Goal: Task Accomplishment & Management: Manage account settings

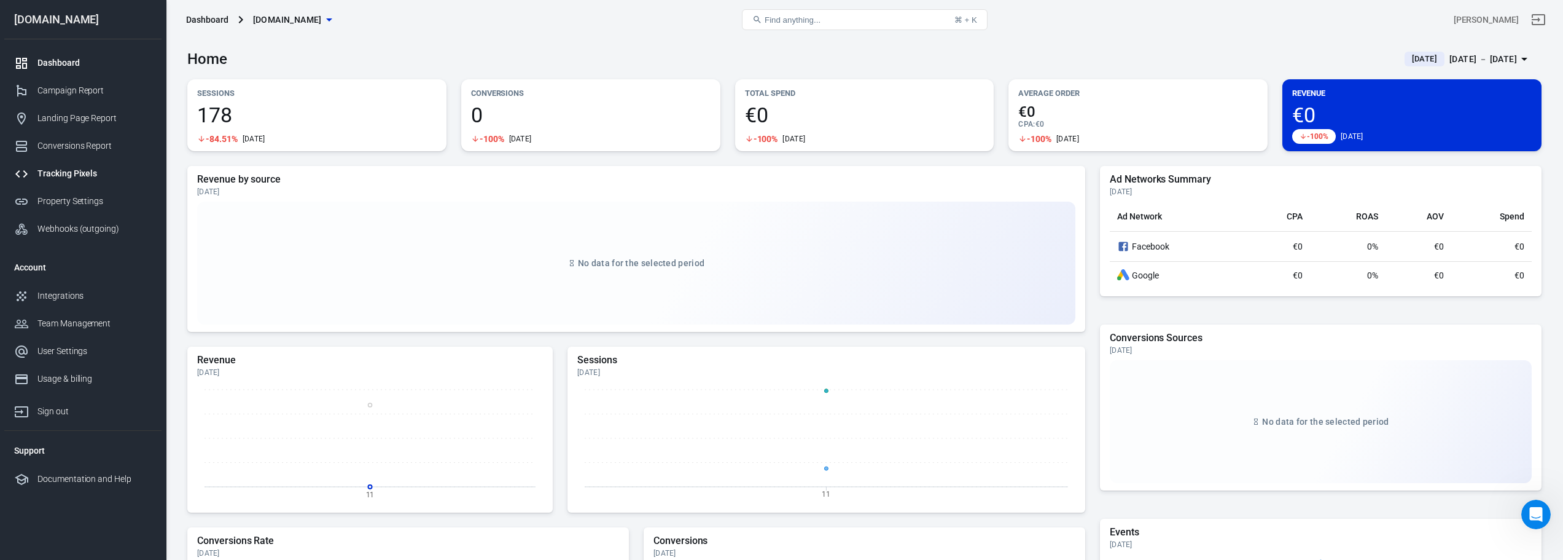
click at [92, 177] on div "Tracking Pixels" at bounding box center [94, 173] width 114 height 13
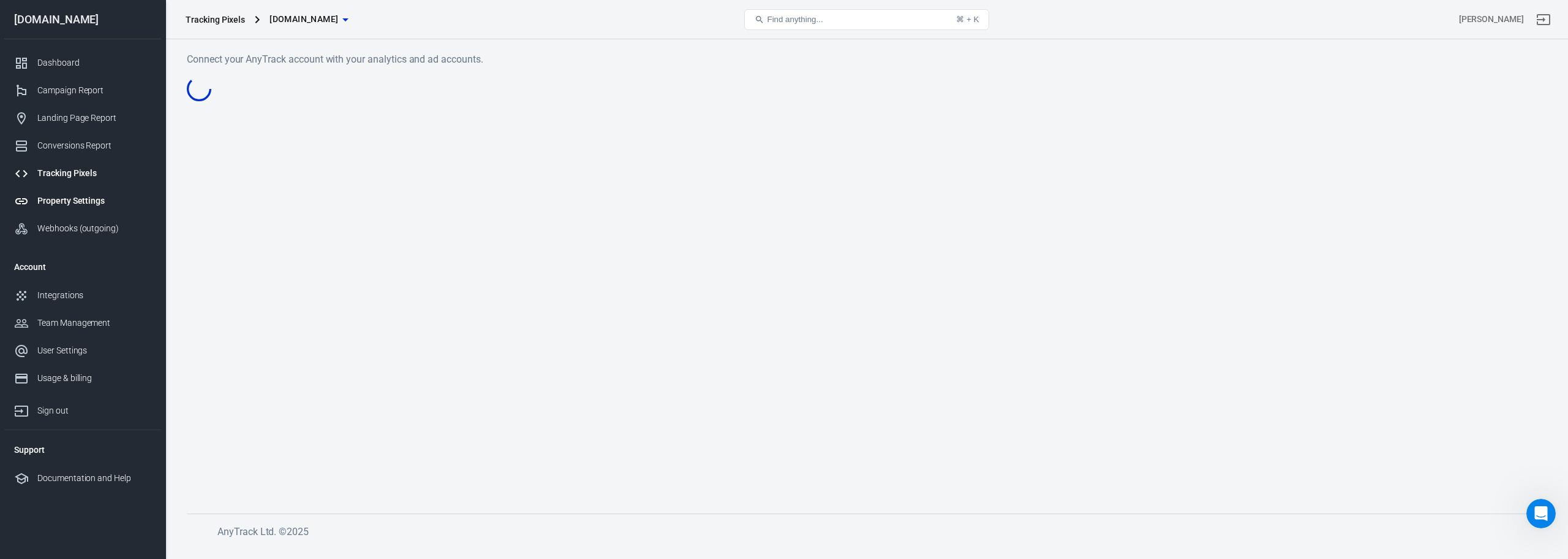
click at [85, 205] on div "Property Settings" at bounding box center [94, 201] width 114 height 13
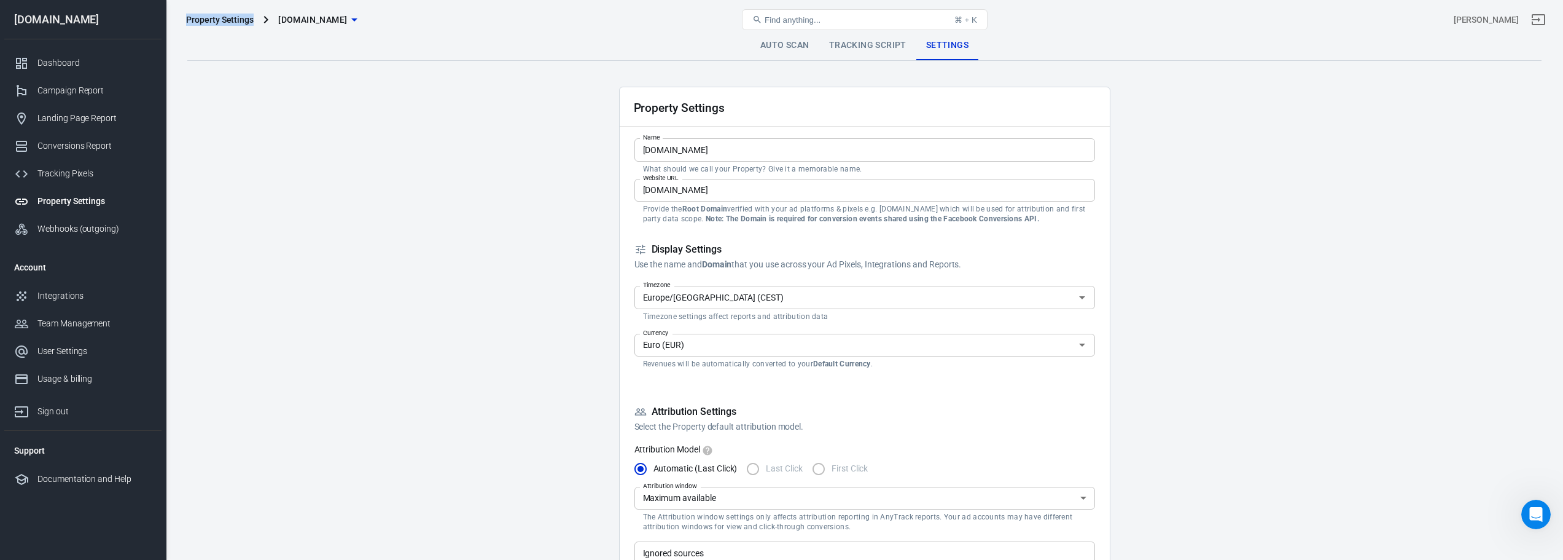
drag, startPoint x: 185, startPoint y: 20, endPoint x: 255, endPoint y: 25, distance: 69.6
click at [255, 25] on div "Property Settings [DOMAIN_NAME]" at bounding box center [407, 19] width 453 height 29
copy div "Property Settings [DOMAIN_NAME]"
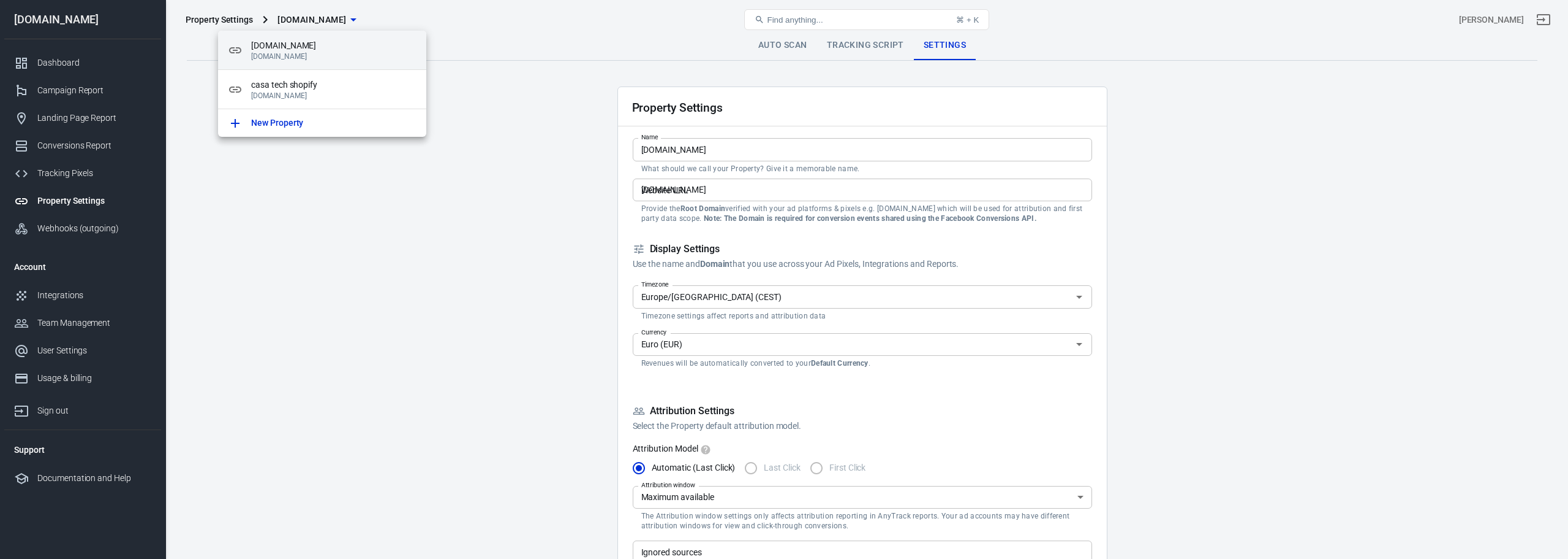
click at [311, 52] on p "[DOMAIN_NAME]" at bounding box center [334, 56] width 166 height 9
drag, startPoint x: 533, startPoint y: 100, endPoint x: 539, endPoint y: 98, distance: 6.3
click at [533, 101] on div at bounding box center [784, 280] width 1568 height 559
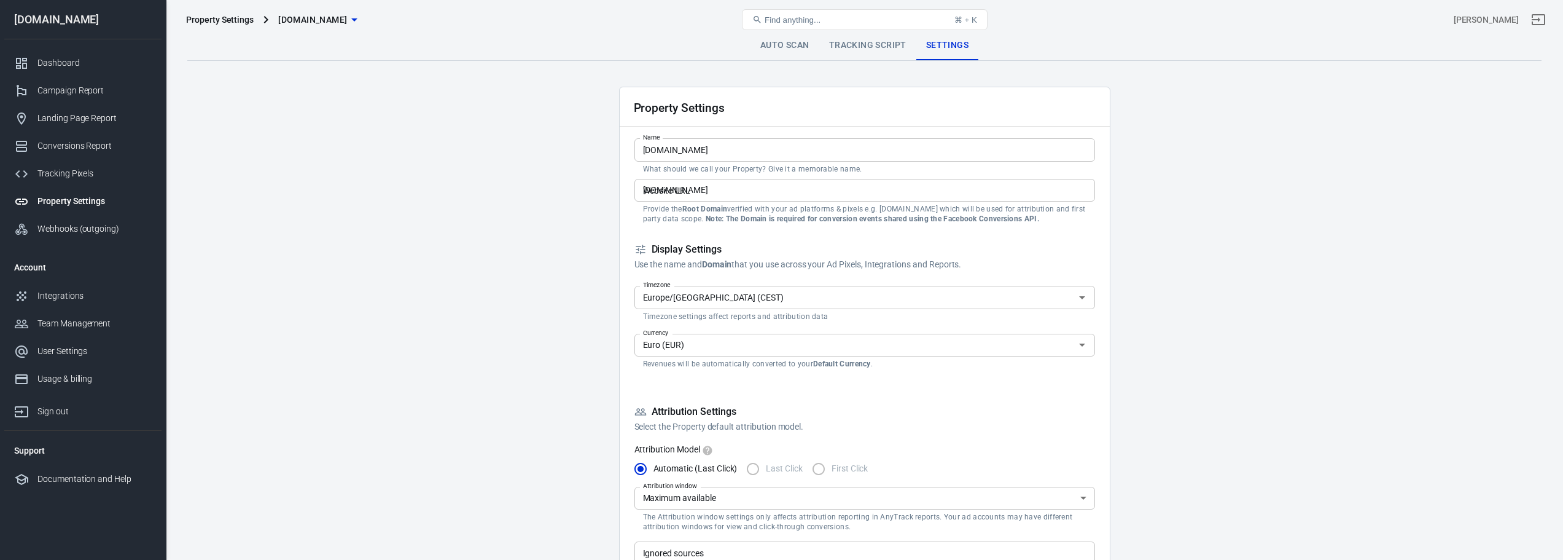
click at [845, 43] on link "Tracking Script" at bounding box center [867, 45] width 97 height 29
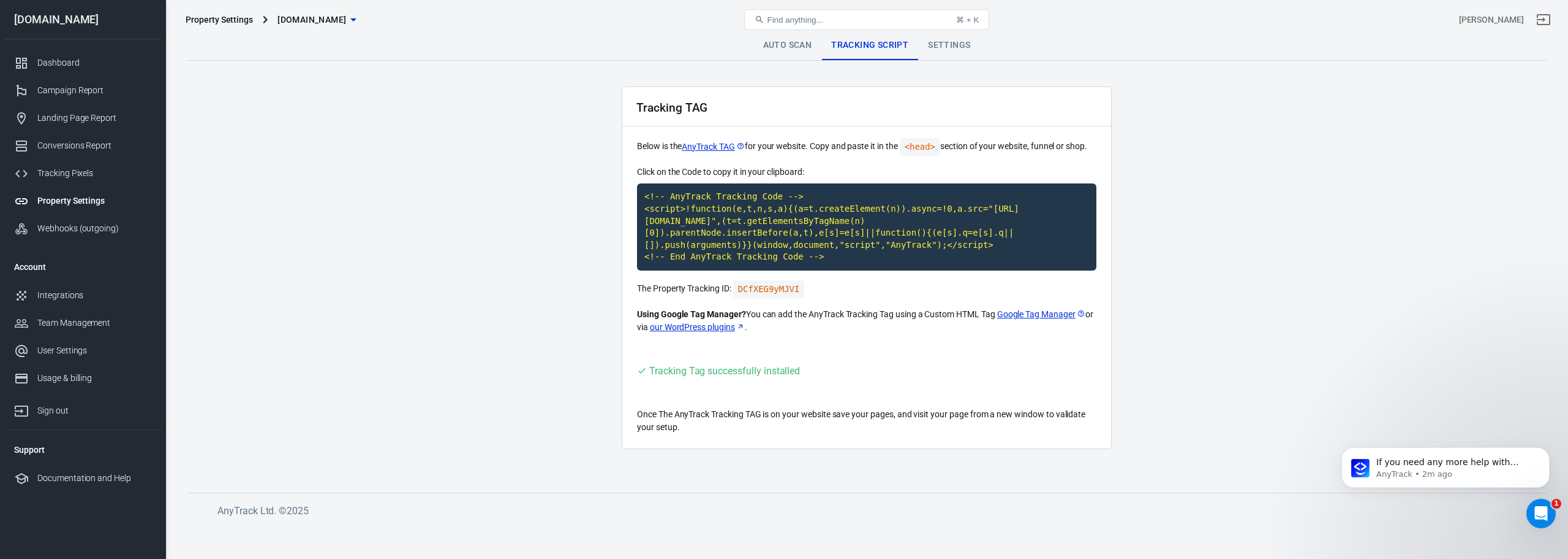
click at [361, 26] on icon "button" at bounding box center [353, 19] width 15 height 15
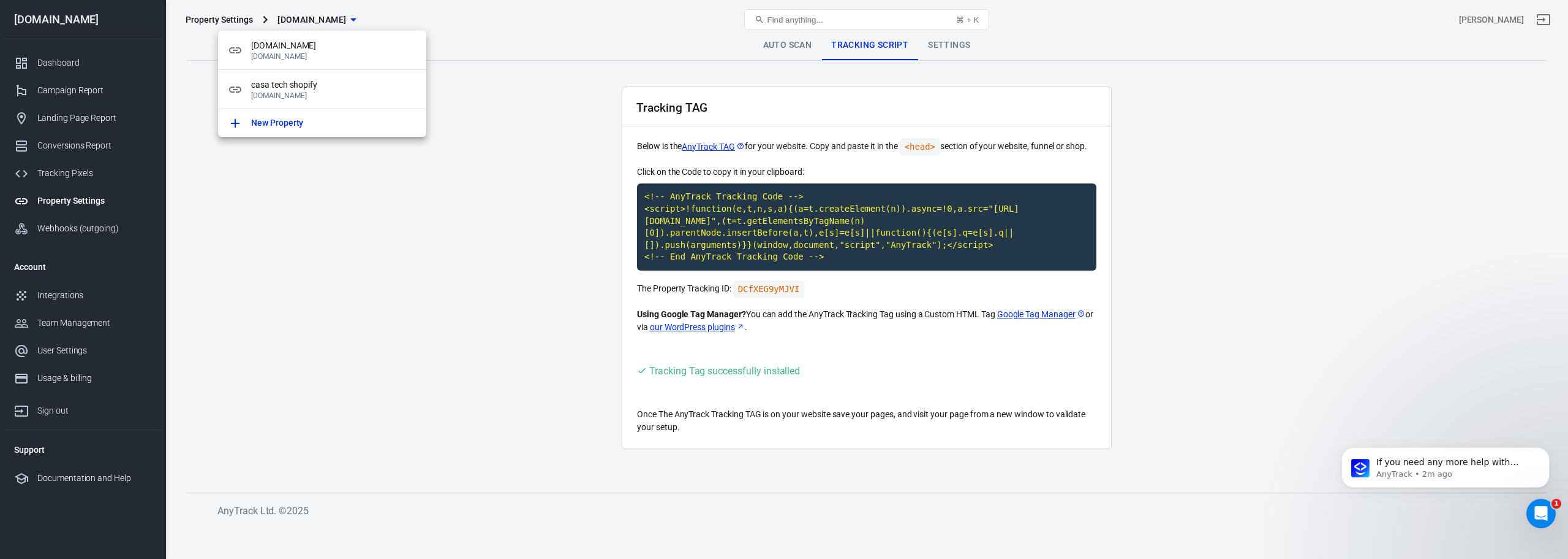
drag, startPoint x: 493, startPoint y: 248, endPoint x: 384, endPoint y: 200, distance: 119.1
click at [492, 246] on div at bounding box center [784, 280] width 1568 height 559
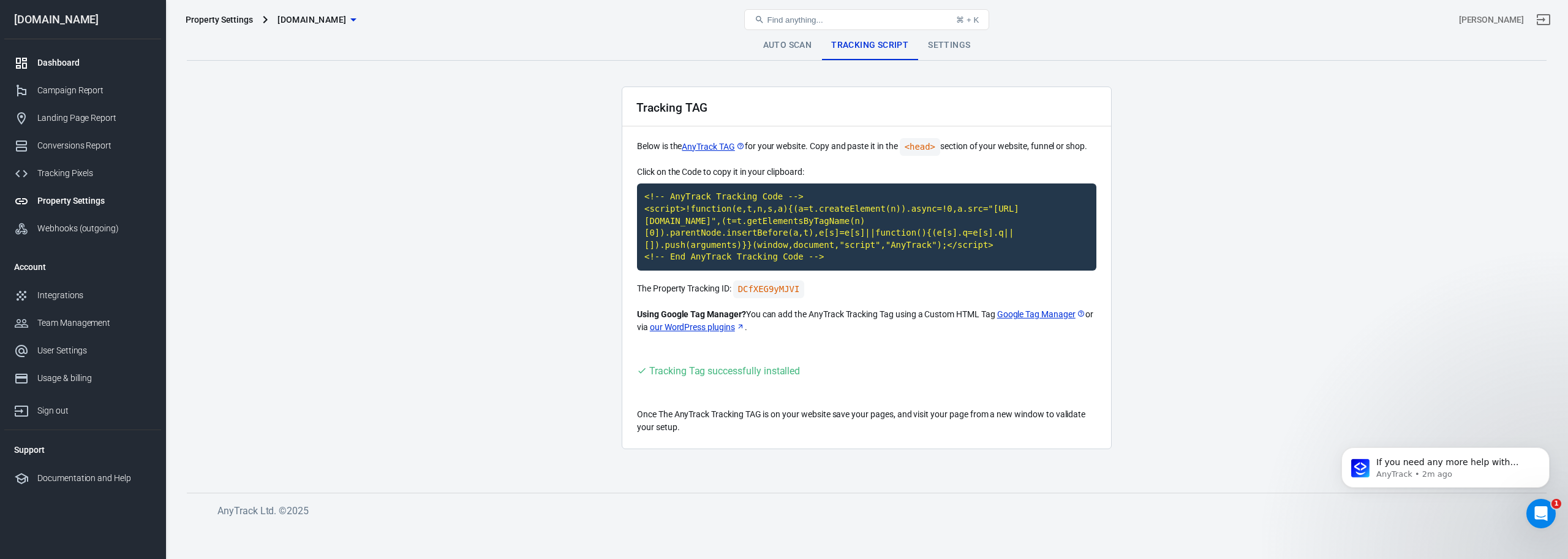
click at [102, 63] on div "Dashboard" at bounding box center [94, 63] width 114 height 13
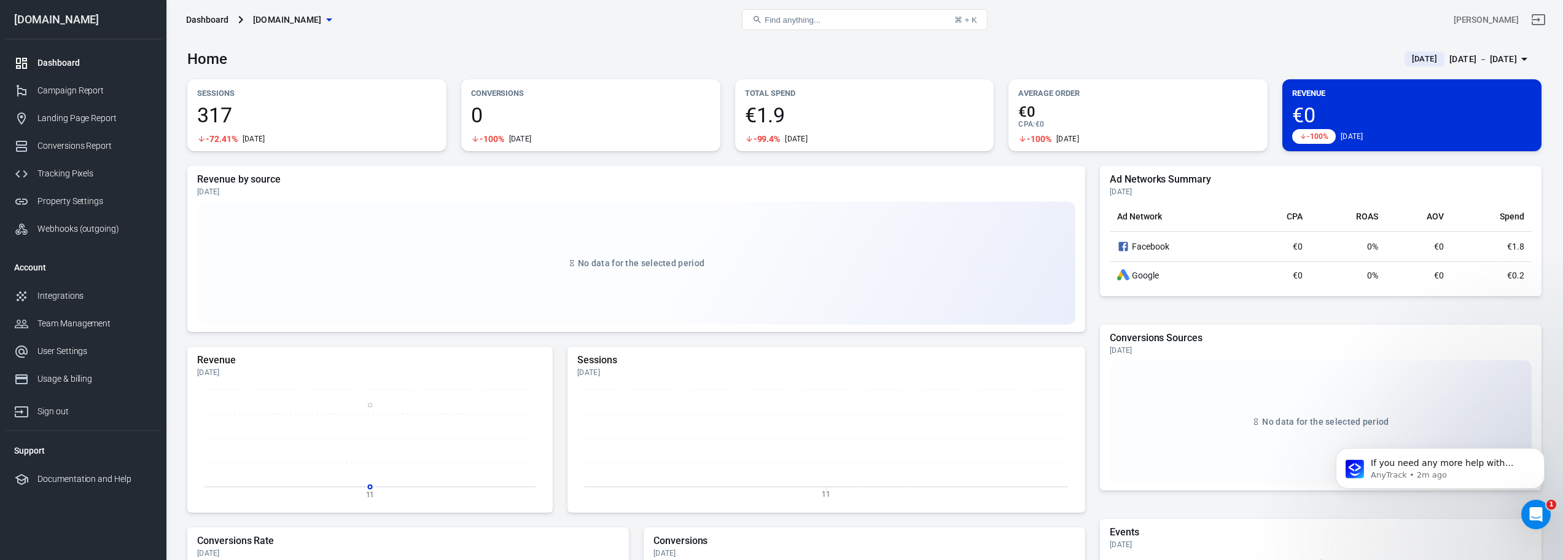
click at [337, 21] on icon "button" at bounding box center [329, 19] width 15 height 15
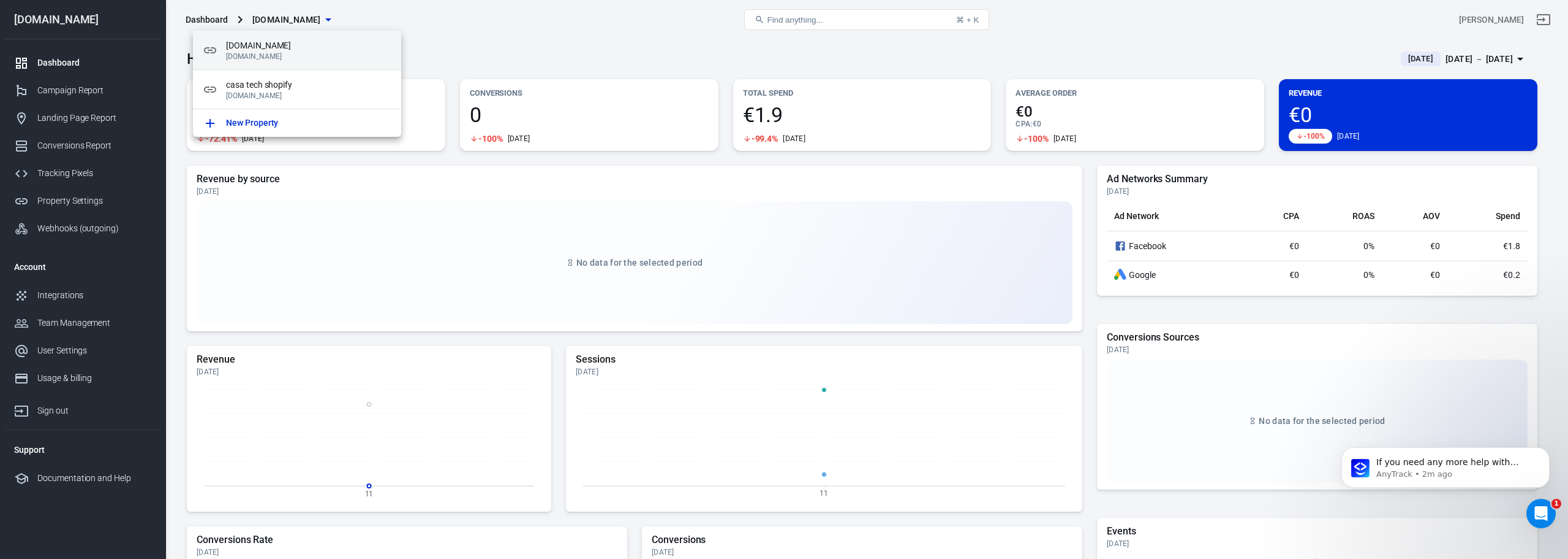
click at [302, 51] on span "[DOMAIN_NAME]" at bounding box center [309, 45] width 166 height 13
click at [877, 45] on div at bounding box center [784, 280] width 1568 height 559
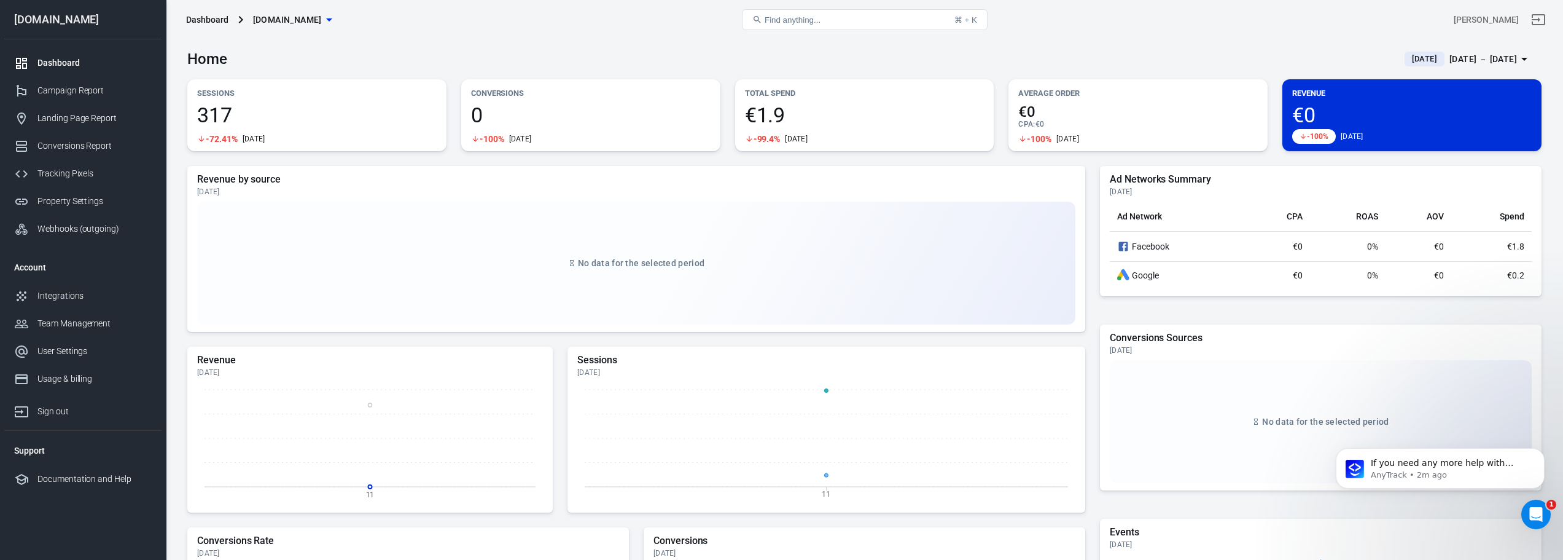
click at [308, 10] on button "[DOMAIN_NAME]" at bounding box center [292, 20] width 88 height 23
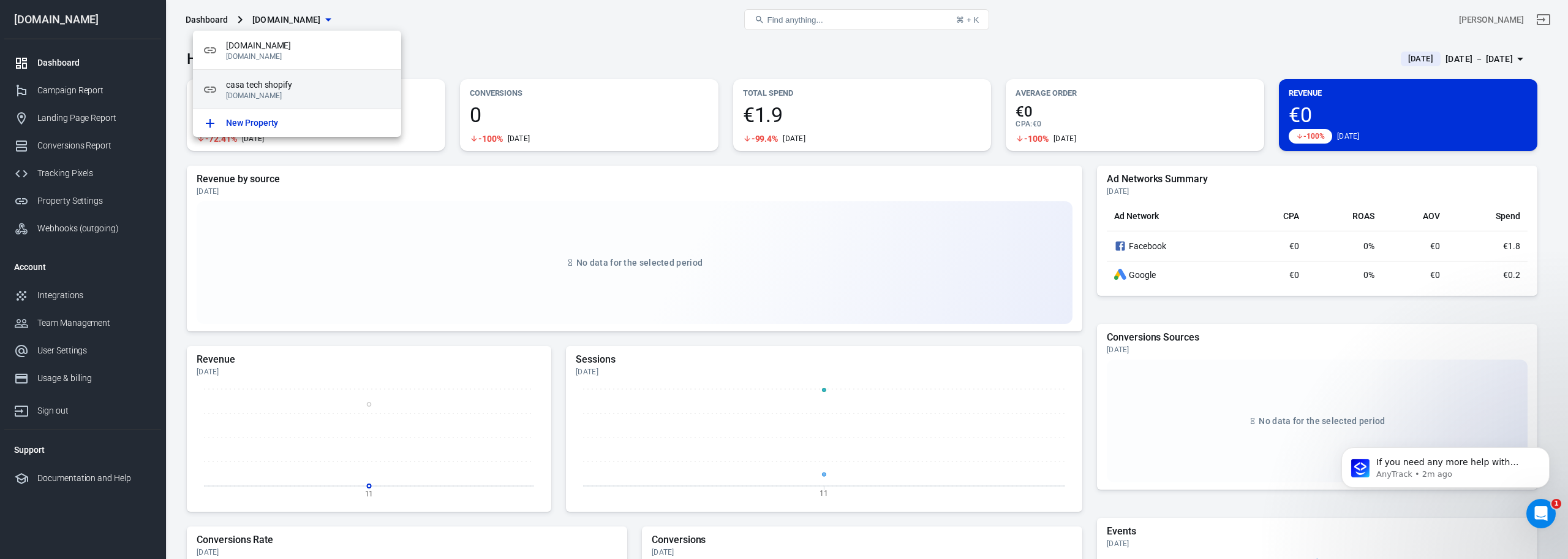
click at [281, 82] on span "casa tech shopify" at bounding box center [309, 85] width 166 height 13
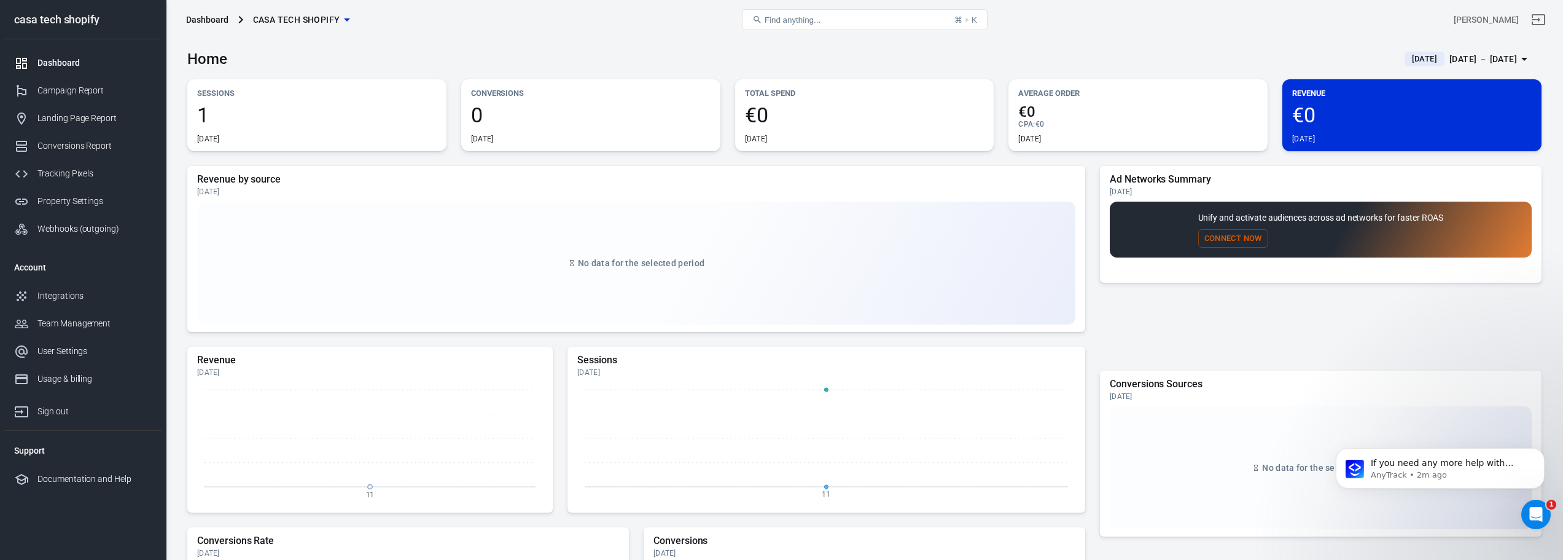
click at [340, 14] on icon "button" at bounding box center [347, 19] width 15 height 15
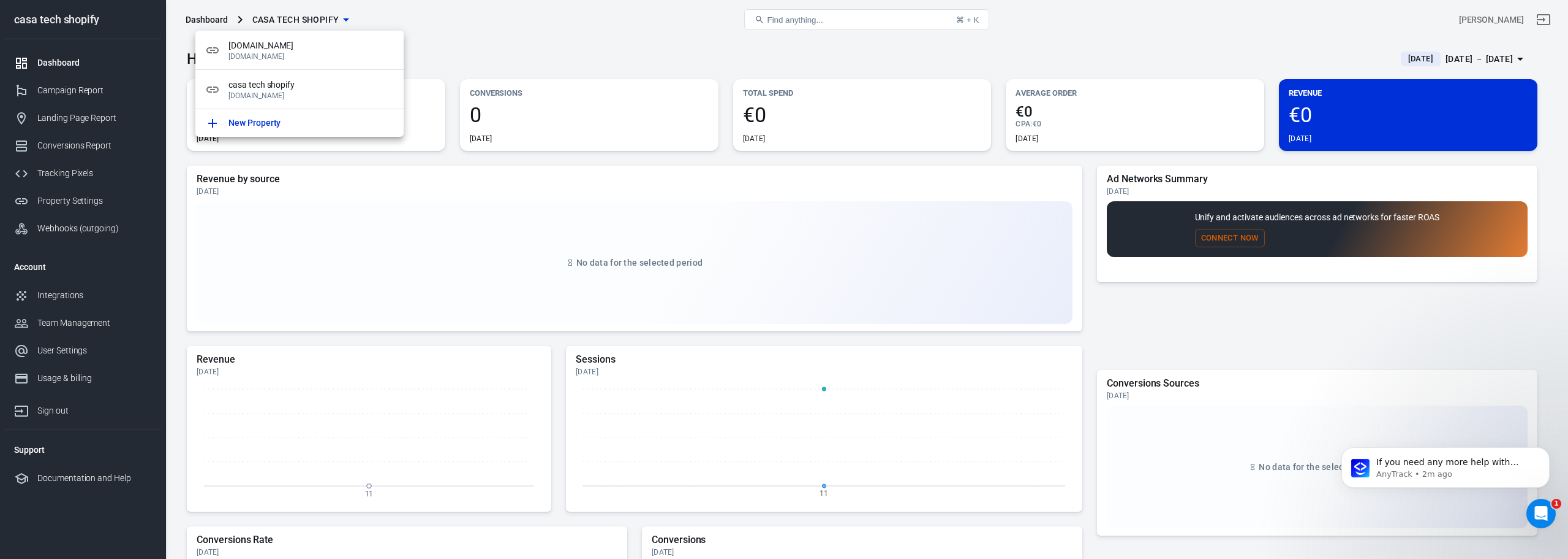
click at [460, 45] on div at bounding box center [784, 280] width 1568 height 559
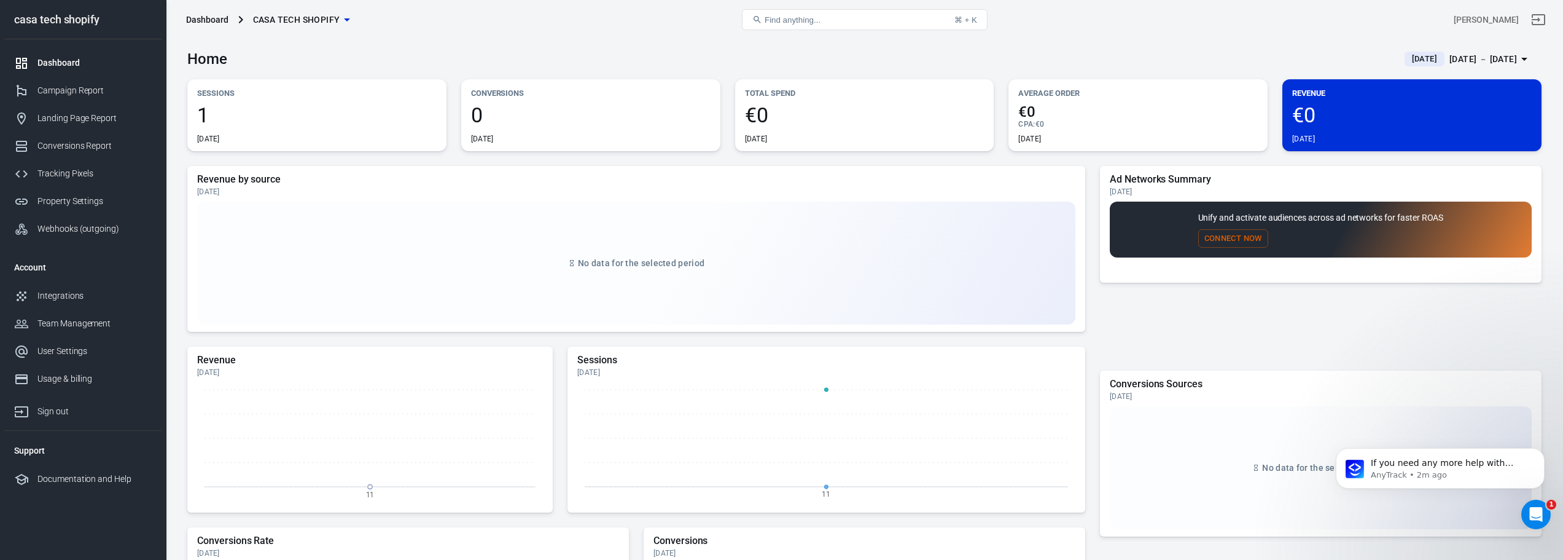
click at [313, 21] on span "casa tech shopify" at bounding box center [296, 19] width 87 height 15
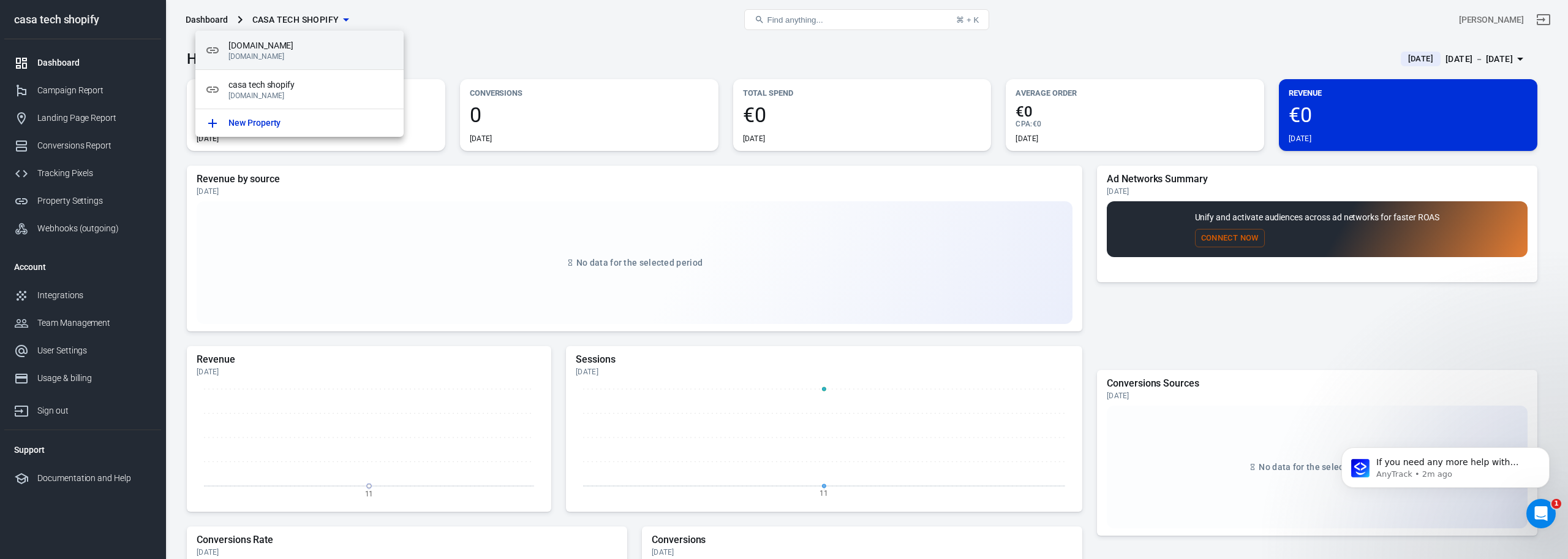
click at [310, 44] on span "[DOMAIN_NAME]" at bounding box center [311, 45] width 166 height 13
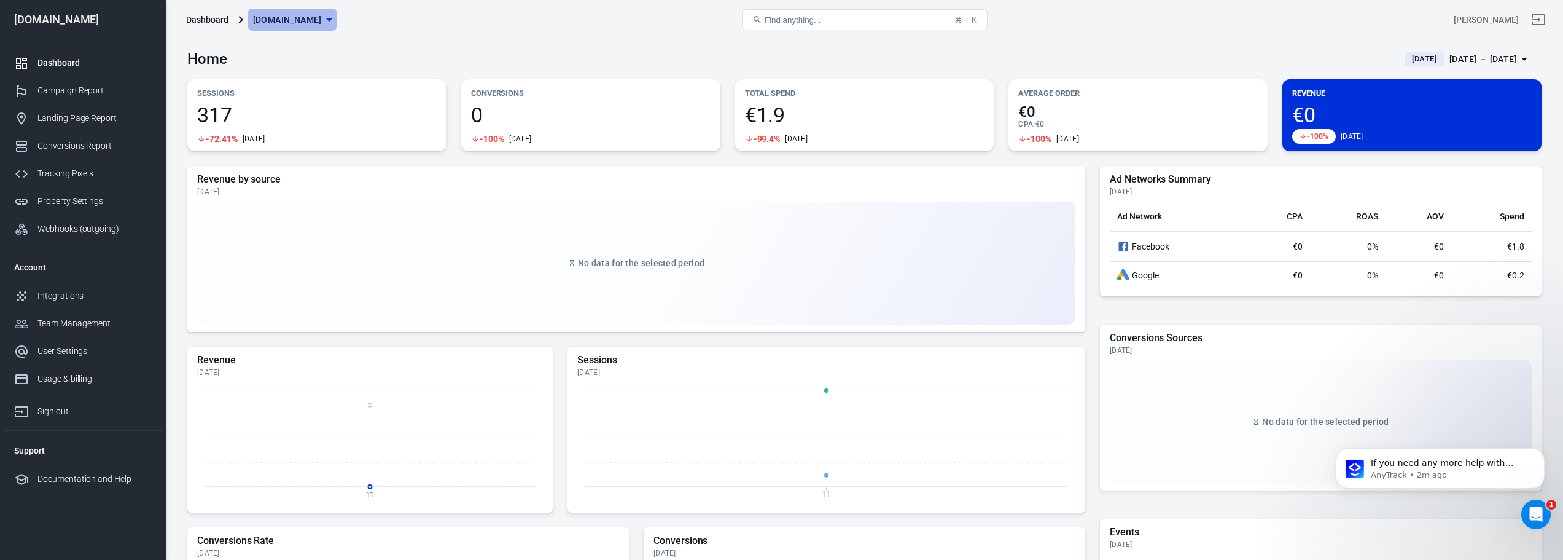
click at [322, 15] on span "[DOMAIN_NAME]" at bounding box center [287, 19] width 69 height 15
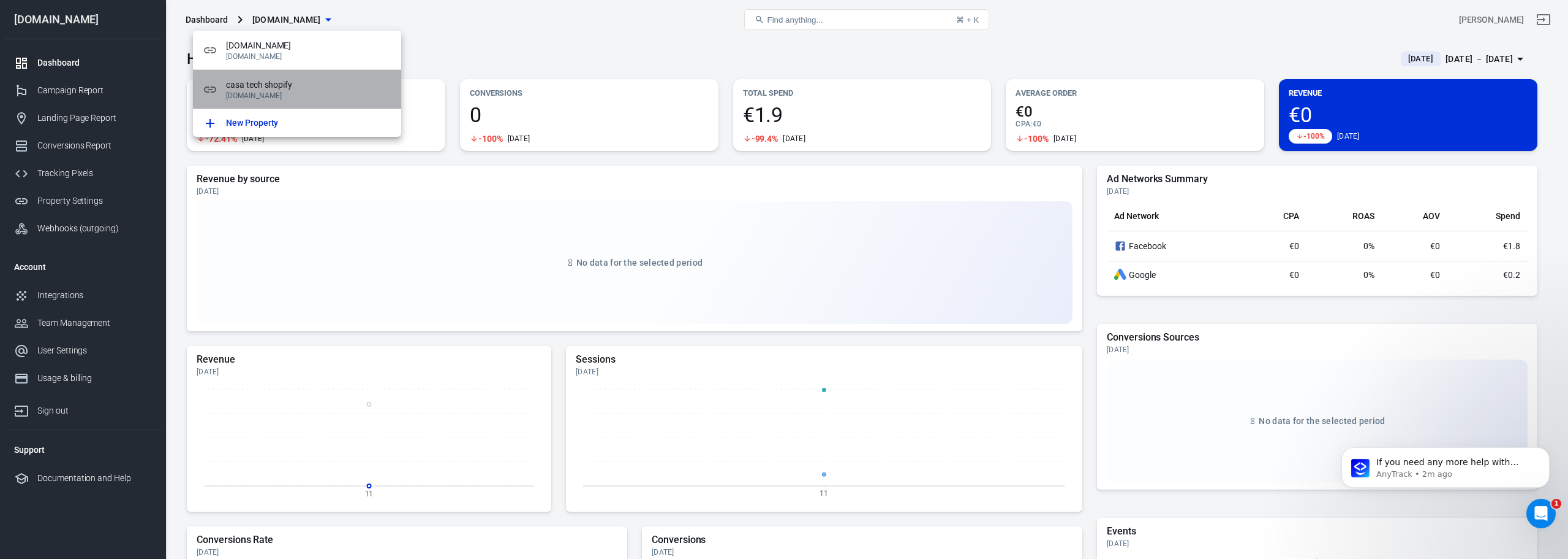
click at [336, 87] on span "casa tech shopify" at bounding box center [309, 85] width 166 height 13
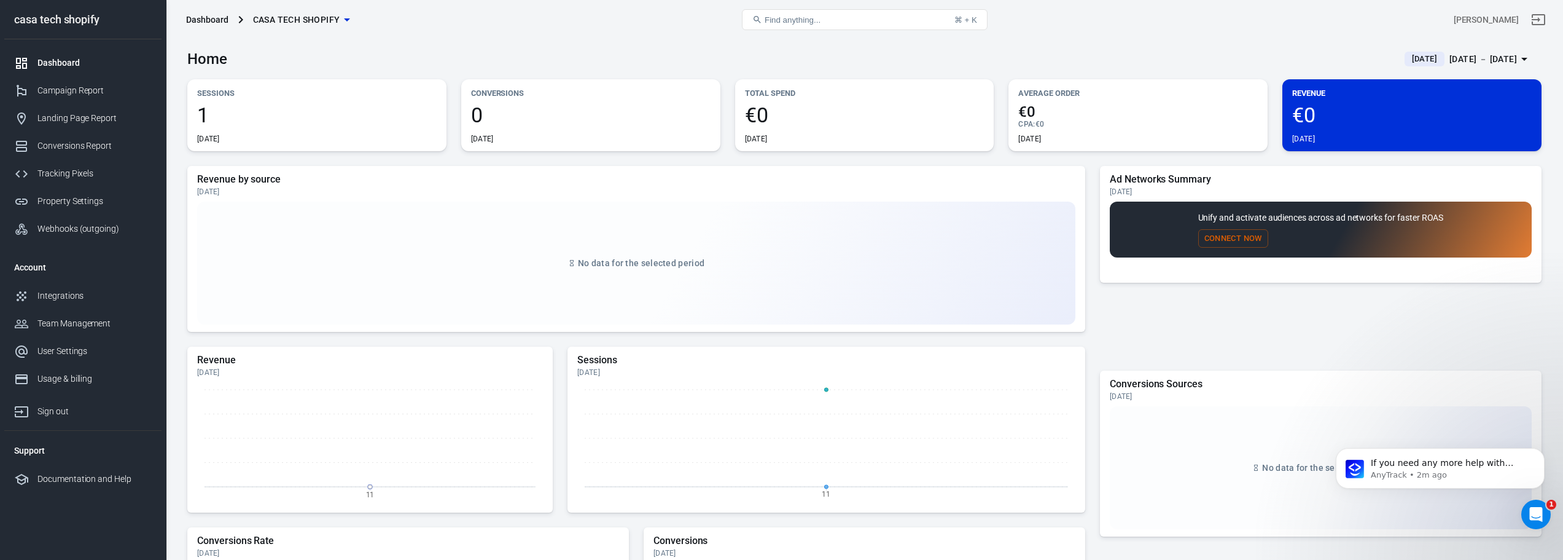
click at [324, 15] on span "casa tech shopify" at bounding box center [296, 19] width 87 height 15
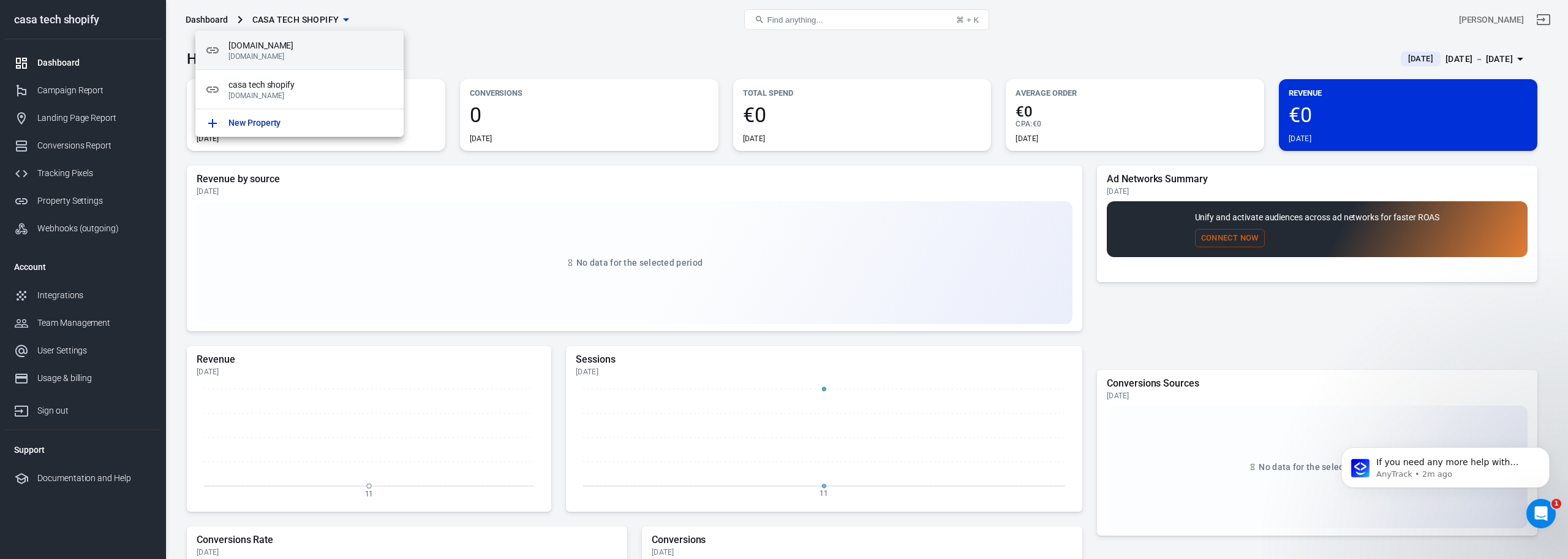
click at [317, 49] on span "[DOMAIN_NAME]" at bounding box center [311, 45] width 166 height 13
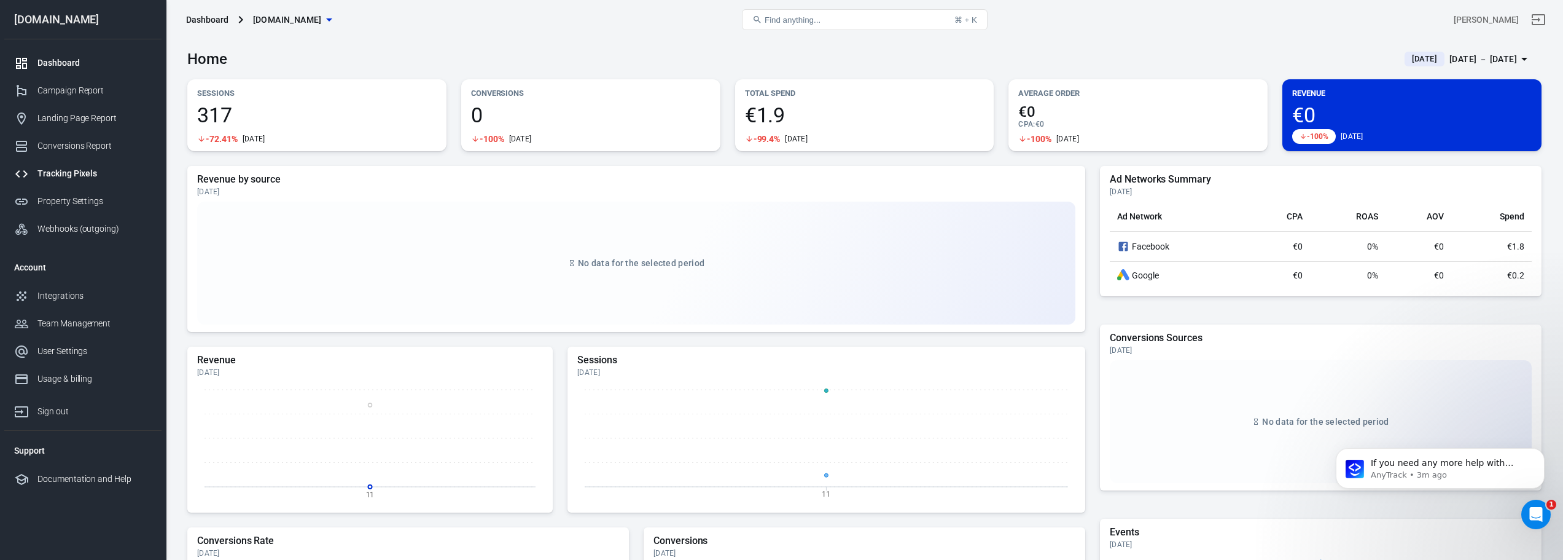
click at [99, 178] on div "Tracking Pixels" at bounding box center [94, 173] width 114 height 13
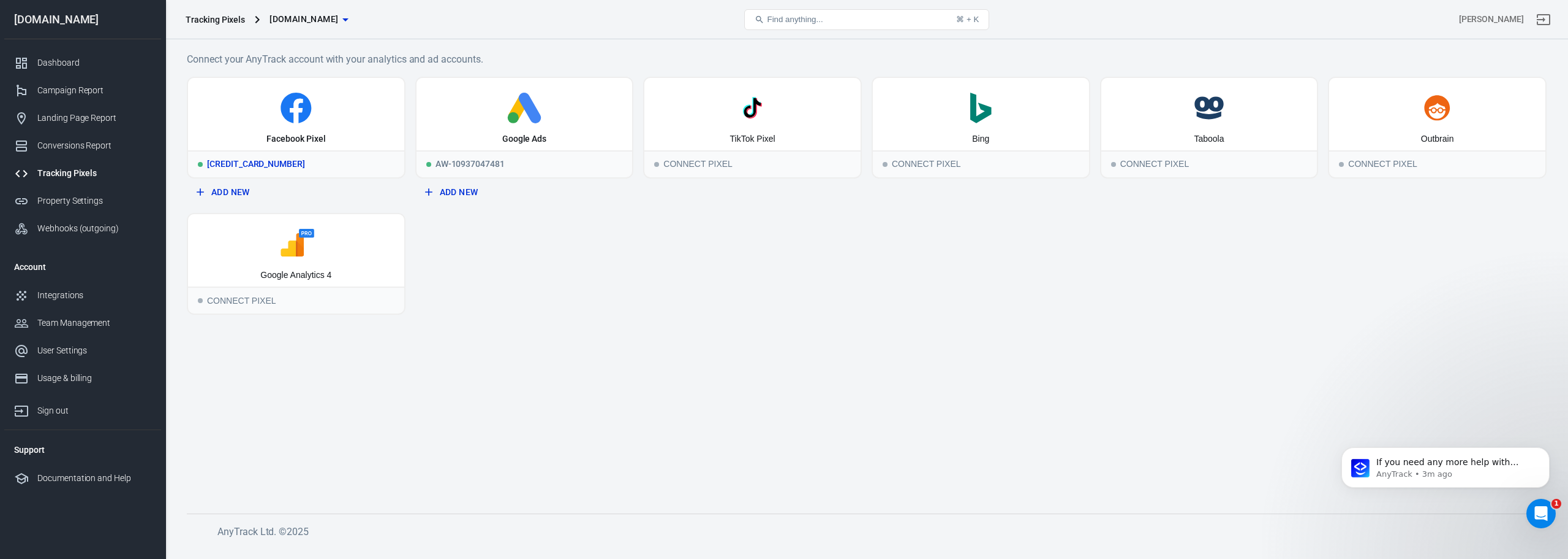
click at [324, 119] on icon at bounding box center [295, 108] width 206 height 31
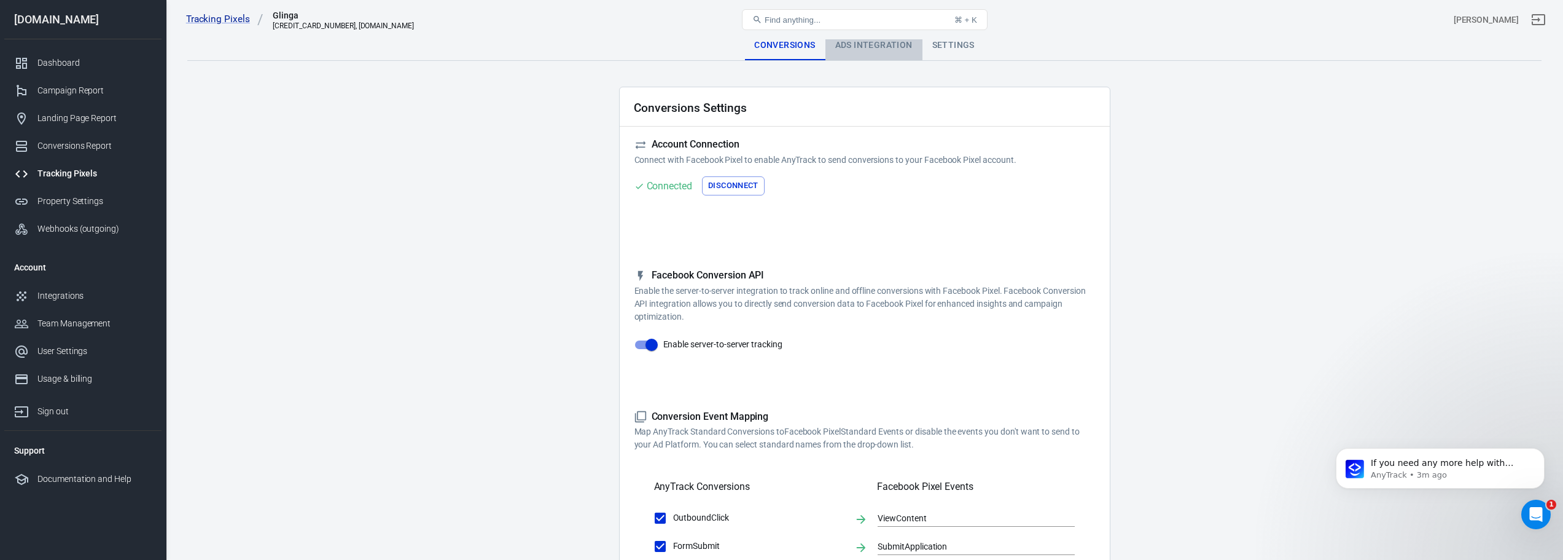
click at [850, 47] on div "Ads Integration" at bounding box center [873, 45] width 97 height 29
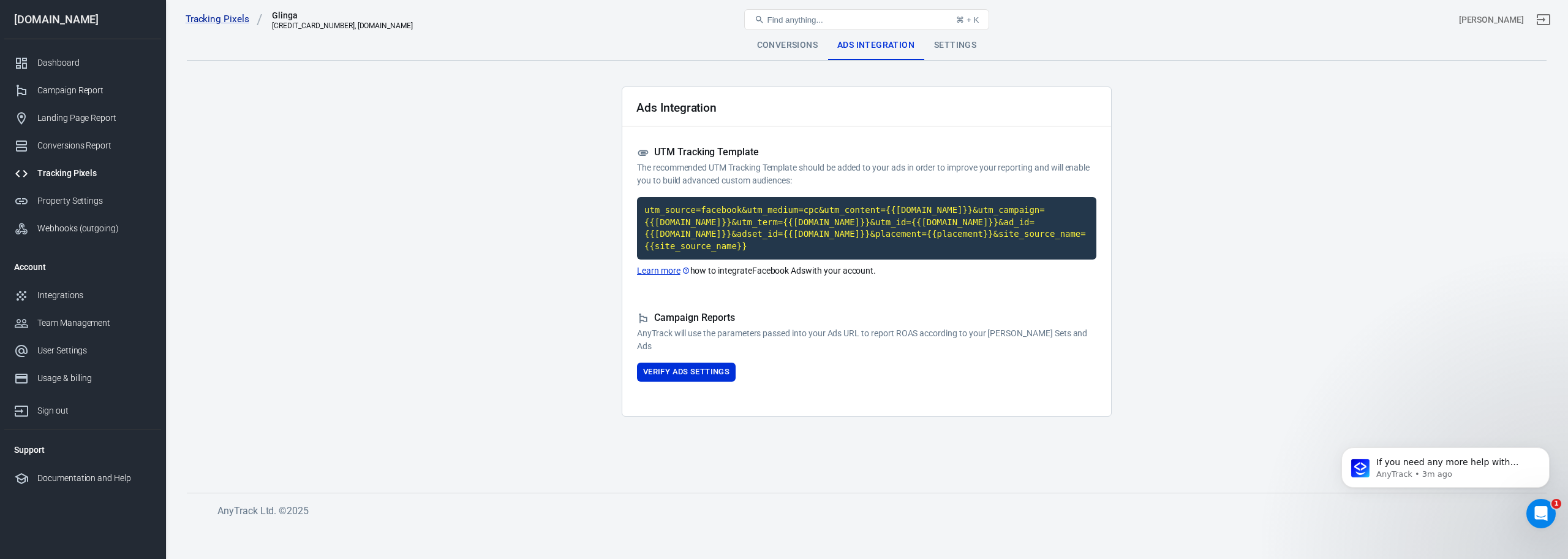
click at [955, 44] on div "Settings" at bounding box center [956, 45] width 62 height 29
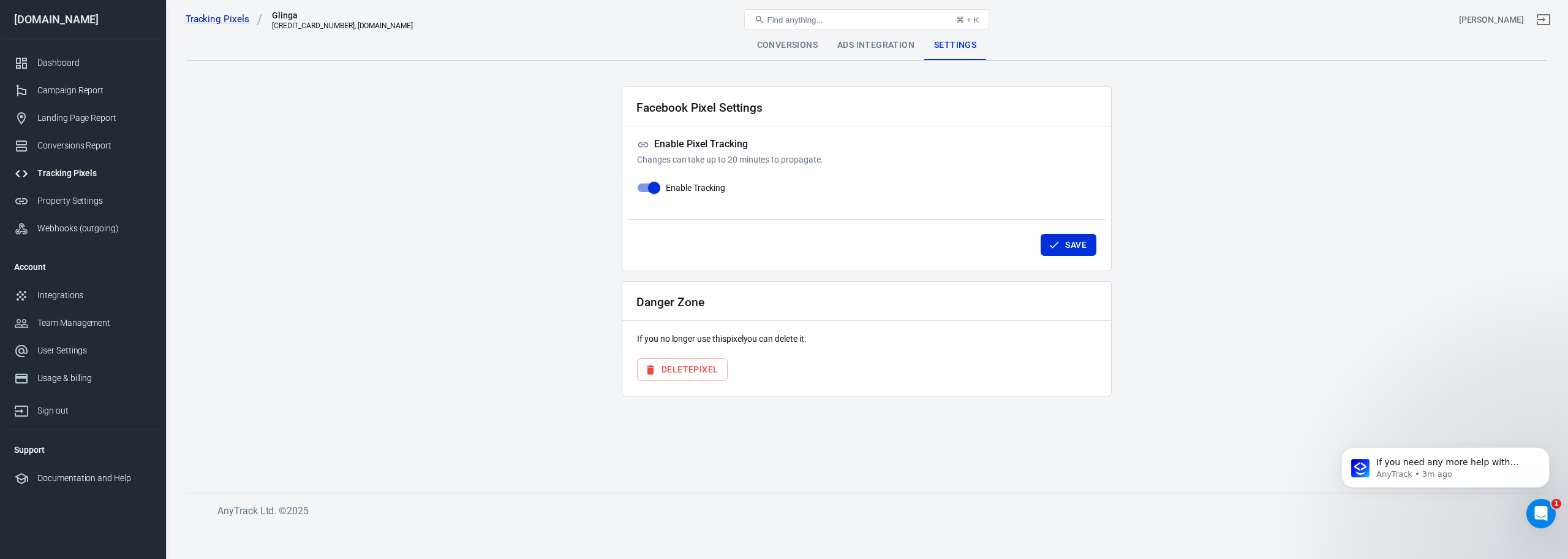
click at [858, 45] on div "Ads Integration" at bounding box center [876, 45] width 97 height 29
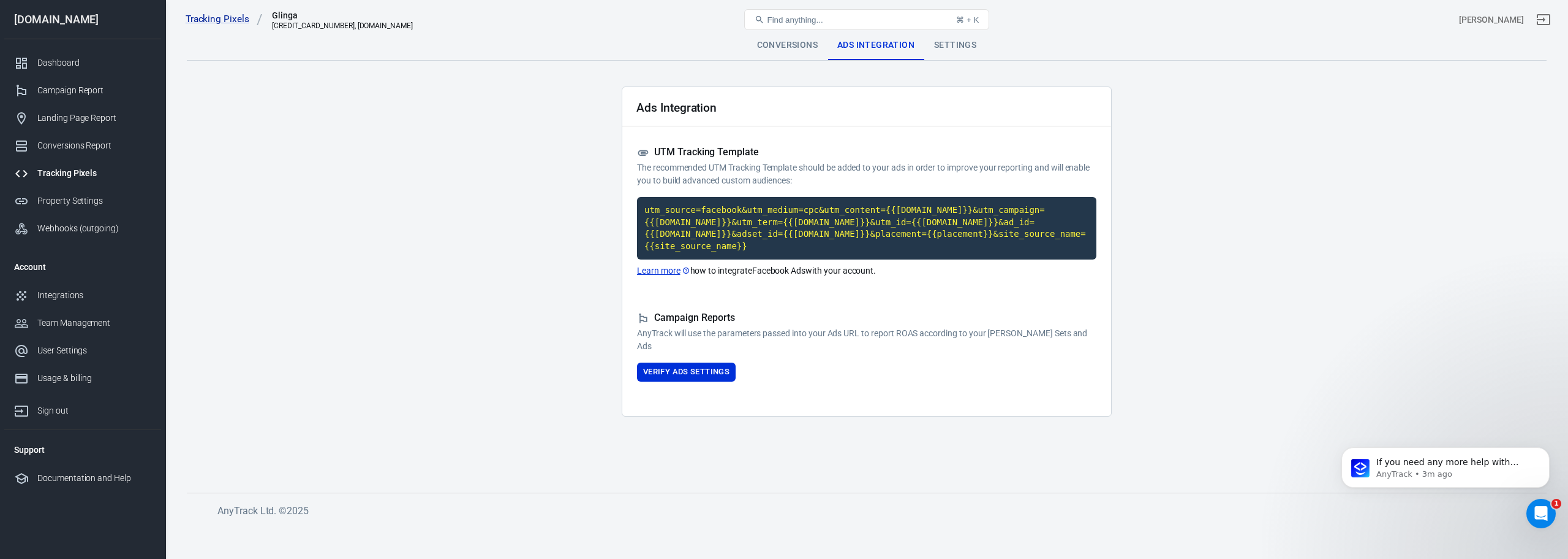
click at [774, 44] on div "Conversions" at bounding box center [787, 45] width 80 height 29
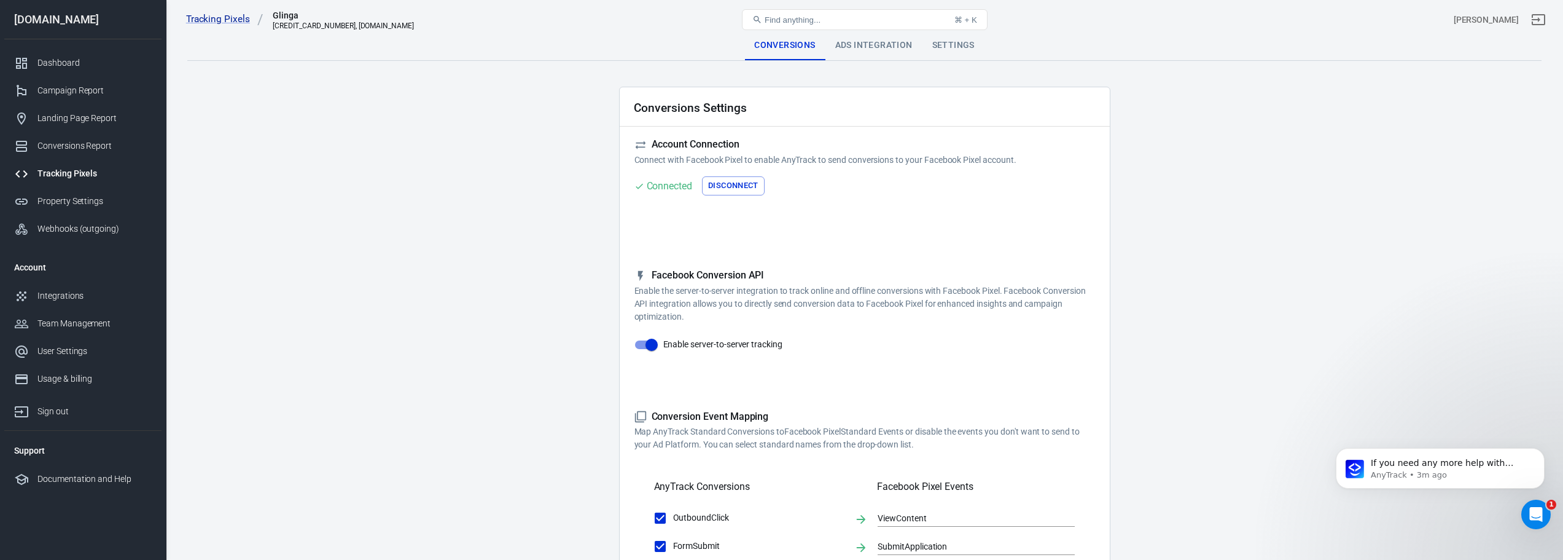
click at [96, 171] on div "Tracking Pixels" at bounding box center [94, 173] width 114 height 13
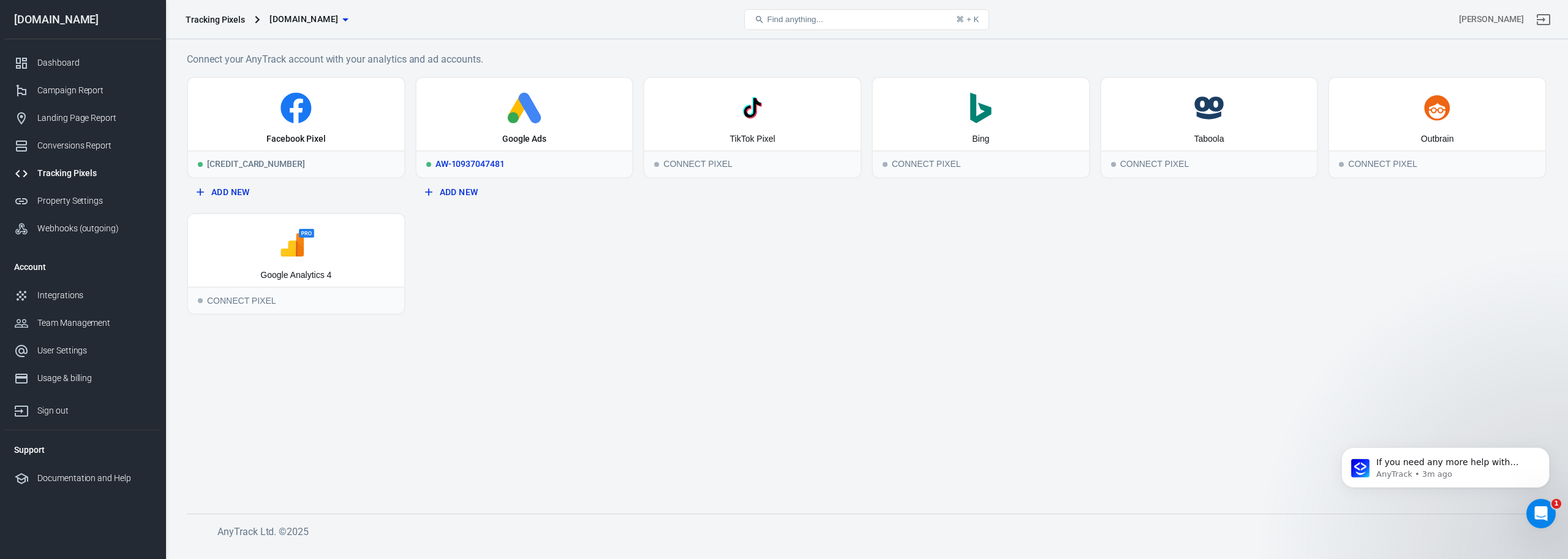
click at [573, 109] on icon at bounding box center [525, 108] width 206 height 31
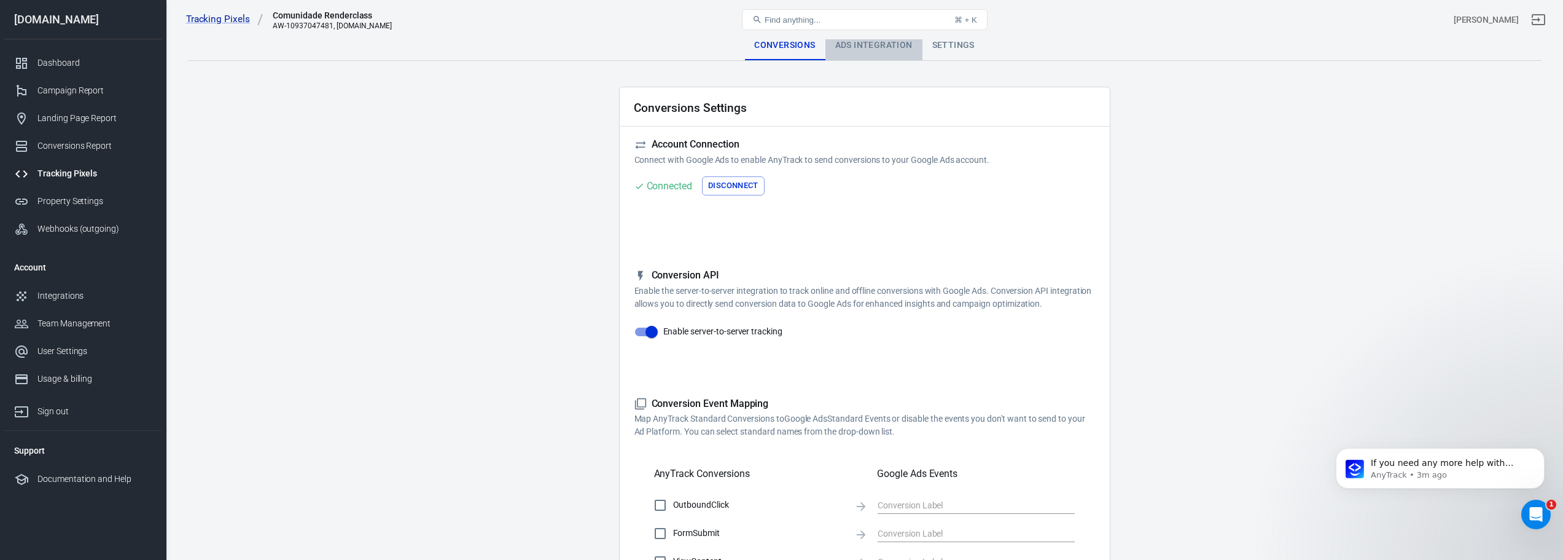
click at [859, 44] on div "Ads Integration" at bounding box center [873, 45] width 97 height 29
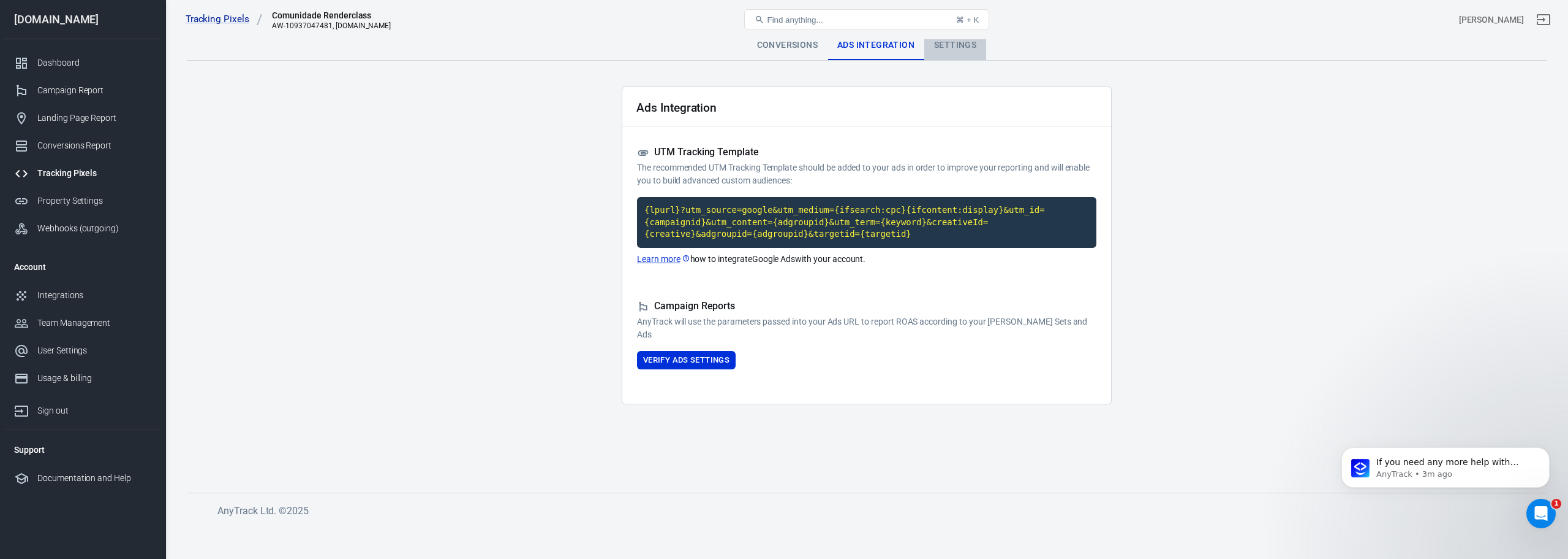
click at [957, 50] on div "Settings" at bounding box center [956, 45] width 62 height 29
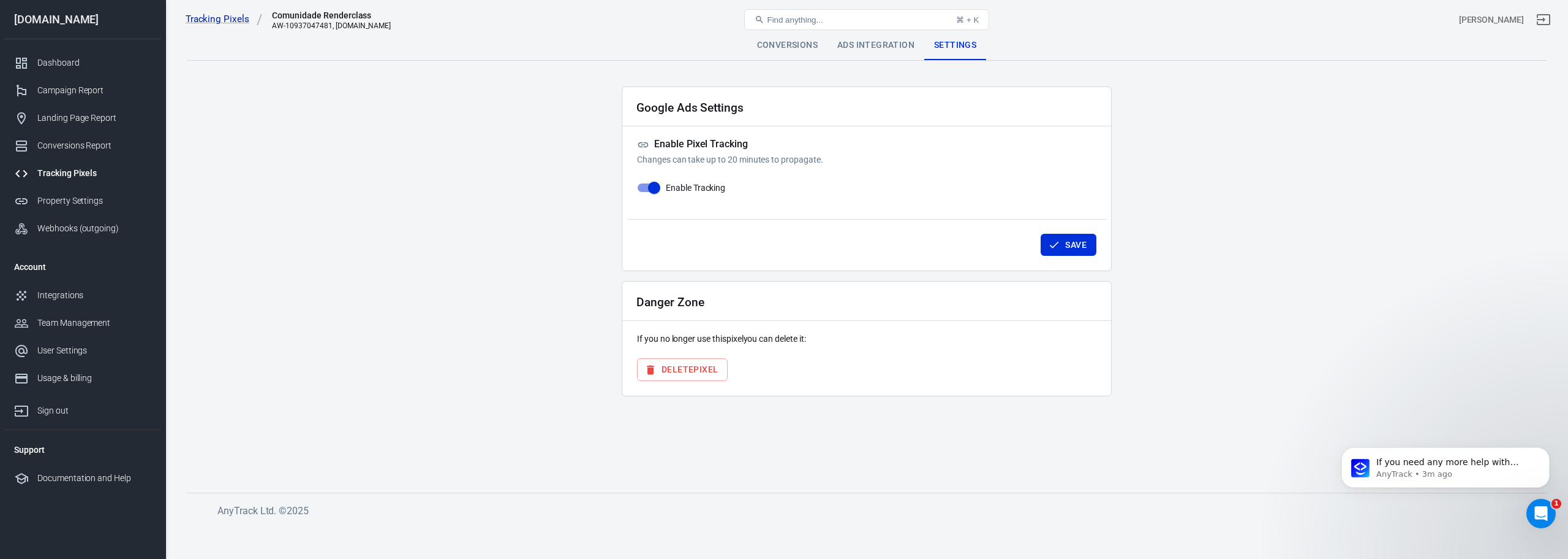
click at [884, 53] on div "Ads Integration" at bounding box center [876, 45] width 97 height 29
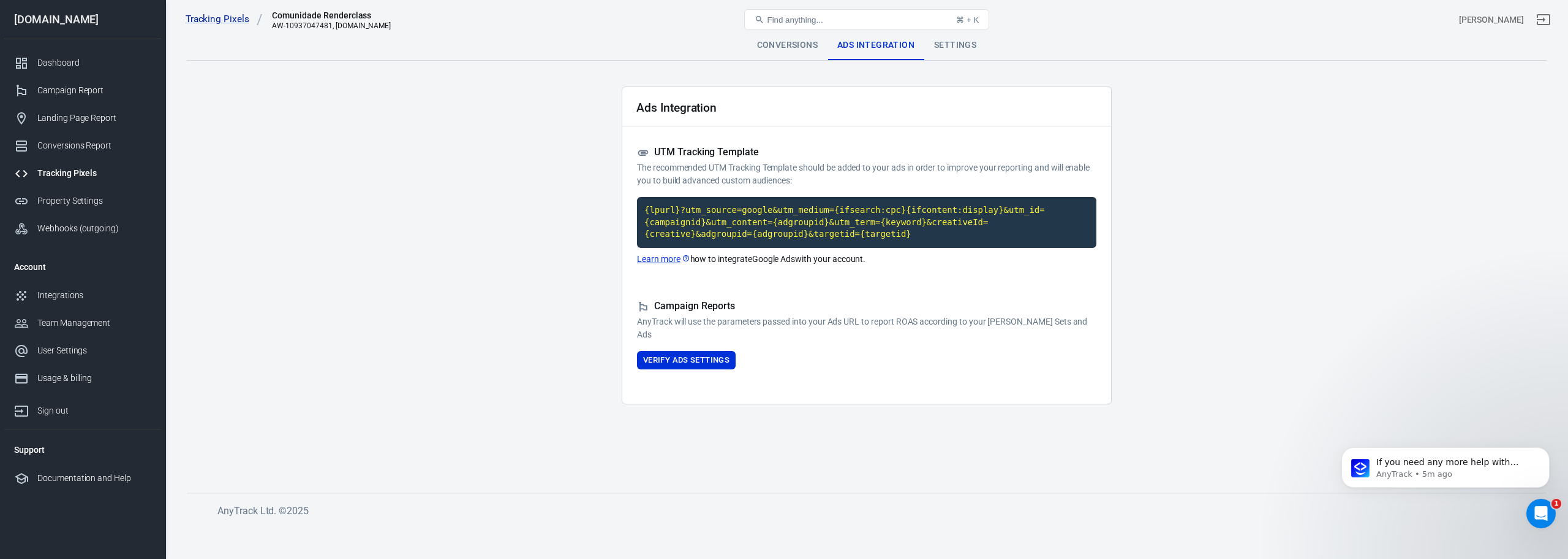
click at [665, 259] on link "Learn more" at bounding box center [663, 259] width 53 height 13
click at [728, 223] on code "{lpurl}?utm_source=google&utm_medium={ifsearch:cpc}{ifcontent:display}&utm_id={…" at bounding box center [867, 222] width 460 height 51
click at [738, 233] on code "{lpurl}?utm_source=google&utm_medium={ifsearch:cpc}{ifcontent:display}&utm_id={…" at bounding box center [867, 222] width 460 height 51
click at [1503, 191] on main "Conversions Ads Integration Settings Ads Integration UTM Tracking Template The …" at bounding box center [866, 252] width 1360 height 442
click at [702, 363] on button "Verify Ads Settings" at bounding box center [686, 359] width 99 height 19
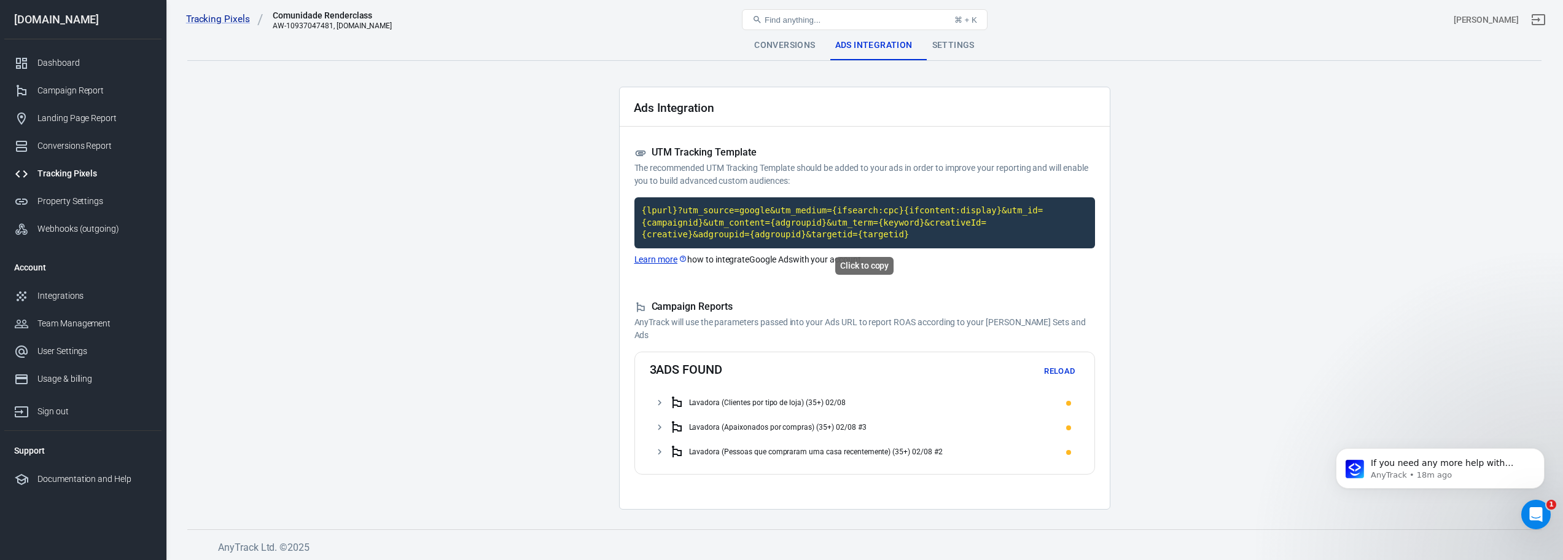
click at [873, 219] on code "{lpurl}?utm_source=google&utm_medium={ifsearch:cpc}{ifcontent:display}&utm_id={…" at bounding box center [864, 222] width 461 height 51
click at [97, 59] on div "Dashboard" at bounding box center [94, 63] width 114 height 13
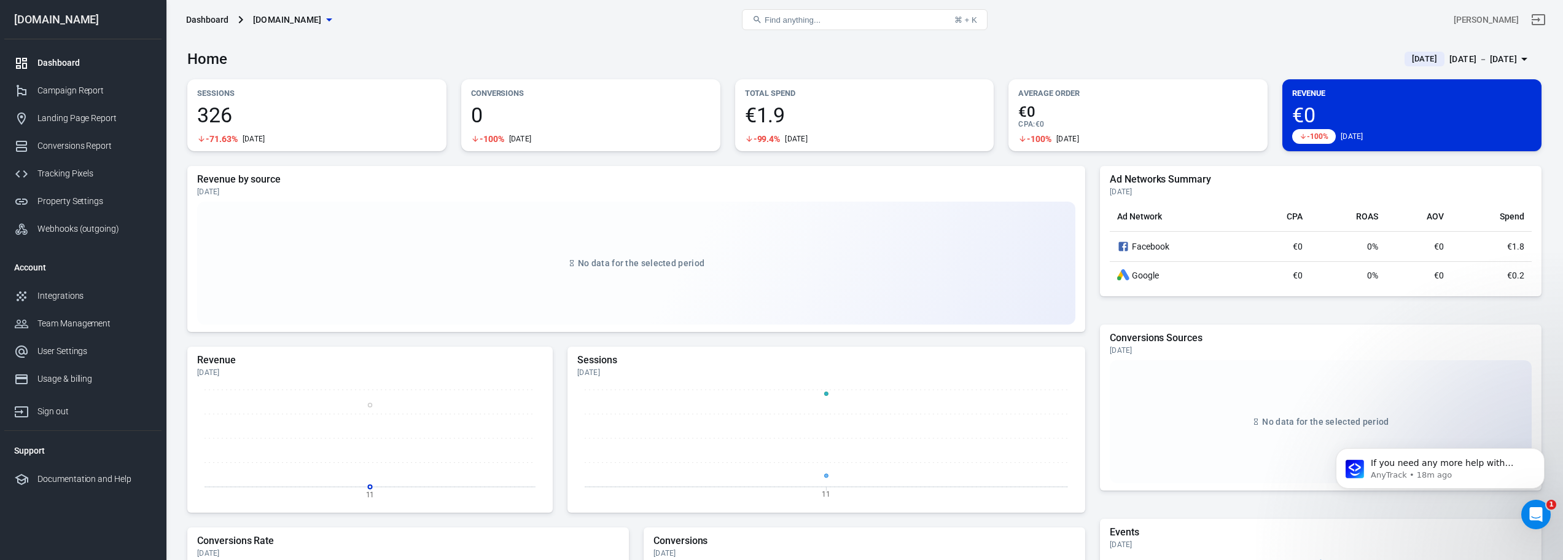
click at [337, 23] on icon "button" at bounding box center [329, 19] width 15 height 15
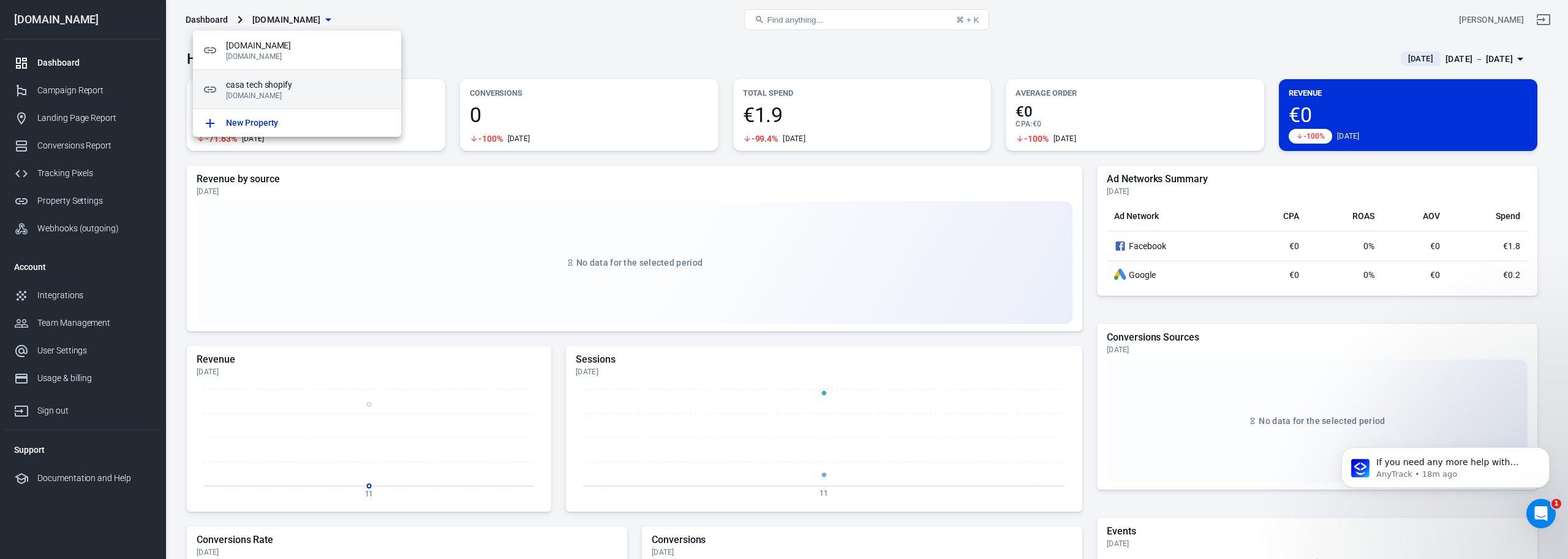
click at [312, 90] on span "casa tech shopify" at bounding box center [309, 85] width 166 height 13
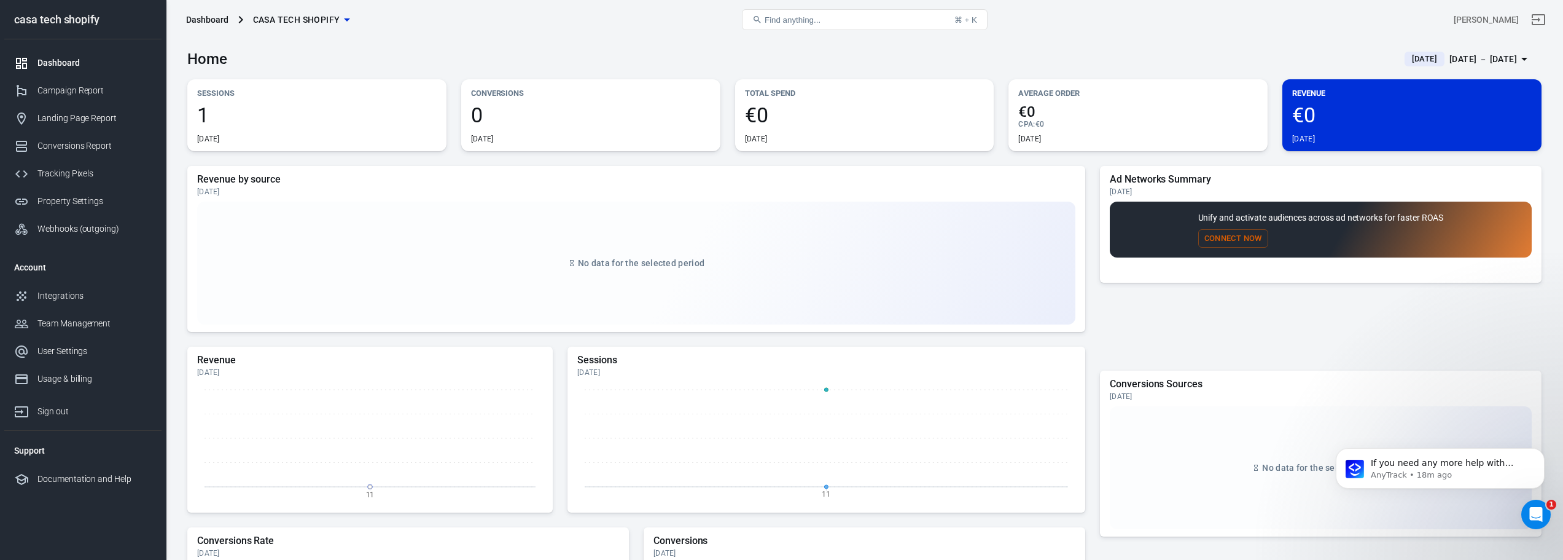
click at [324, 22] on span "casa tech shopify" at bounding box center [296, 19] width 87 height 15
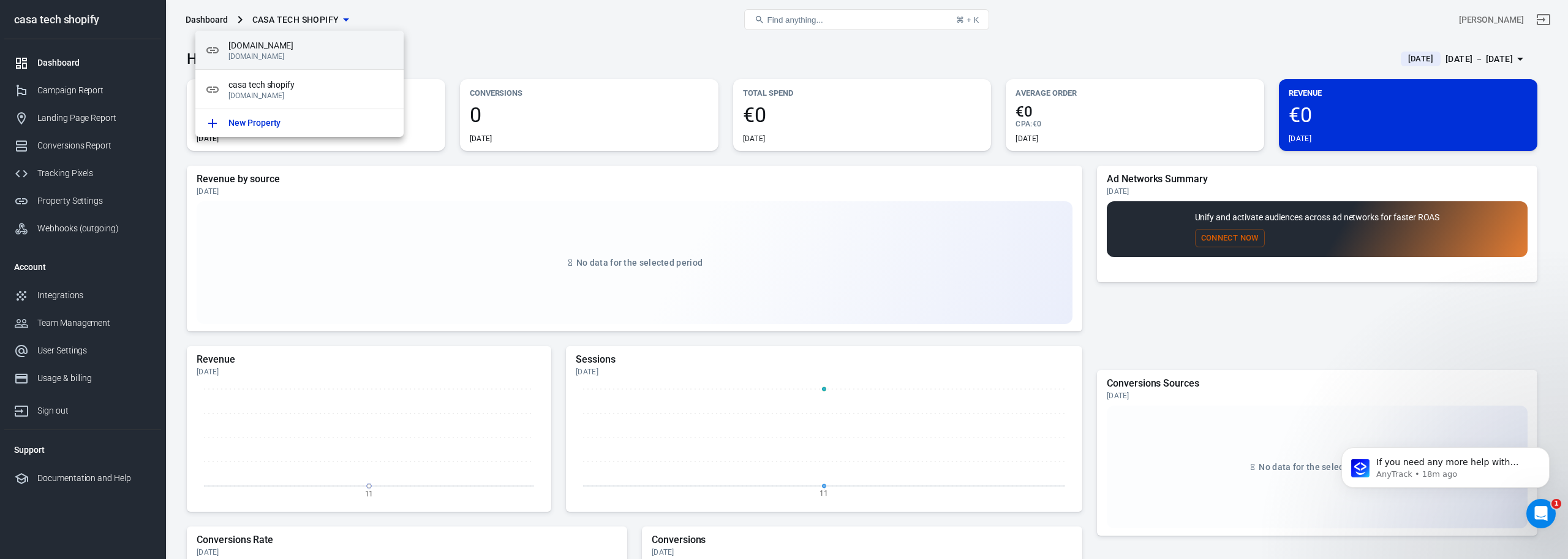
click at [317, 60] on p "[DOMAIN_NAME]" at bounding box center [311, 56] width 166 height 9
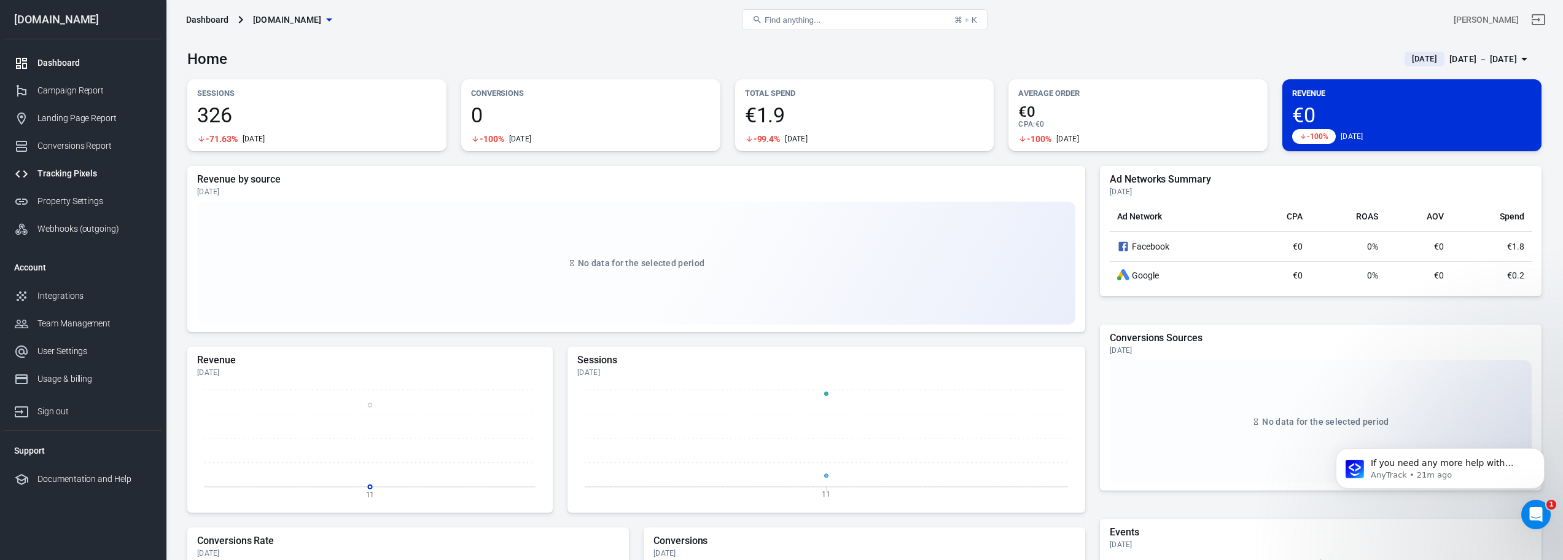
click at [95, 171] on div "Tracking Pixels" at bounding box center [94, 173] width 114 height 13
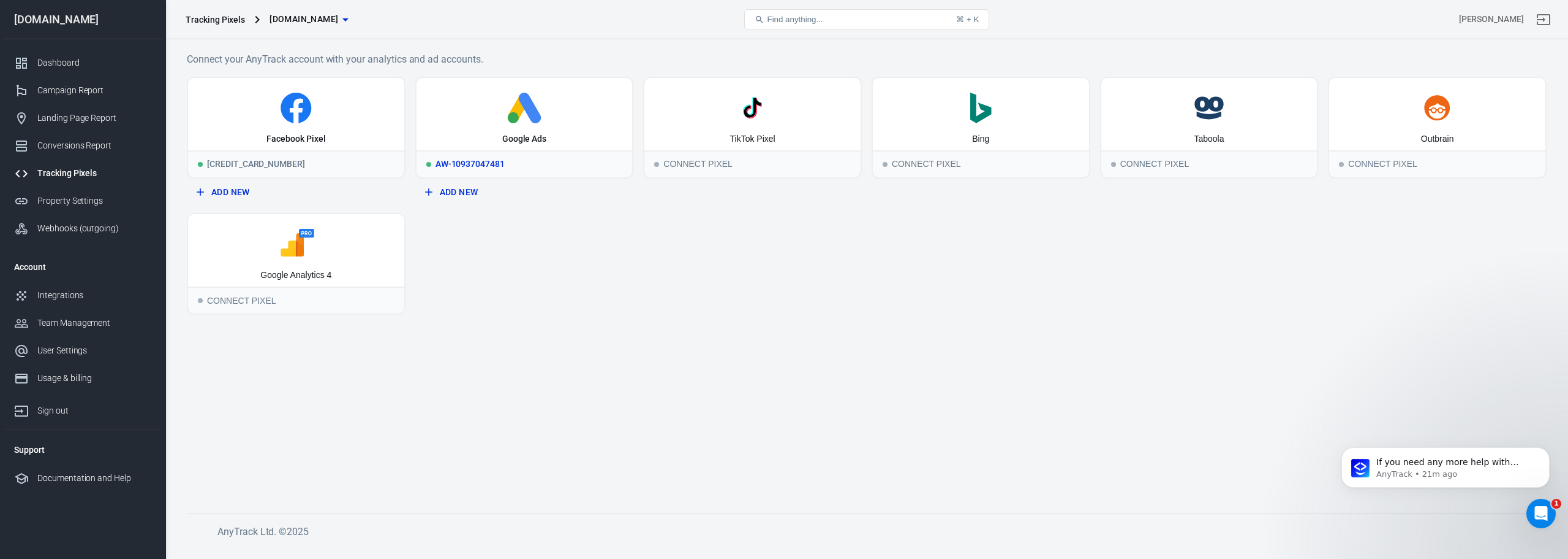
click at [522, 105] on icon at bounding box center [530, 108] width 23 height 31
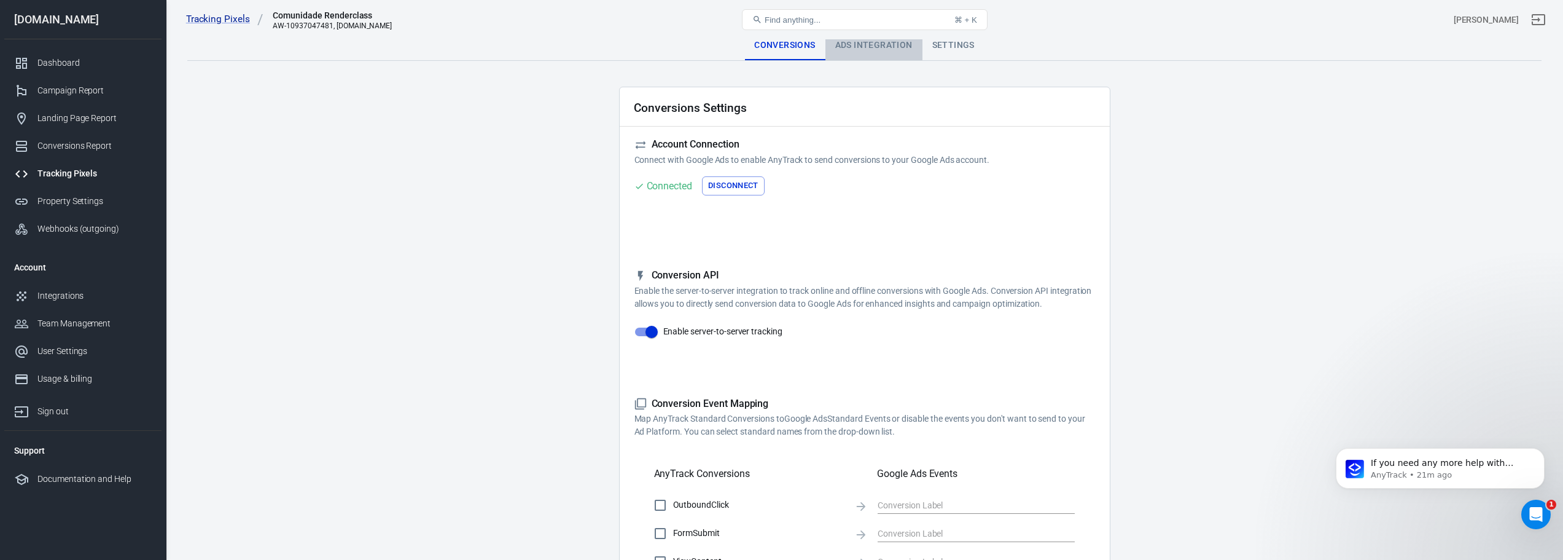
click at [875, 50] on div "Ads Integration" at bounding box center [873, 45] width 97 height 29
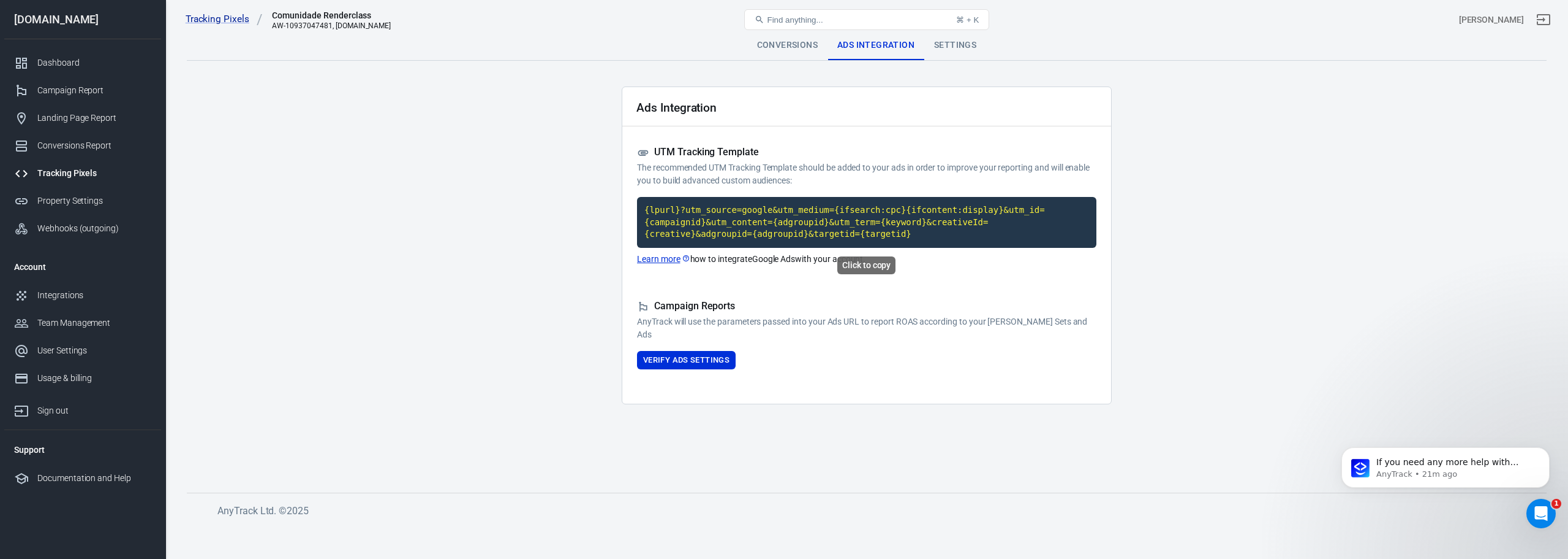
click at [829, 215] on code "{lpurl}?utm_source=google&utm_medium={ifsearch:cpc}{ifcontent:display}&utm_id={…" at bounding box center [867, 222] width 460 height 51
click at [92, 202] on div "Property Settings" at bounding box center [94, 201] width 114 height 13
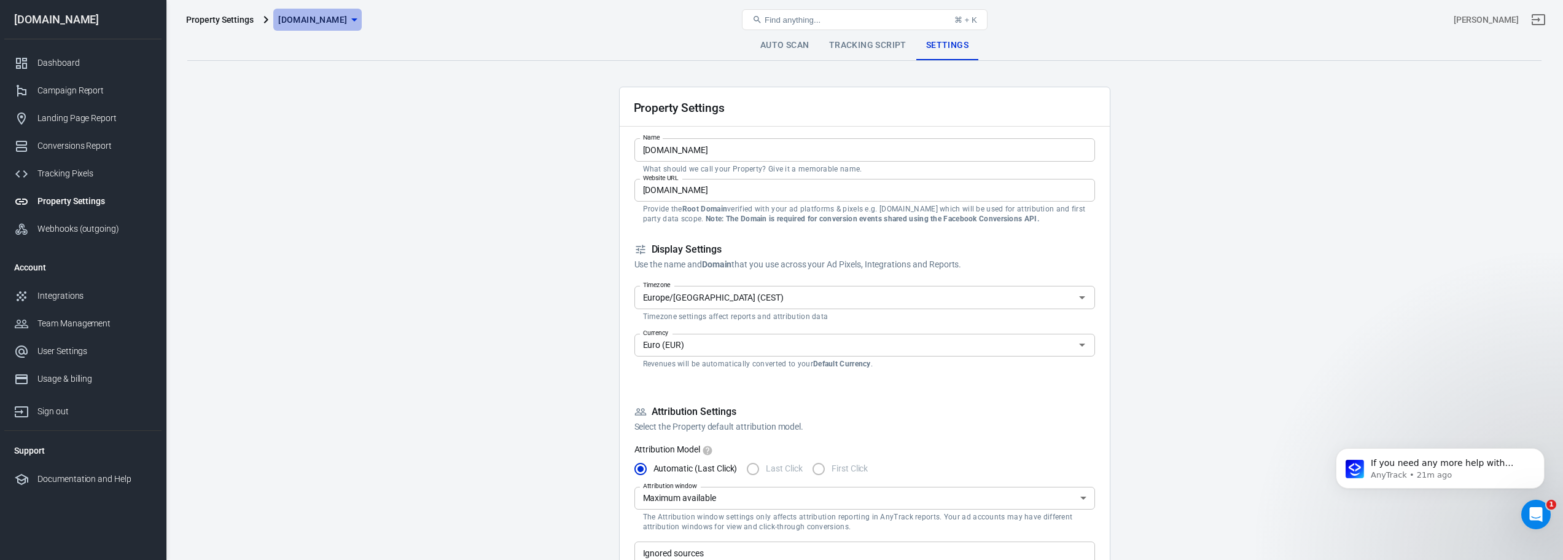
click at [325, 21] on span "[DOMAIN_NAME]" at bounding box center [312, 19] width 69 height 15
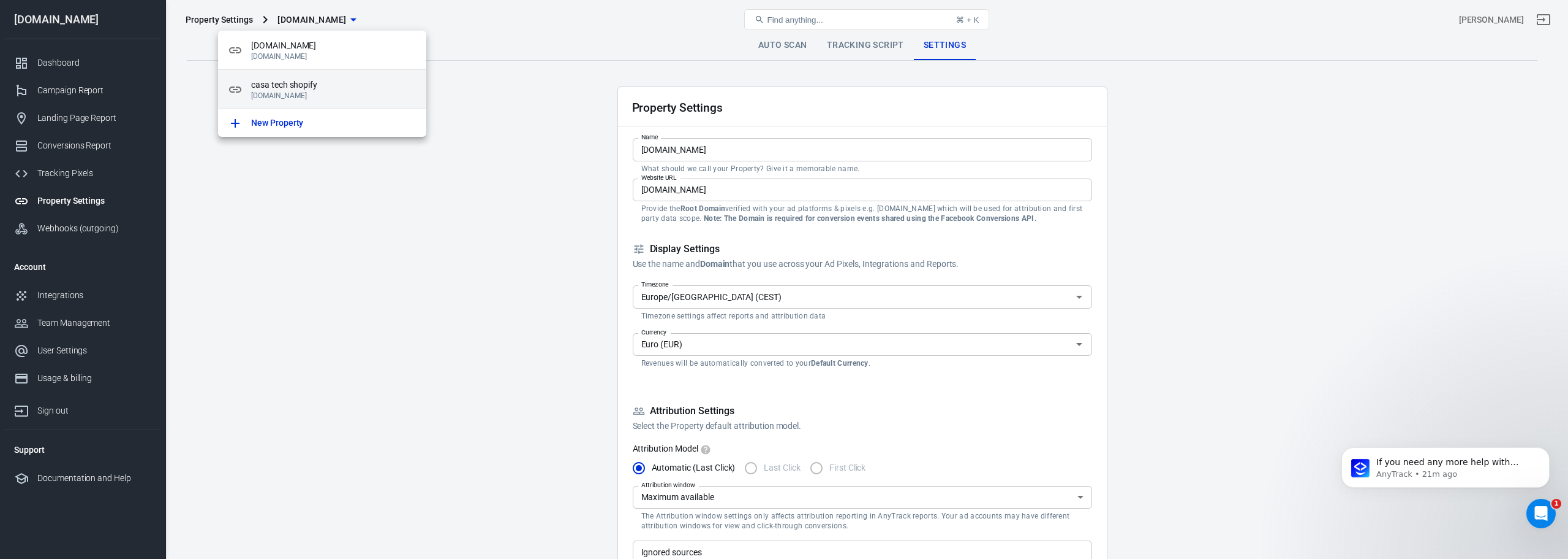
click at [310, 95] on p "[DOMAIN_NAME]" at bounding box center [334, 96] width 166 height 9
type input "casa tech shopify"
type input "[DOMAIN_NAME]"
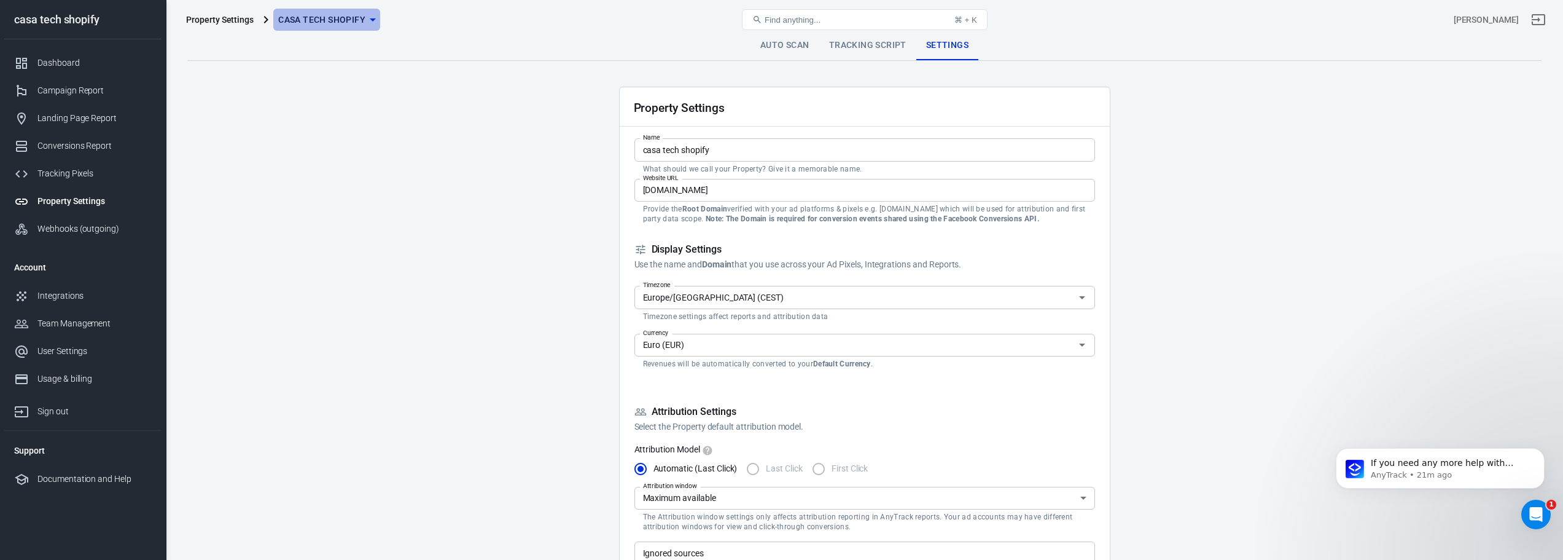
click at [365, 21] on icon "button" at bounding box center [372, 19] width 15 height 15
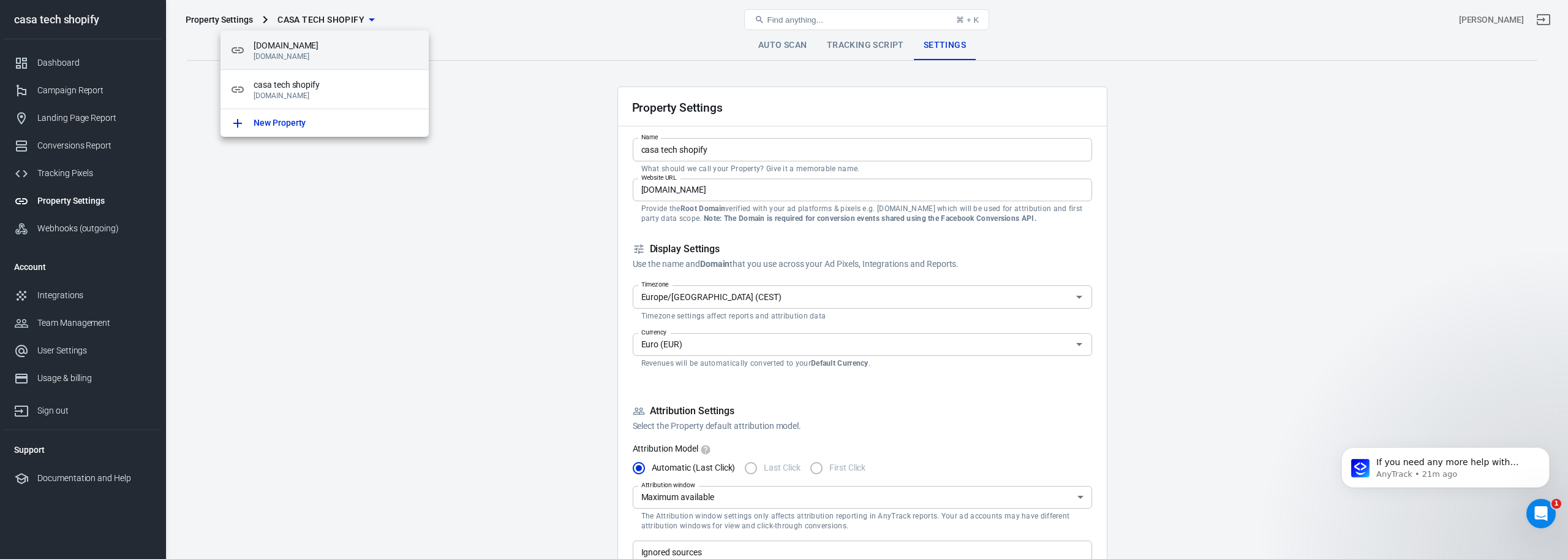
click at [337, 54] on p "[DOMAIN_NAME]" at bounding box center [336, 56] width 166 height 9
type input "[DOMAIN_NAME]"
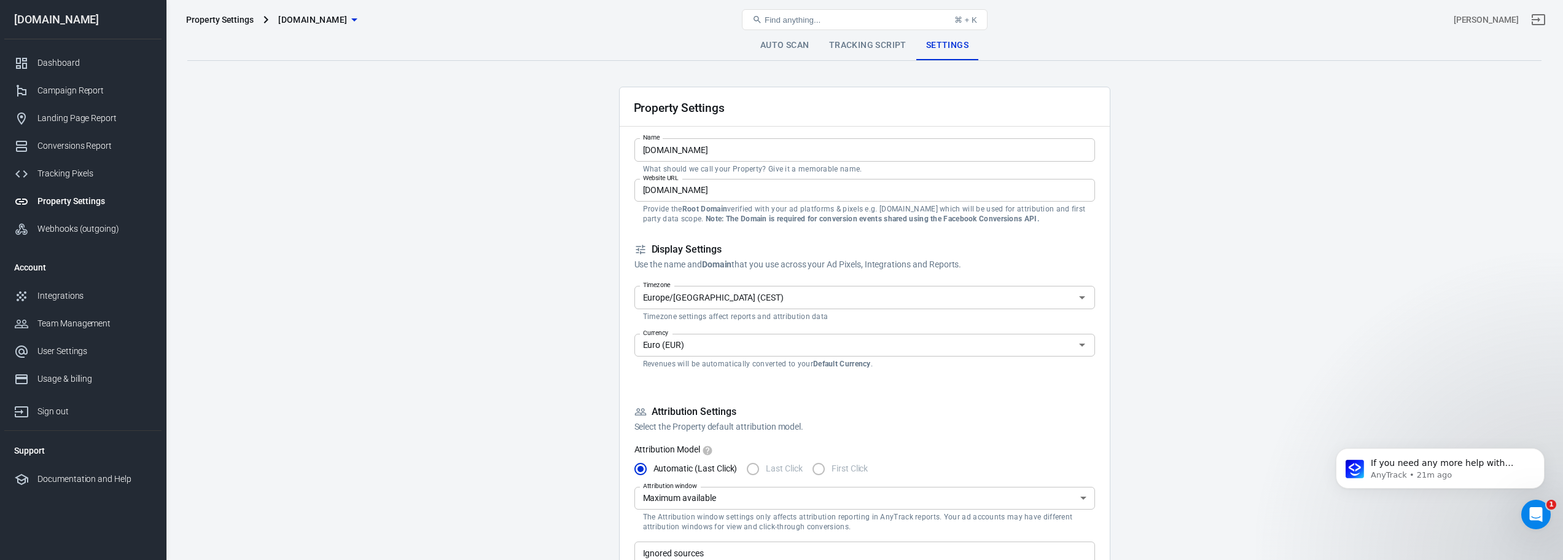
click at [873, 50] on link "Tracking Script" at bounding box center [867, 45] width 97 height 29
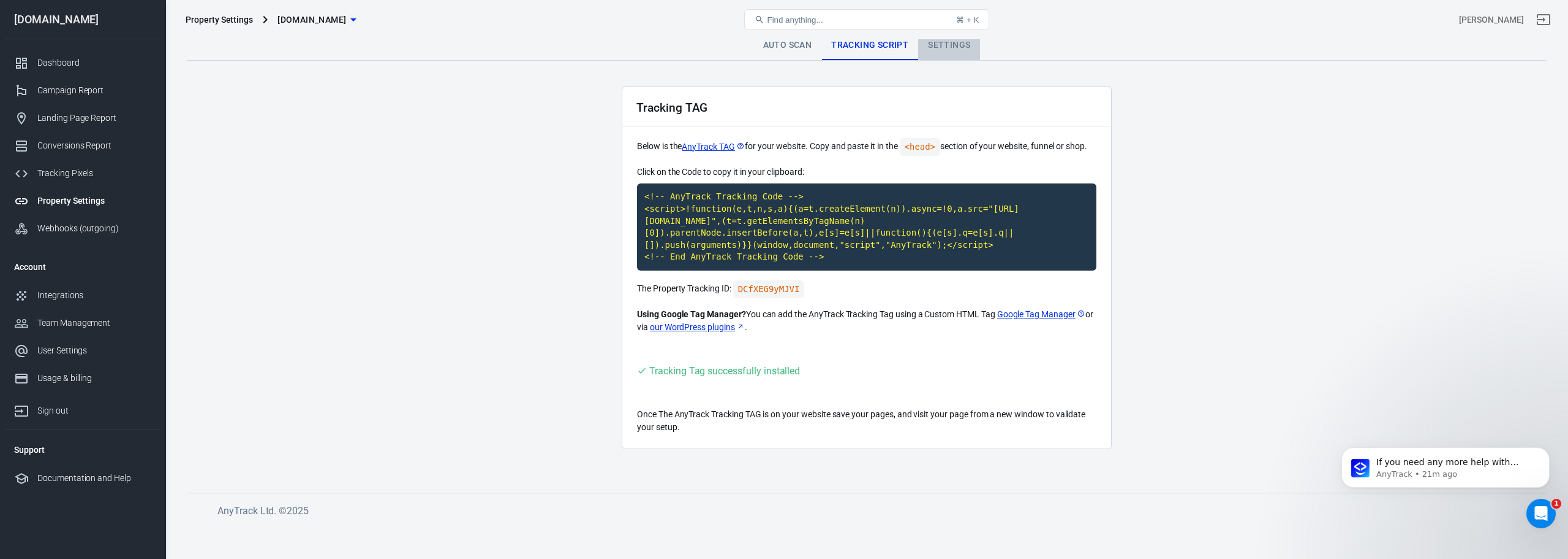
click at [960, 48] on link "Settings" at bounding box center [950, 45] width 62 height 29
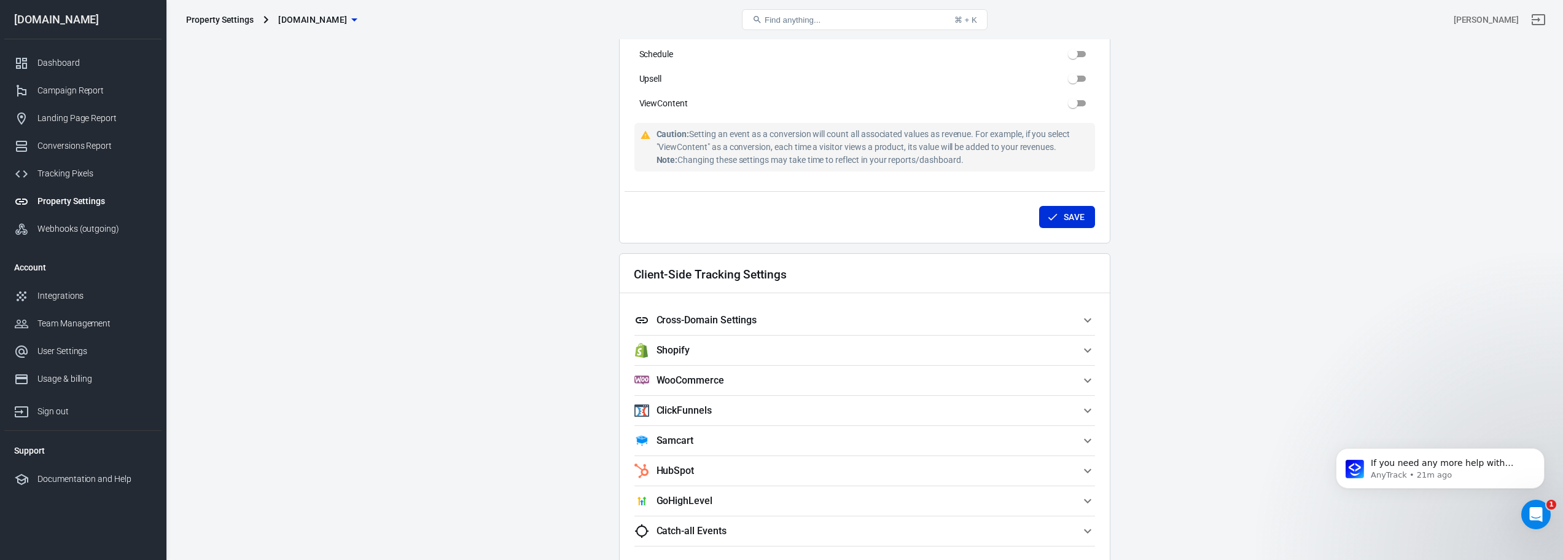
scroll to position [884, 0]
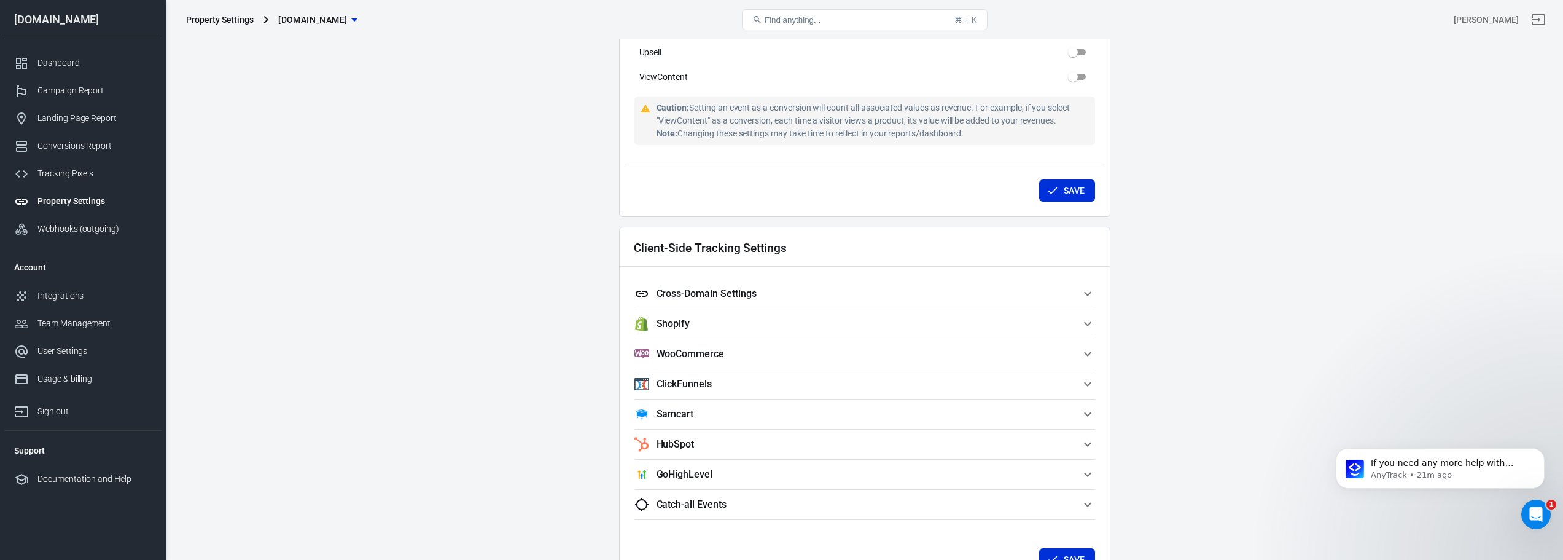
click at [709, 292] on h5 "Cross-Domain Settings" at bounding box center [707, 293] width 100 height 12
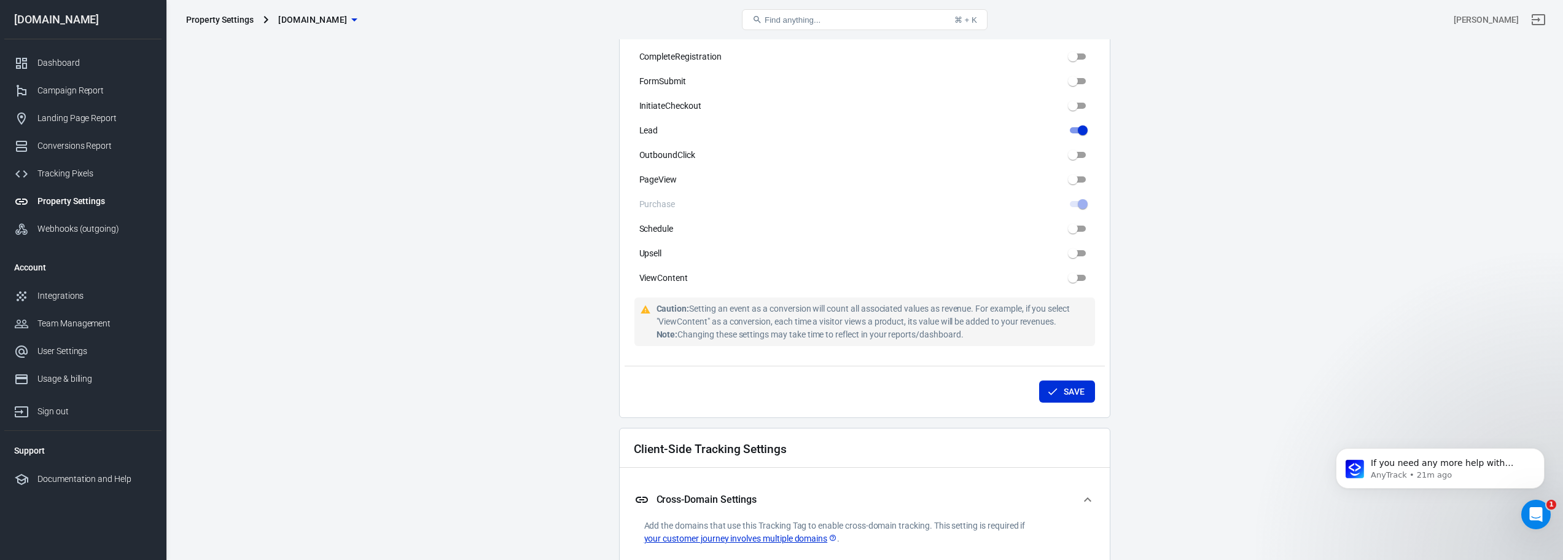
scroll to position [663, 0]
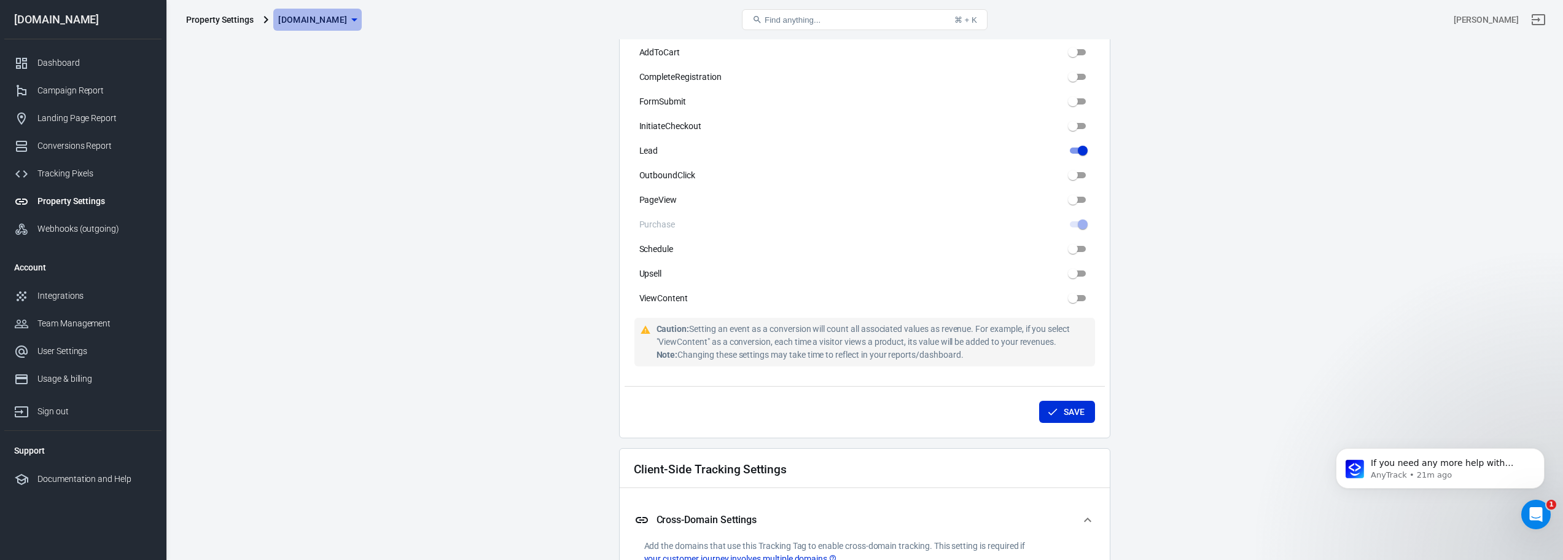
click at [357, 18] on icon "button" at bounding box center [354, 19] width 6 height 3
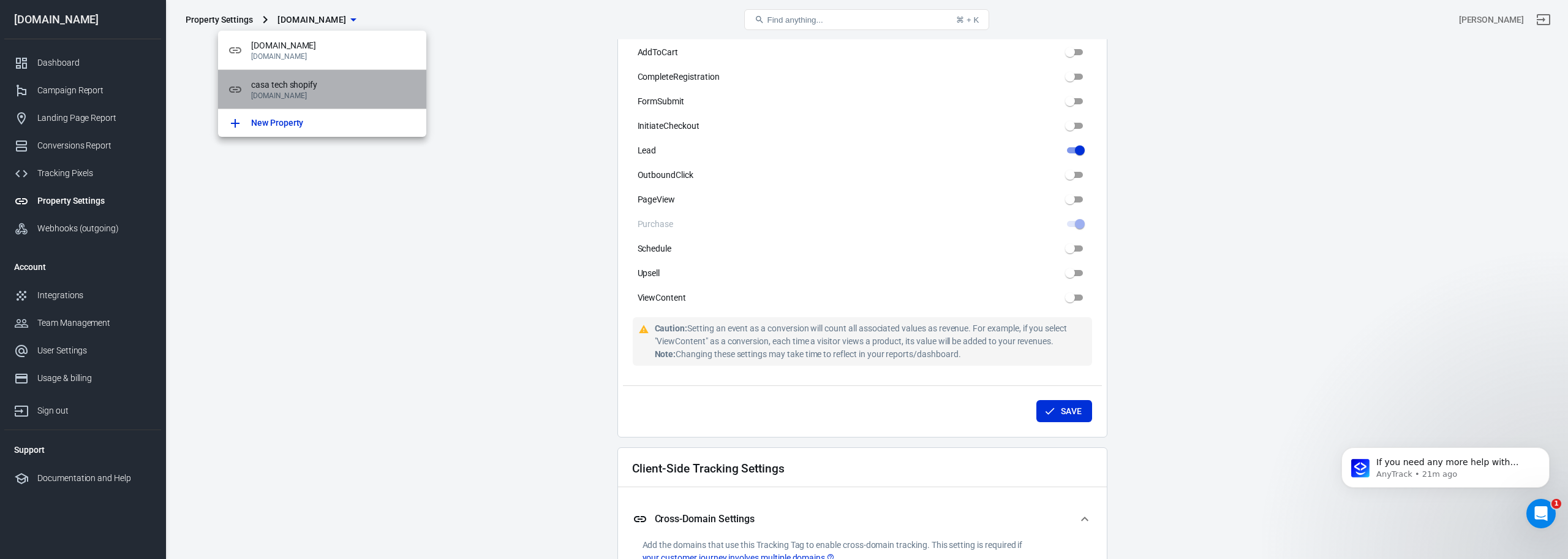
click at [324, 96] on p "[DOMAIN_NAME]" at bounding box center [334, 96] width 166 height 9
type input "casa tech shopify"
type input "[DOMAIN_NAME]"
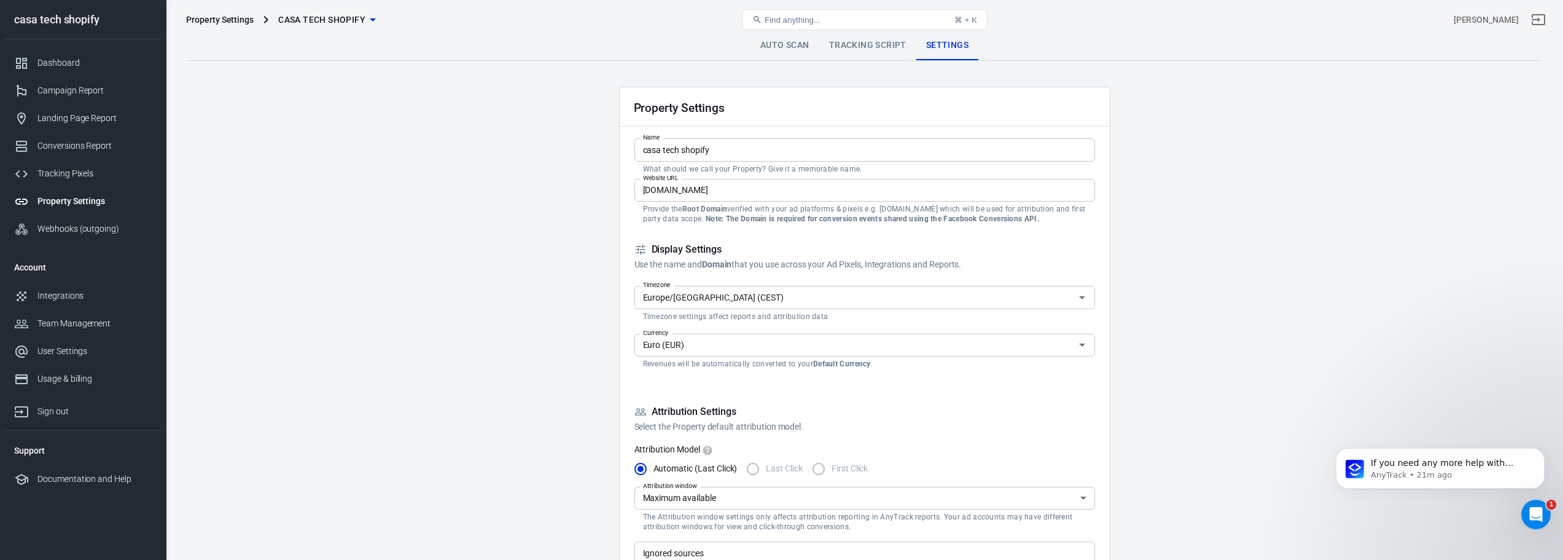
click at [758, 184] on input "[DOMAIN_NAME]" at bounding box center [864, 190] width 461 height 23
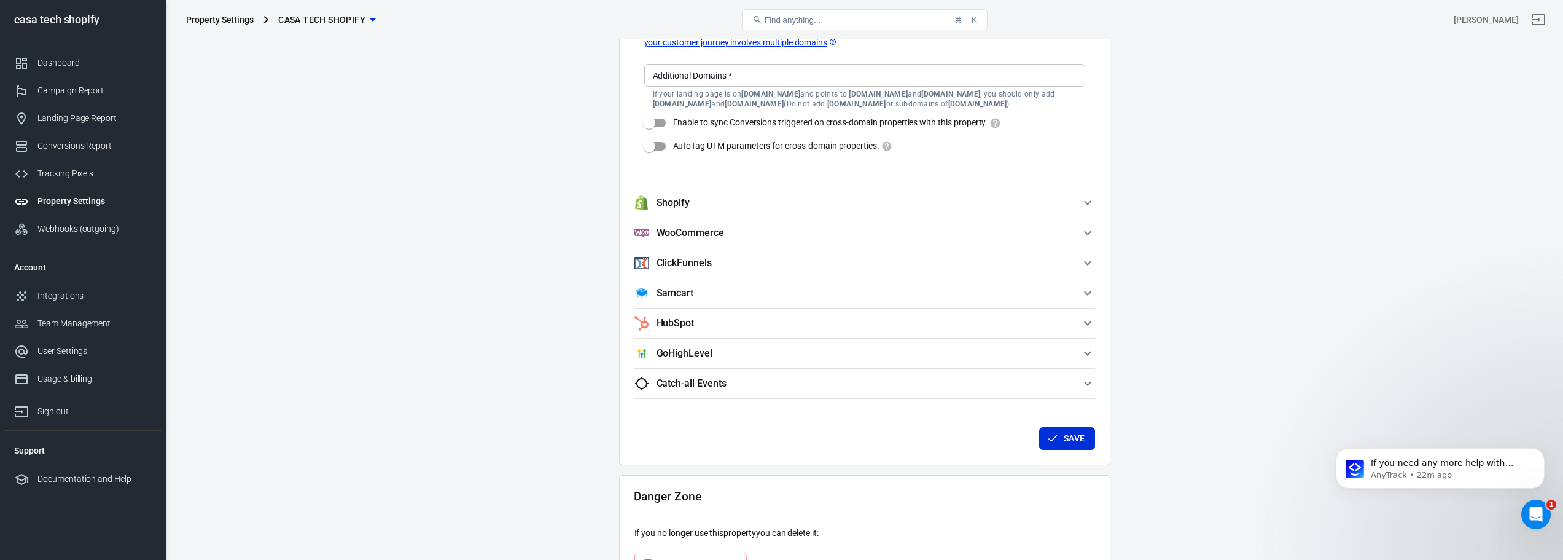
scroll to position [1262, 0]
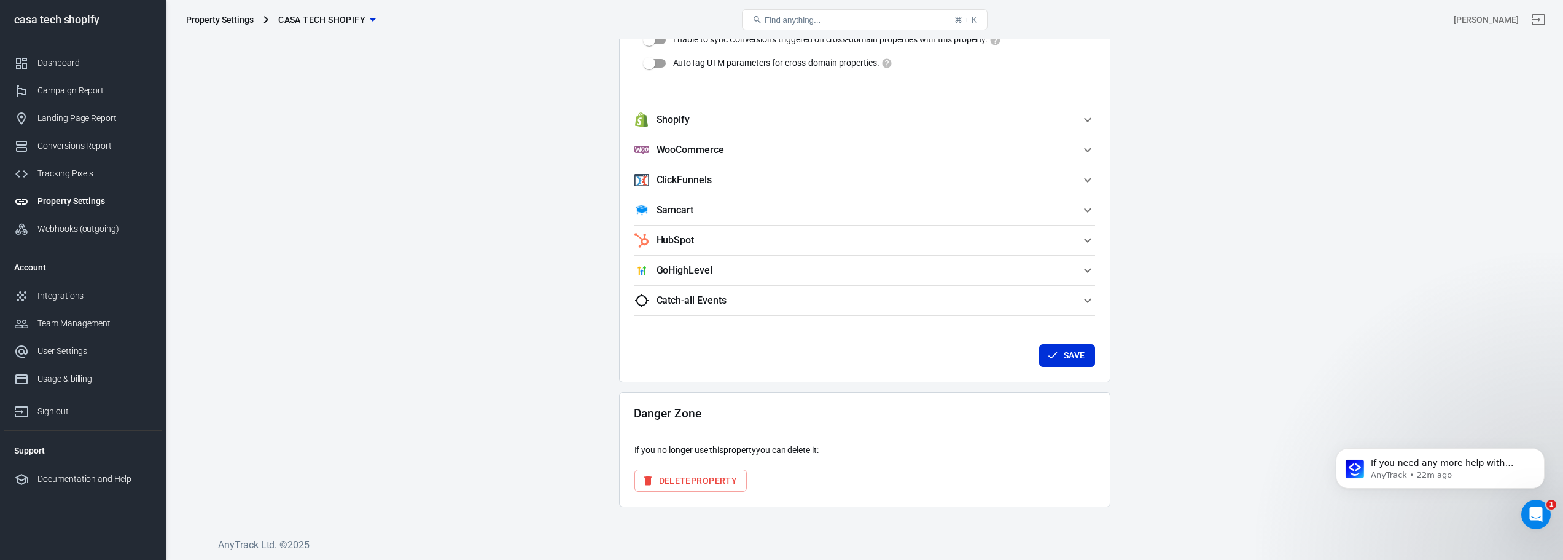
click at [737, 475] on button "Delete Property" at bounding box center [690, 480] width 113 height 23
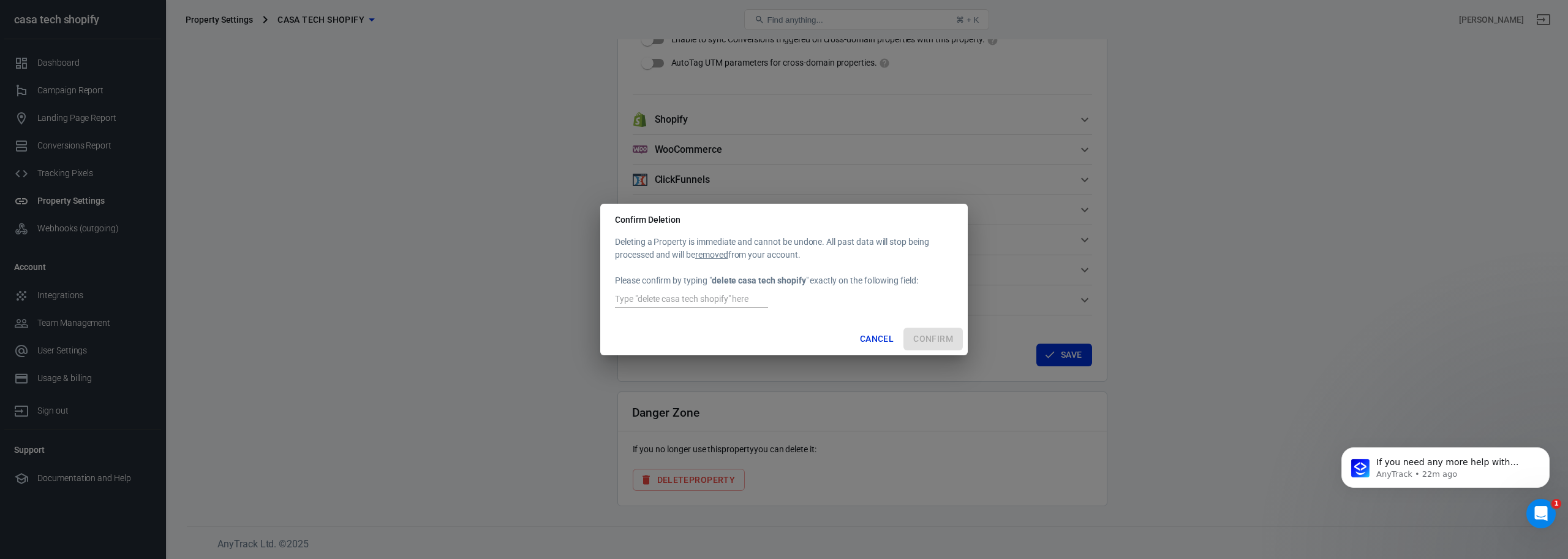
click at [716, 281] on strong "delete casa tech shopify" at bounding box center [759, 280] width 95 height 10
drag, startPoint x: 716, startPoint y: 281, endPoint x: 784, endPoint y: 277, distance: 68.1
click at [784, 277] on strong "delete casa tech shopify" at bounding box center [759, 280] width 95 height 10
copy strong "delete casa tech shopify"
click at [706, 295] on input "text" at bounding box center [692, 299] width 154 height 16
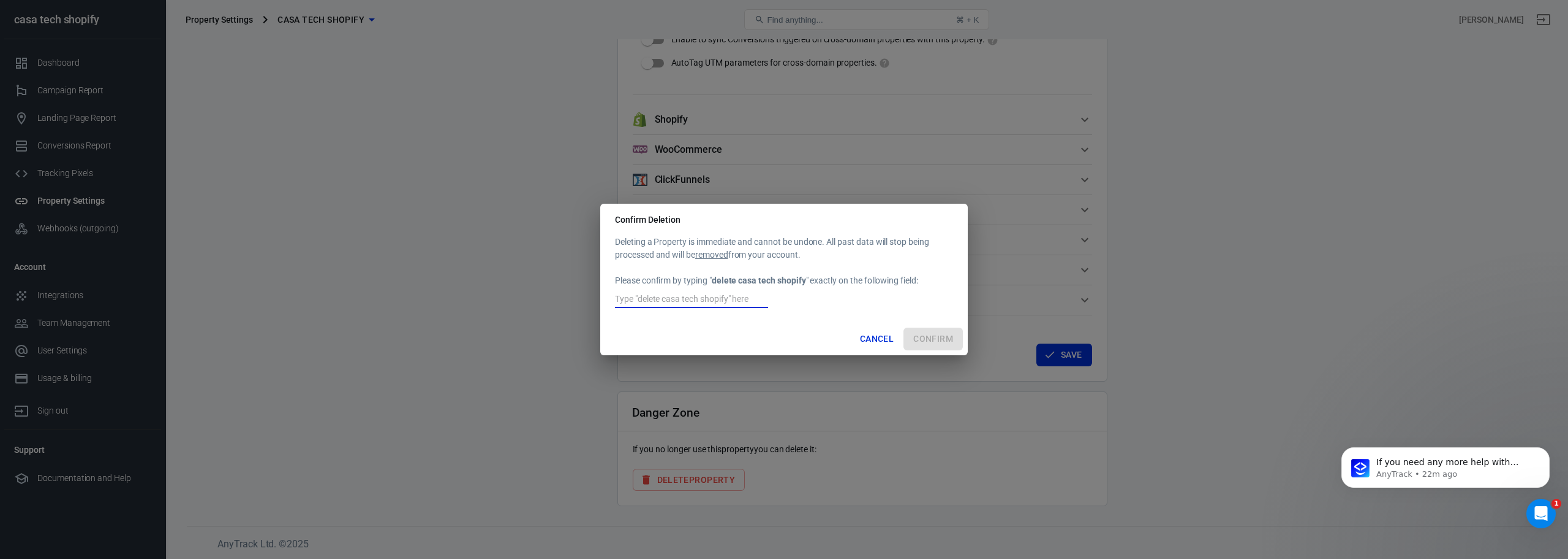
paste input "delete casa tech shopify"
type input "delete casa tech shopify"
click at [930, 334] on button "Confirm" at bounding box center [934, 338] width 60 height 23
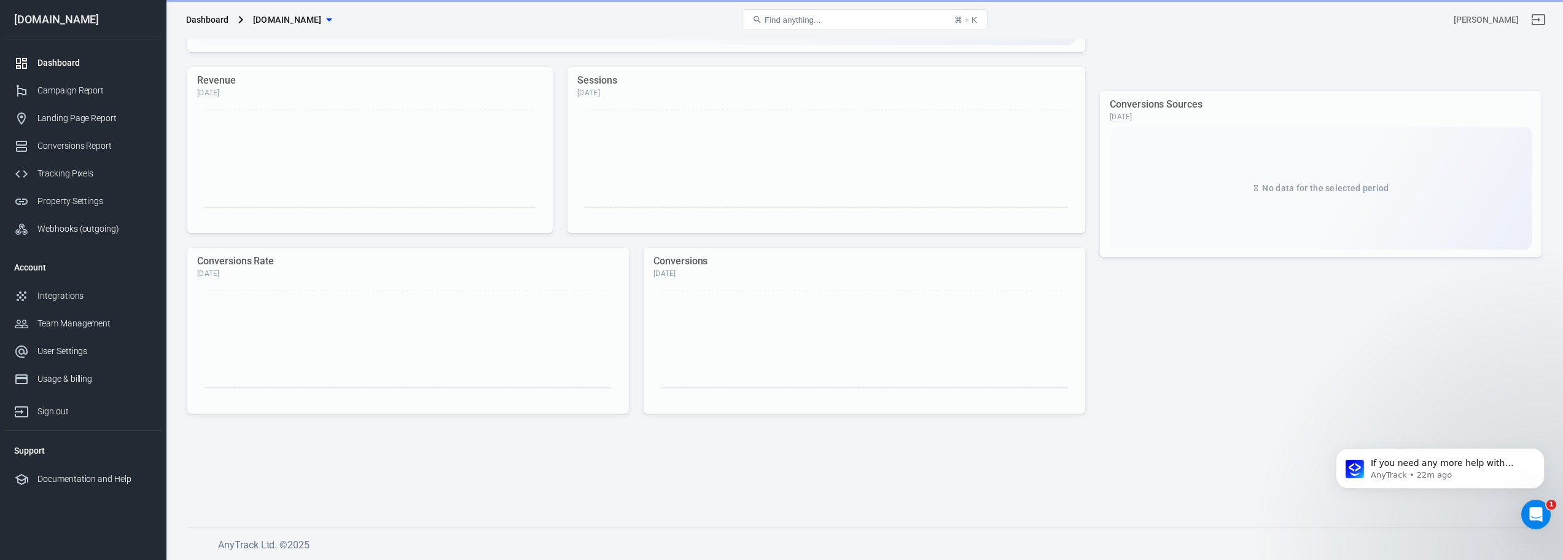
scroll to position [279, 0]
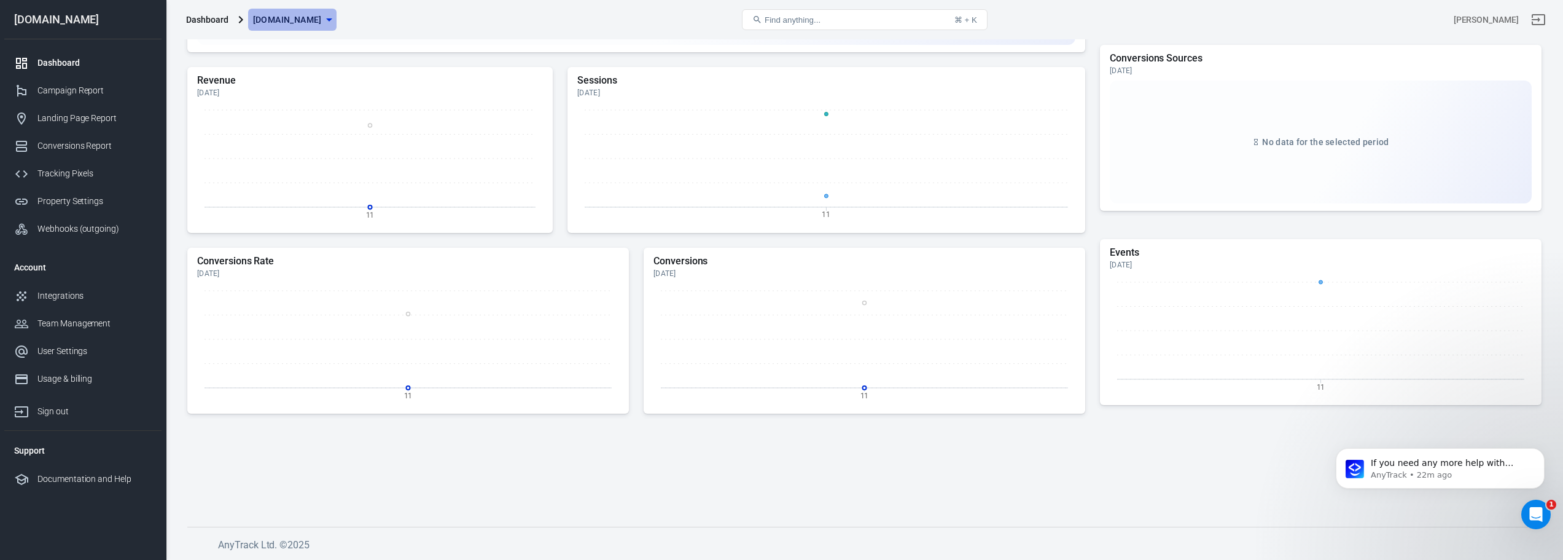
click at [320, 20] on span "[DOMAIN_NAME]" at bounding box center [287, 19] width 69 height 15
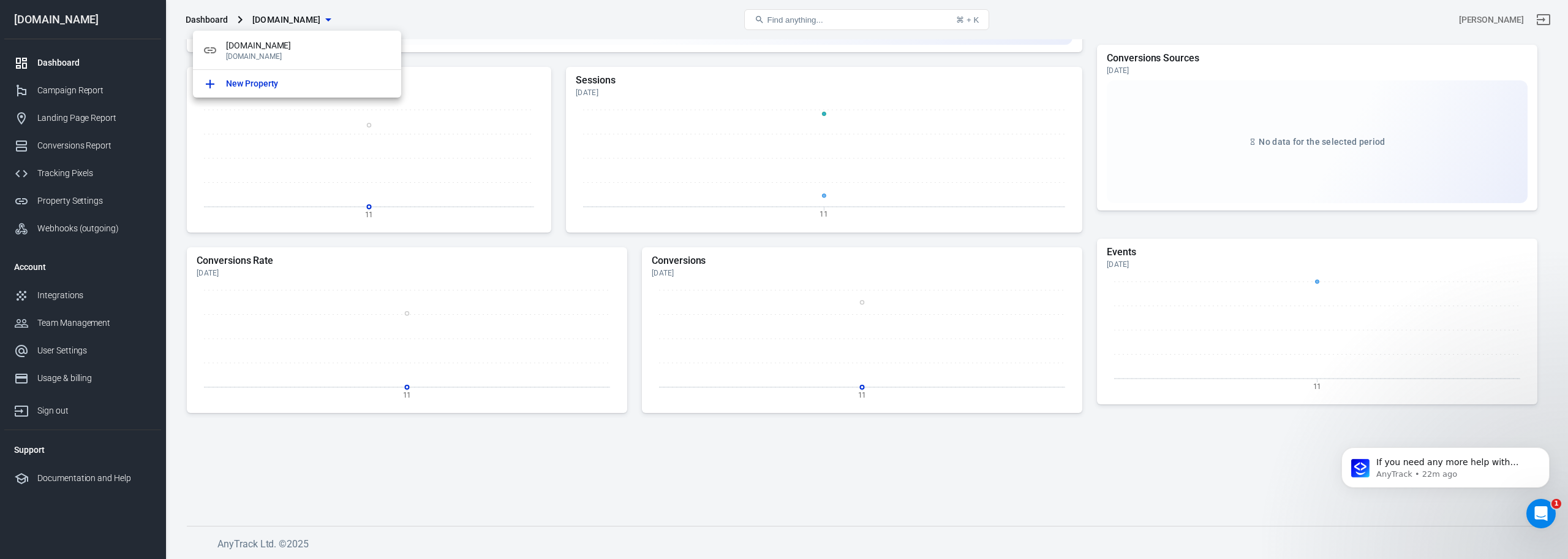
click at [365, 457] on div at bounding box center [784, 280] width 1568 height 559
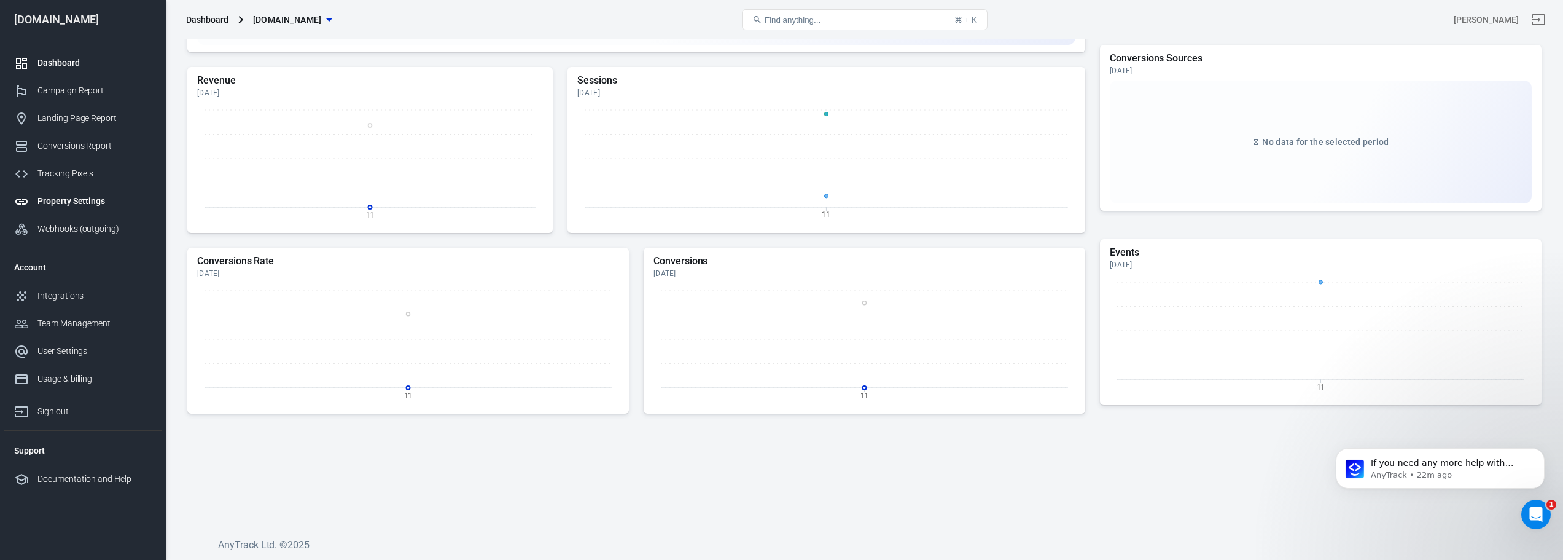
click at [77, 203] on div "Property Settings" at bounding box center [94, 201] width 114 height 13
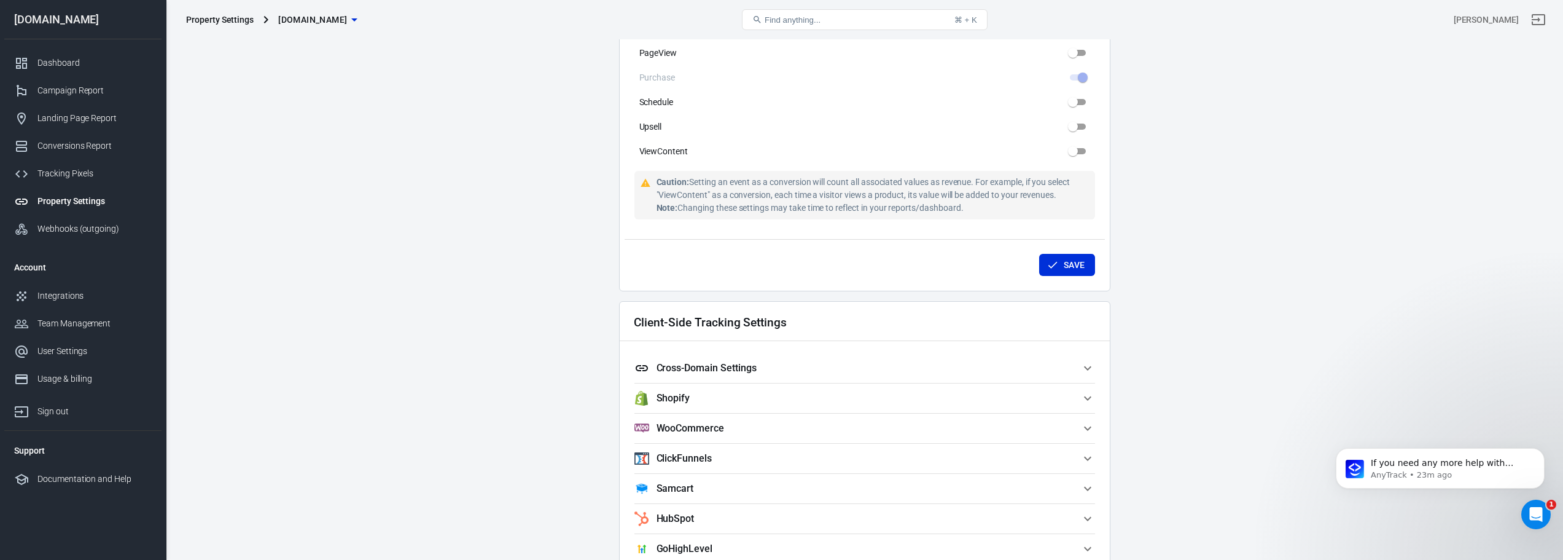
scroll to position [811, 0]
click at [763, 367] on span "Cross-Domain Settings" at bounding box center [857, 367] width 446 height 15
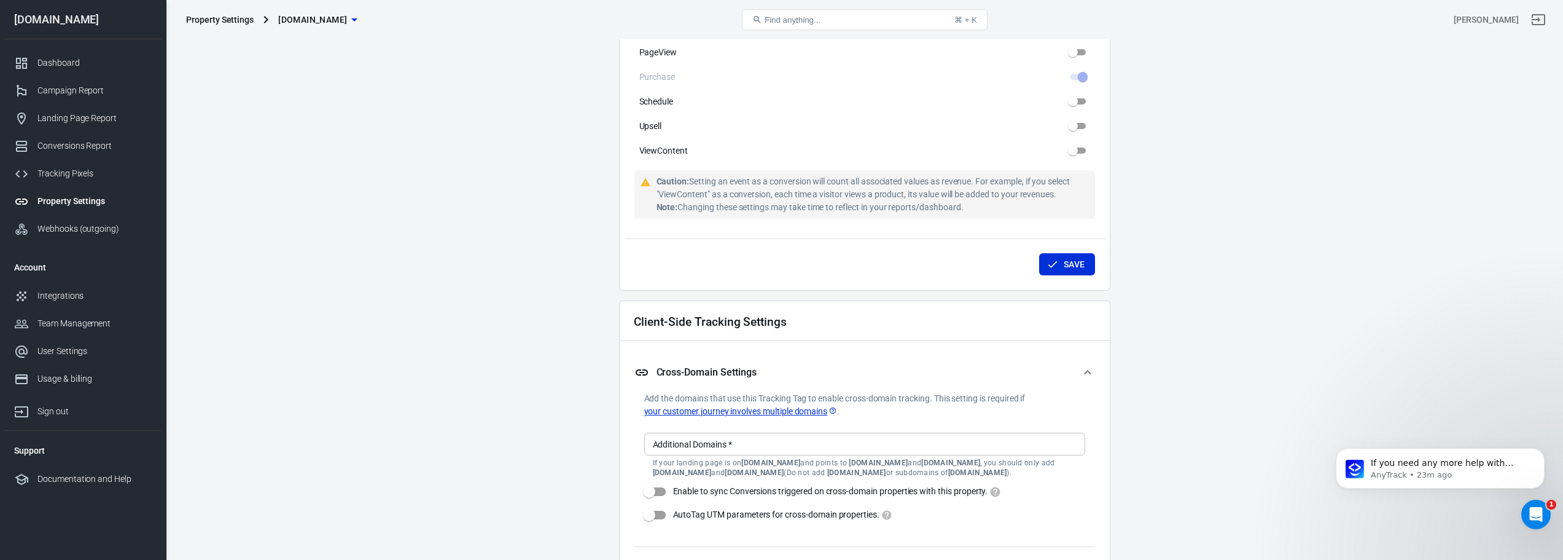
click at [739, 440] on input "Additional Domains   *" at bounding box center [864, 443] width 432 height 15
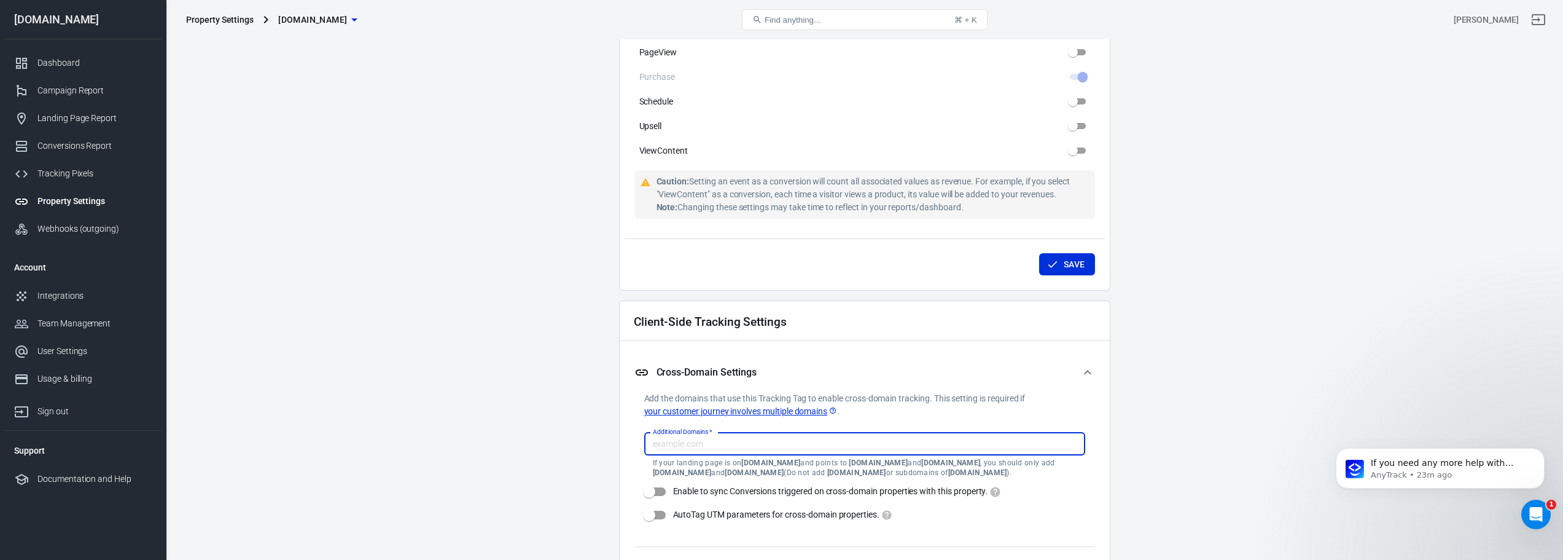
paste input "[DOMAIN_NAME]"
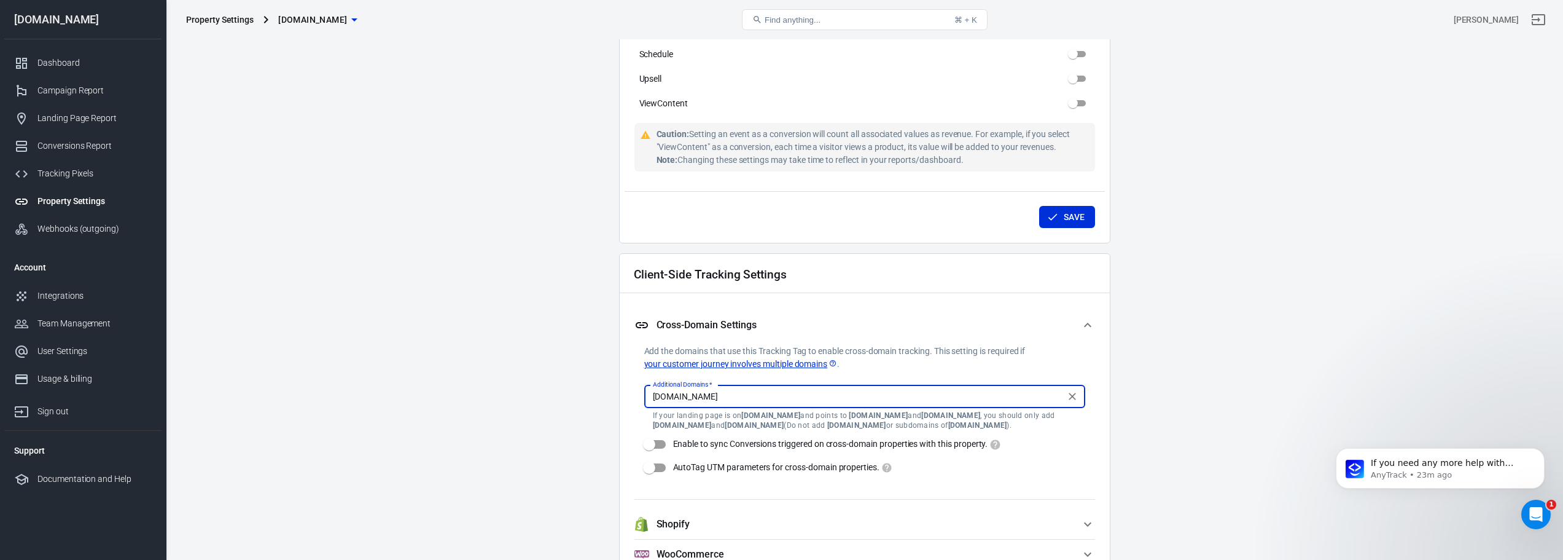
scroll to position [884, 0]
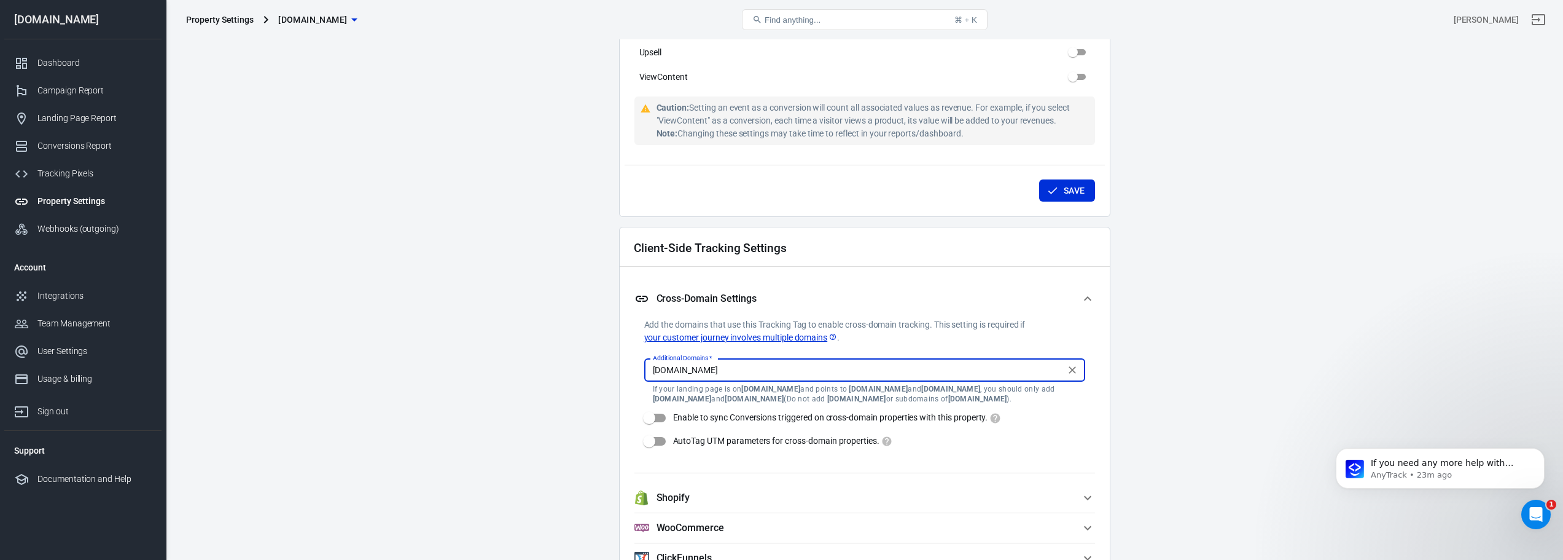
type input "[DOMAIN_NAME]"
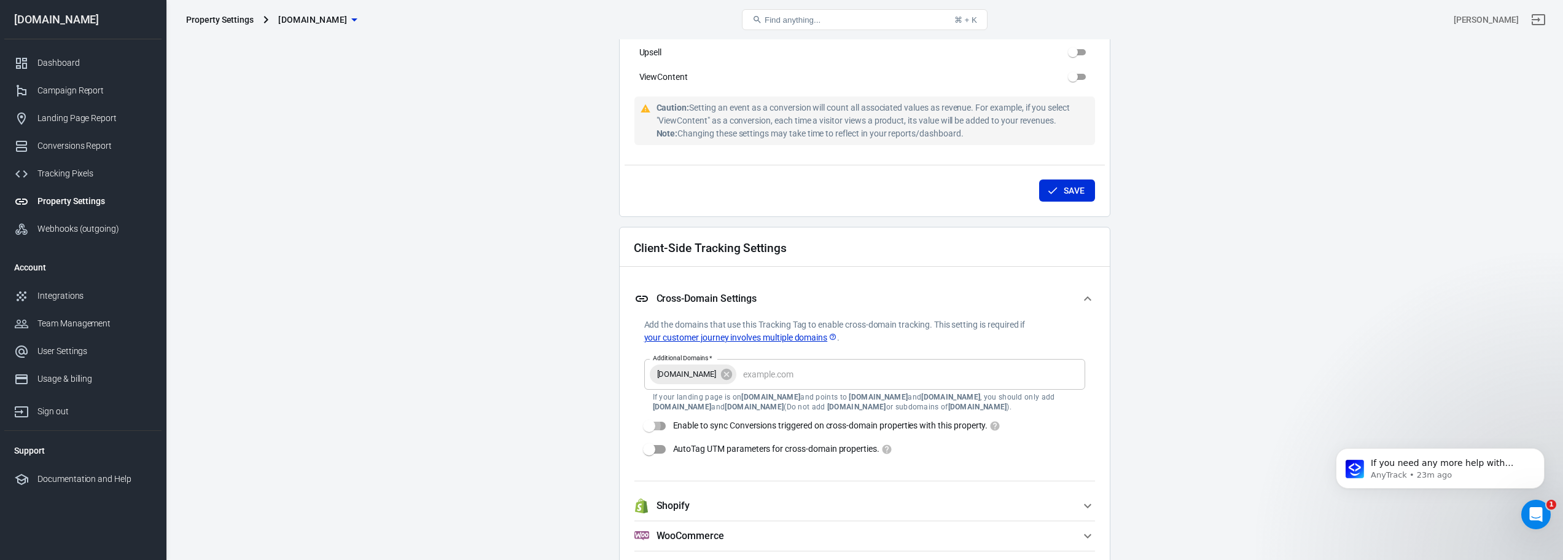
drag, startPoint x: 659, startPoint y: 419, endPoint x: 658, endPoint y: 439, distance: 19.7
click at [659, 419] on input "Enable to sync Conversions triggered on cross-domain properties with this prope…" at bounding box center [649, 425] width 70 height 23
checkbox input "true"
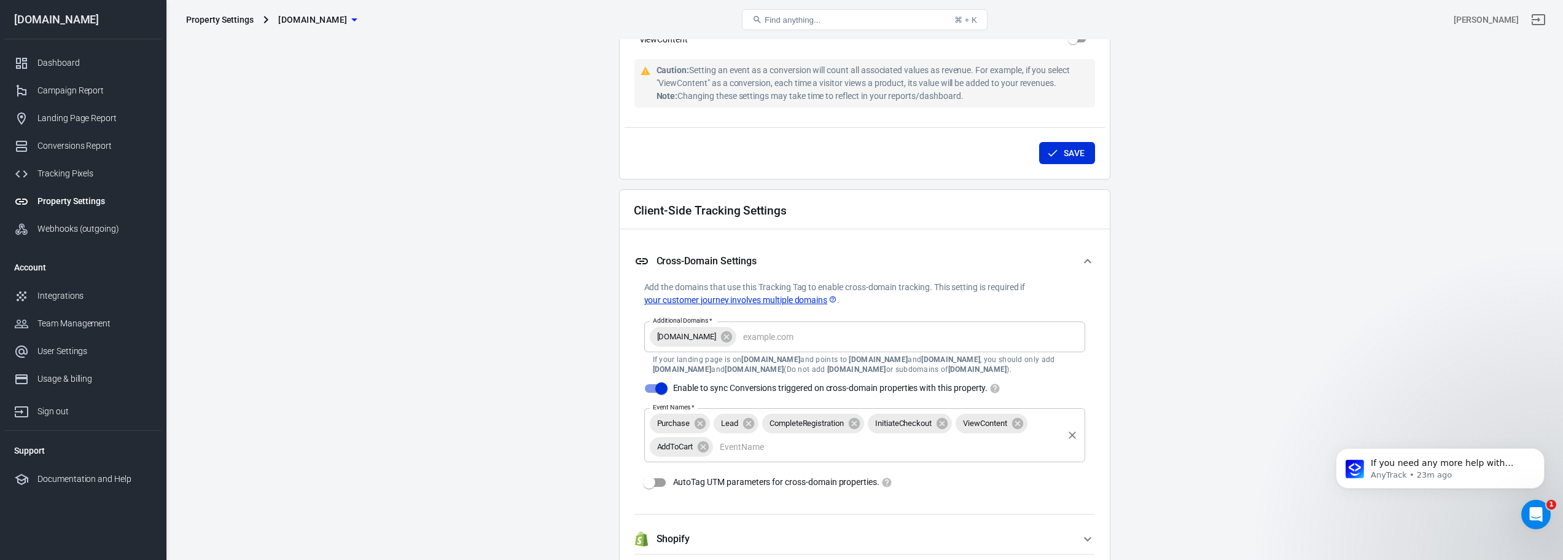
scroll to position [958, 0]
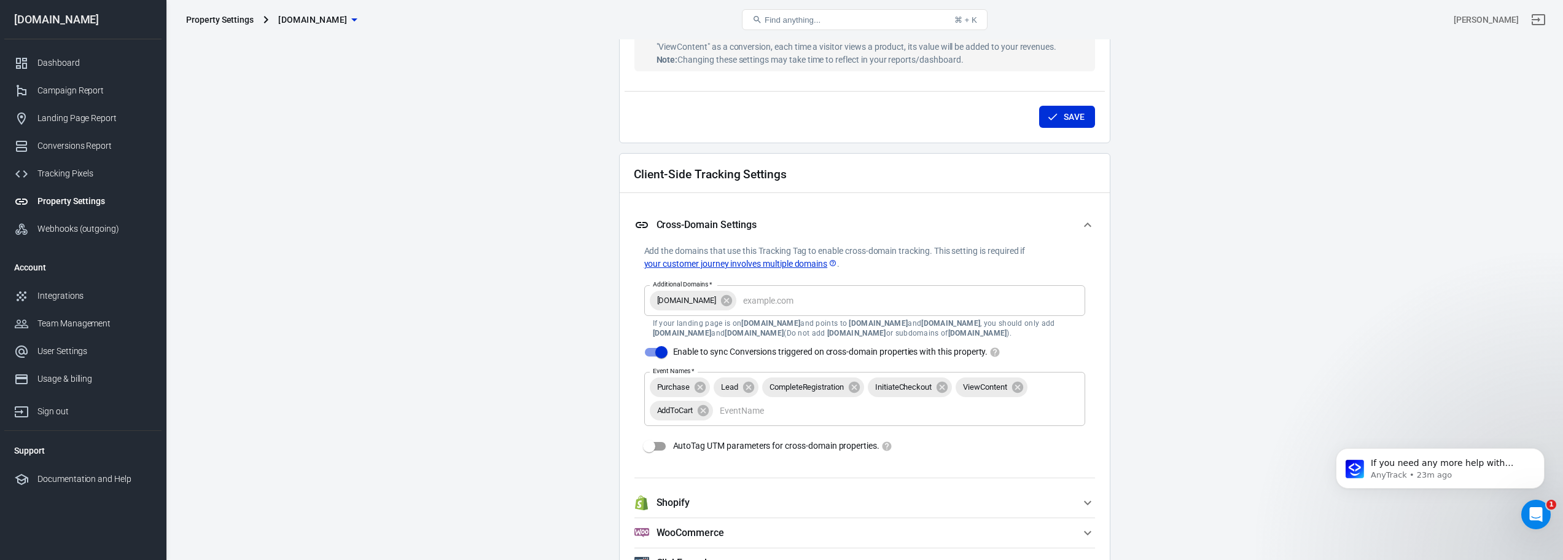
click at [659, 447] on input "AutoTag UTM parameters for cross-domain properties." at bounding box center [649, 445] width 70 height 23
checkbox input "true"
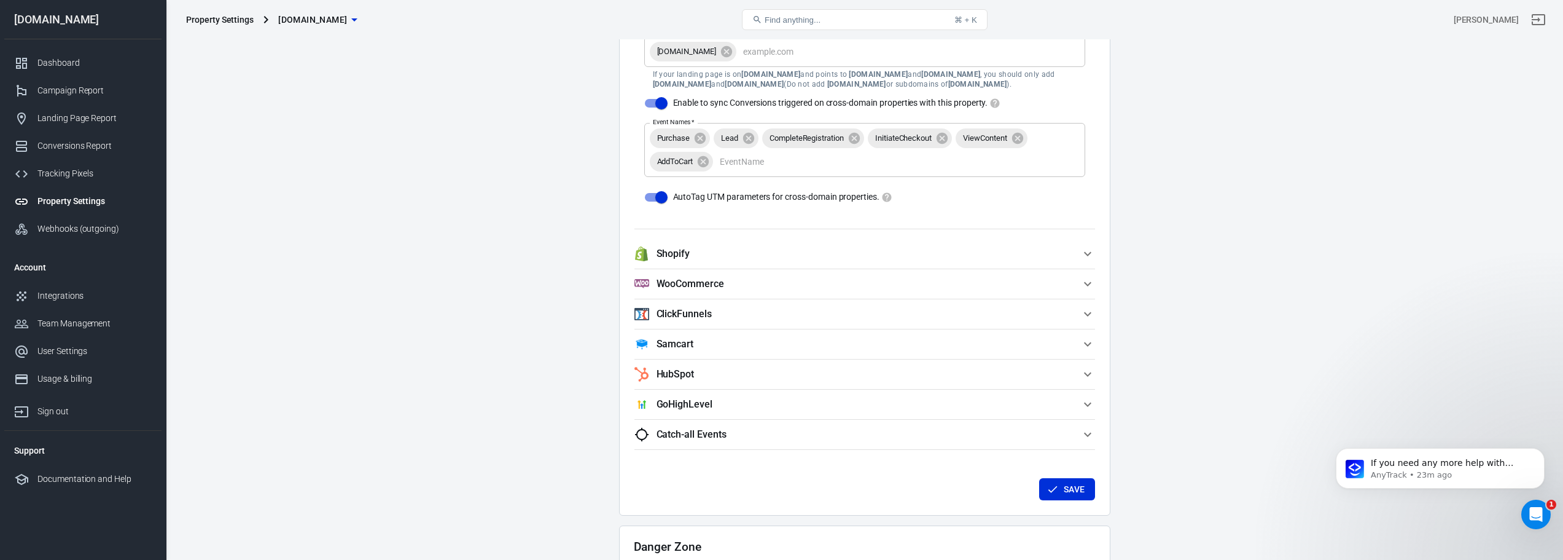
scroll to position [1253, 0]
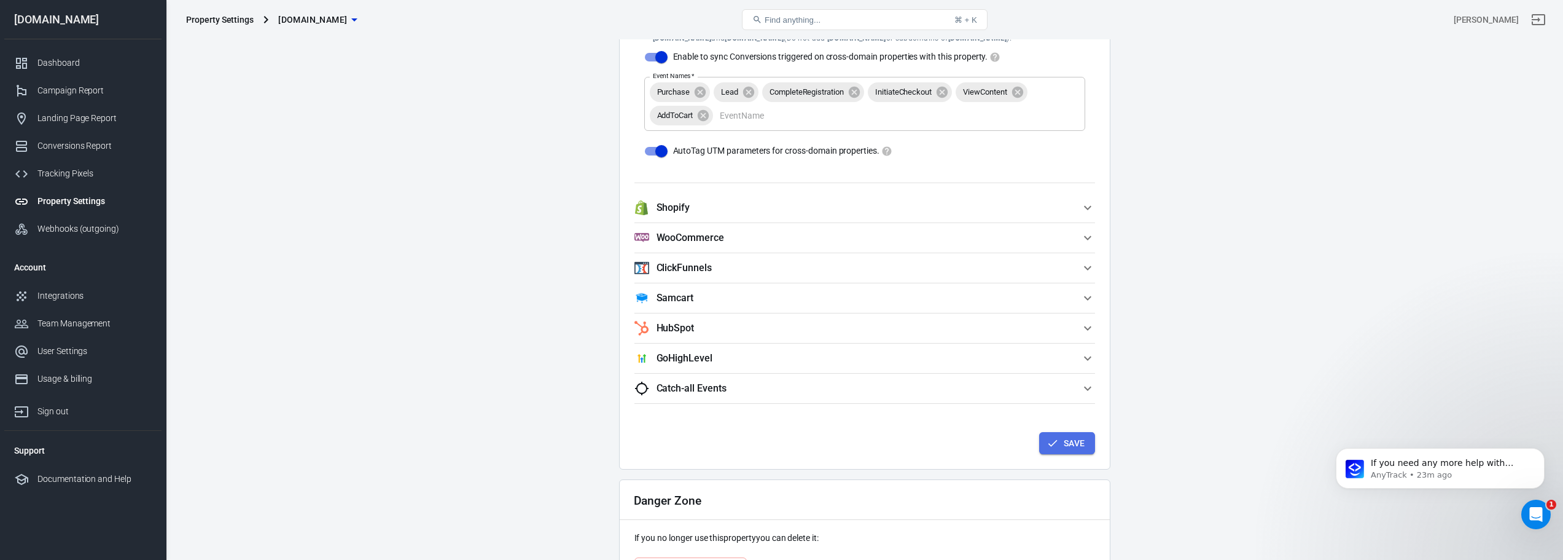
click at [1070, 438] on button "Save" at bounding box center [1067, 443] width 56 height 23
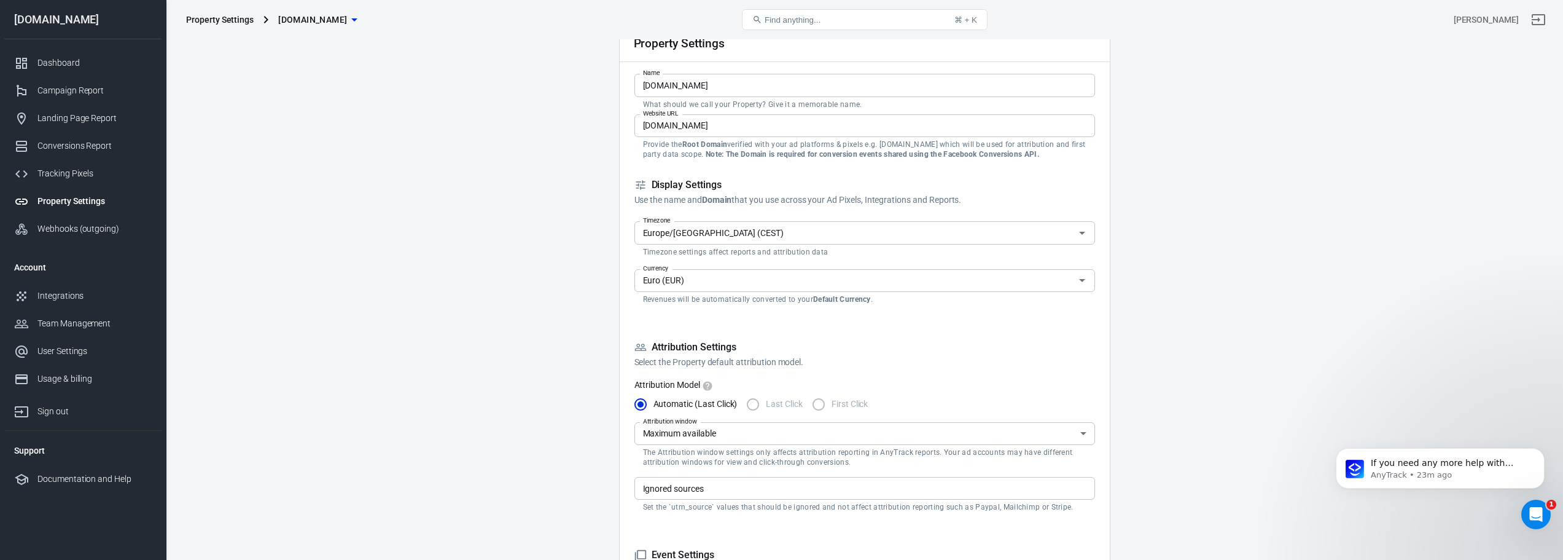
scroll to position [0, 0]
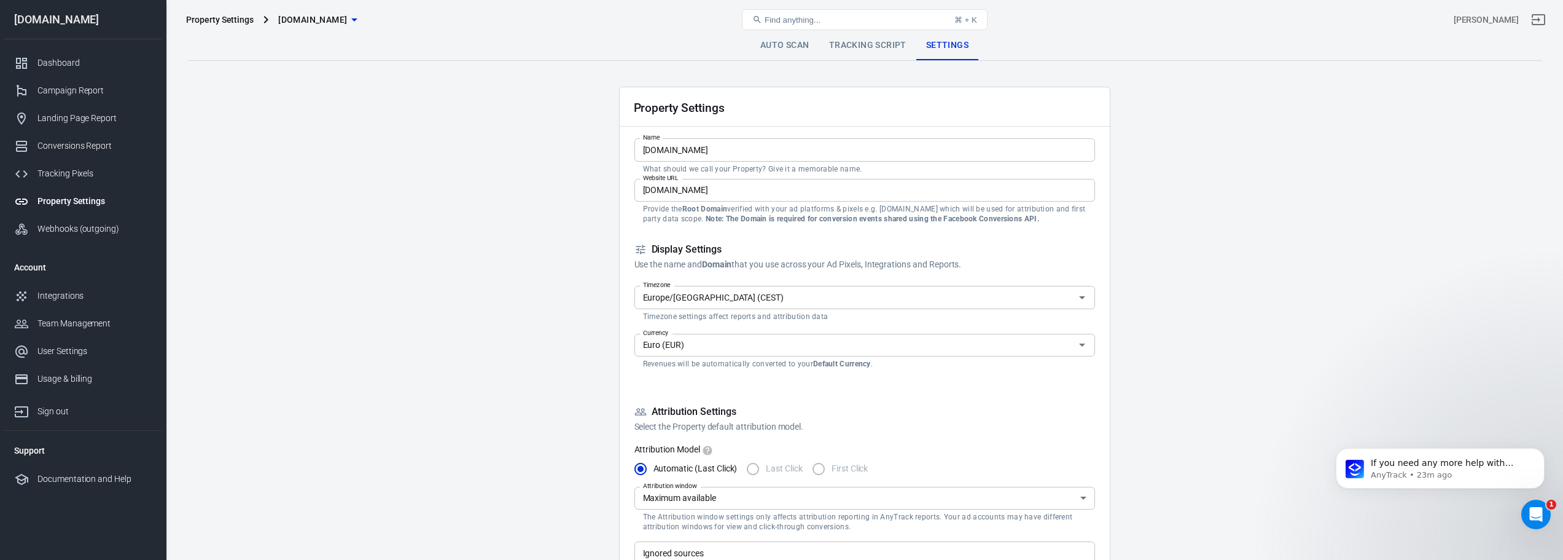
click at [877, 49] on link "Tracking Script" at bounding box center [867, 45] width 97 height 29
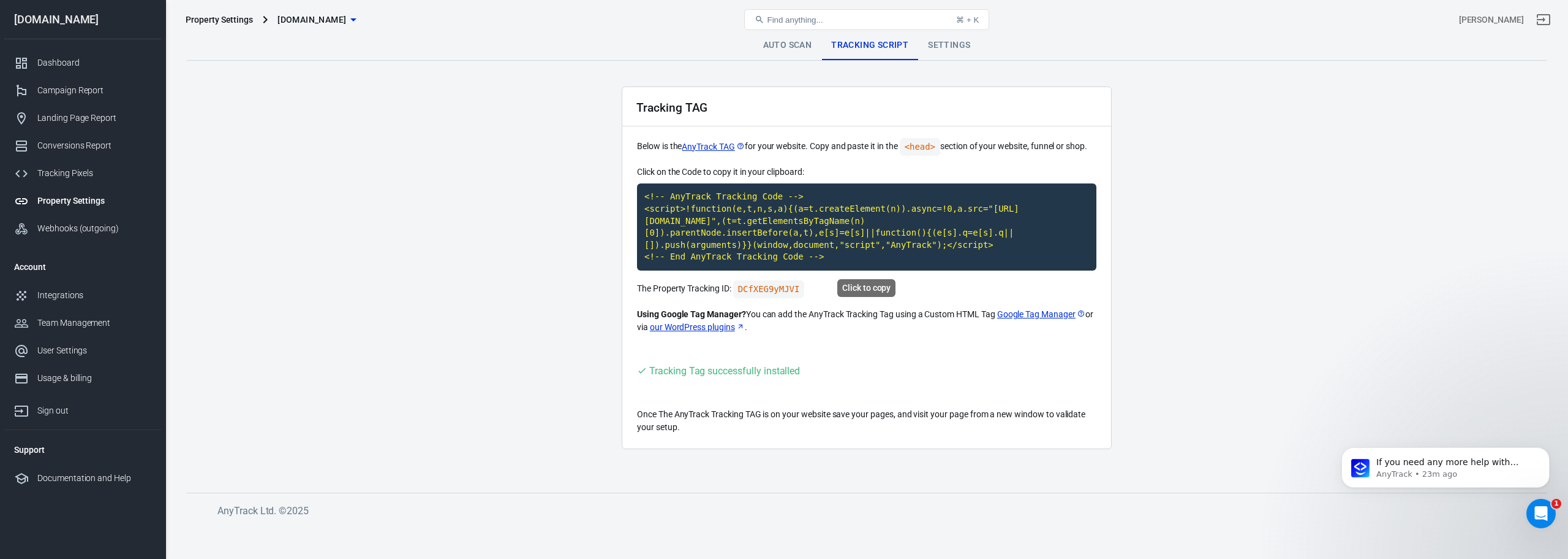
click at [760, 239] on code "<!-- AnyTrack Tracking Code --> <script>!function(e,t,n,s,a){(a=t.createElement…" at bounding box center [867, 227] width 460 height 87
click at [734, 229] on code "<!-- AnyTrack Tracking Code --> <script>!function(e,t,n,s,a){(a=t.createElement…" at bounding box center [867, 227] width 460 height 87
click at [948, 42] on link "Settings" at bounding box center [950, 45] width 62 height 29
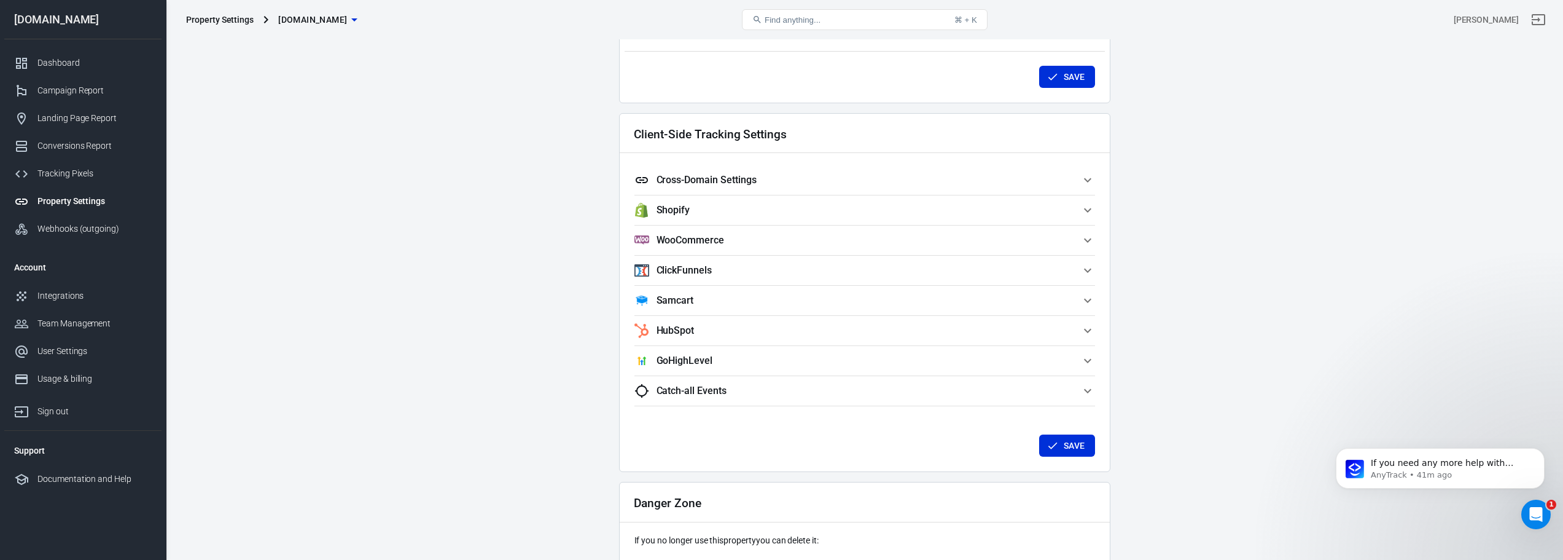
scroll to position [1032, 0]
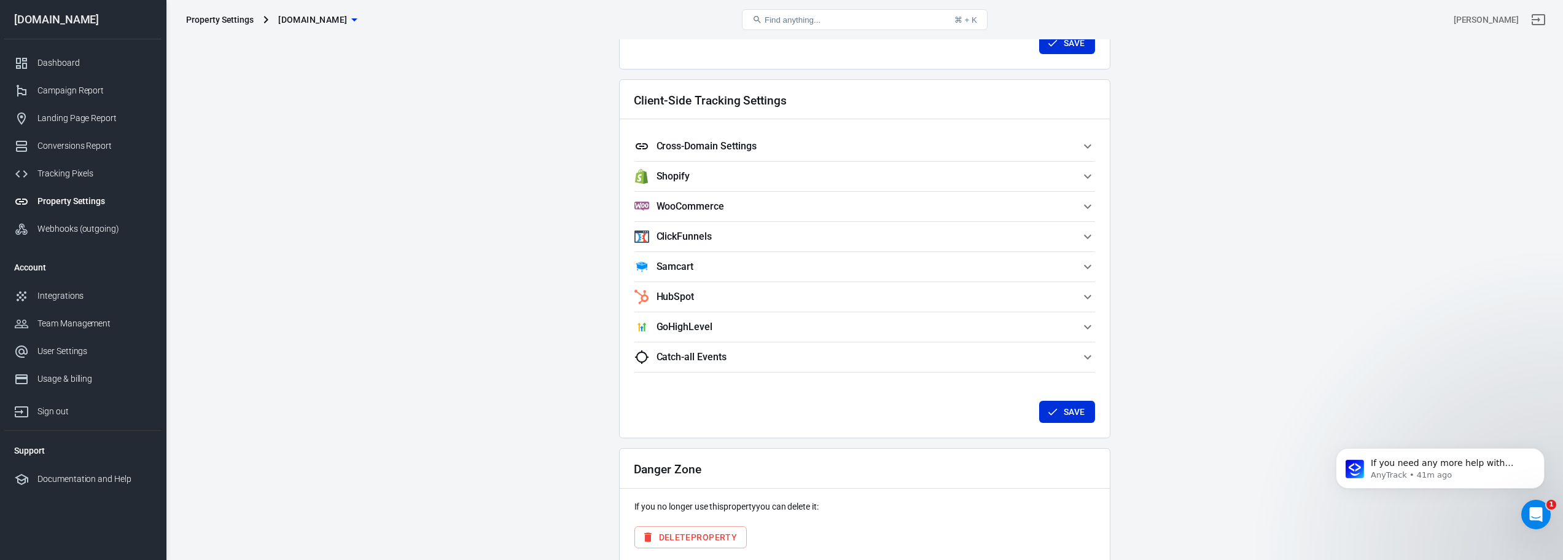
click at [1100, 144] on div "Client-Side Tracking Settings Cross-Domain Settings Add the domains that use th…" at bounding box center [864, 258] width 491 height 359
click at [1083, 144] on icon "button" at bounding box center [1087, 146] width 15 height 15
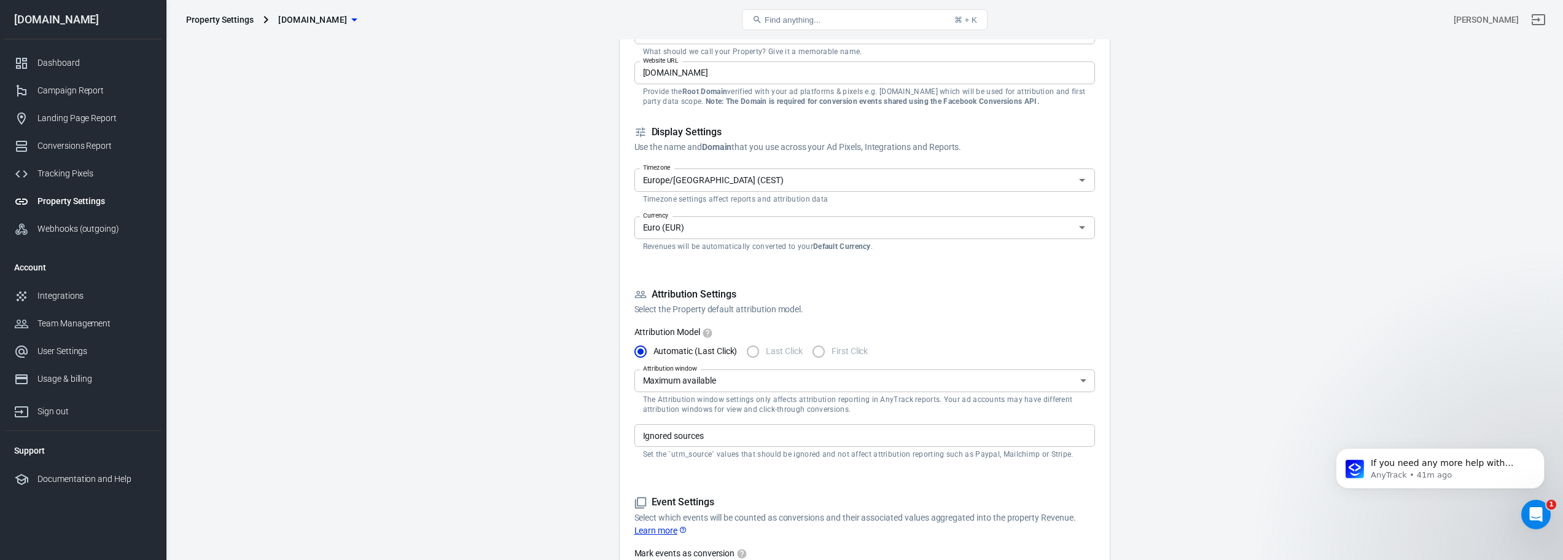
scroll to position [0, 0]
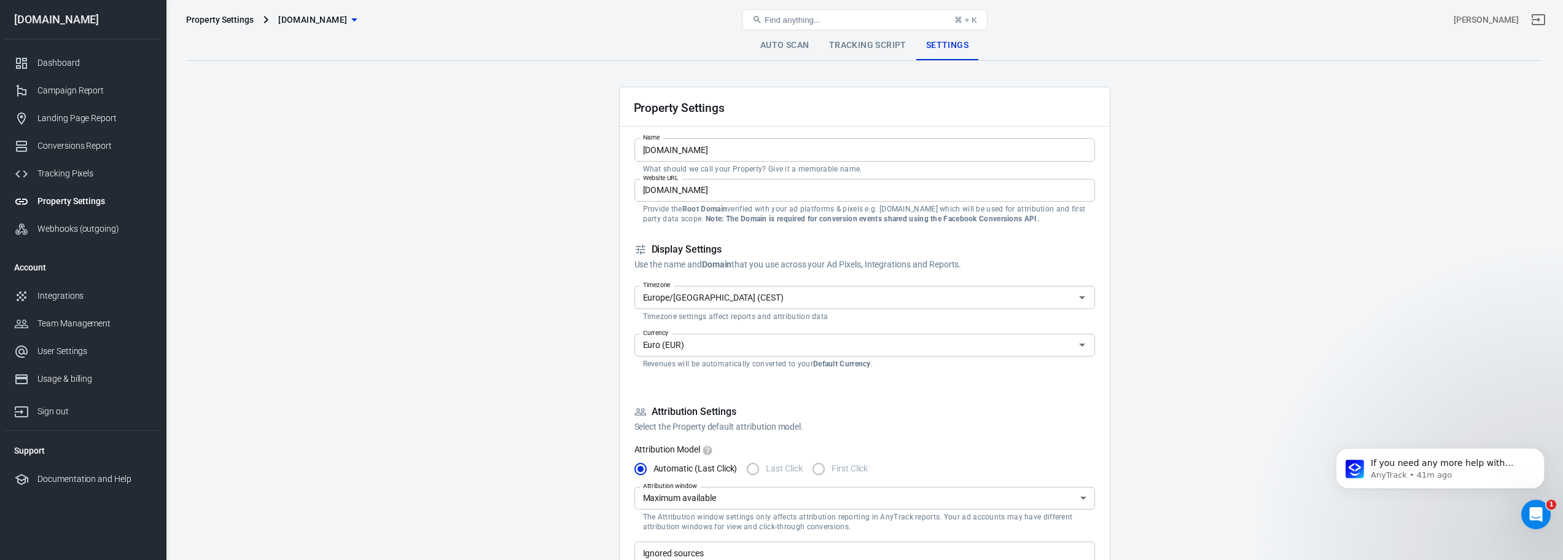
click at [884, 51] on link "Tracking Script" at bounding box center [867, 45] width 97 height 29
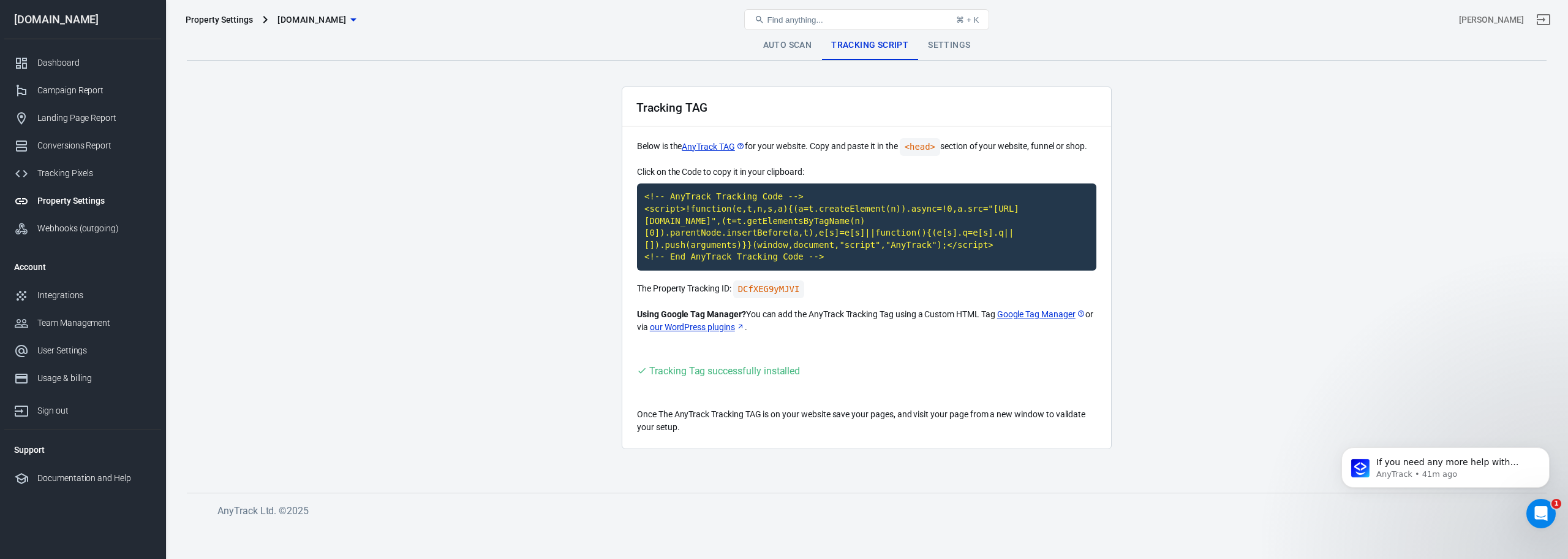
click at [806, 51] on link "Auto Scan" at bounding box center [787, 45] width 69 height 29
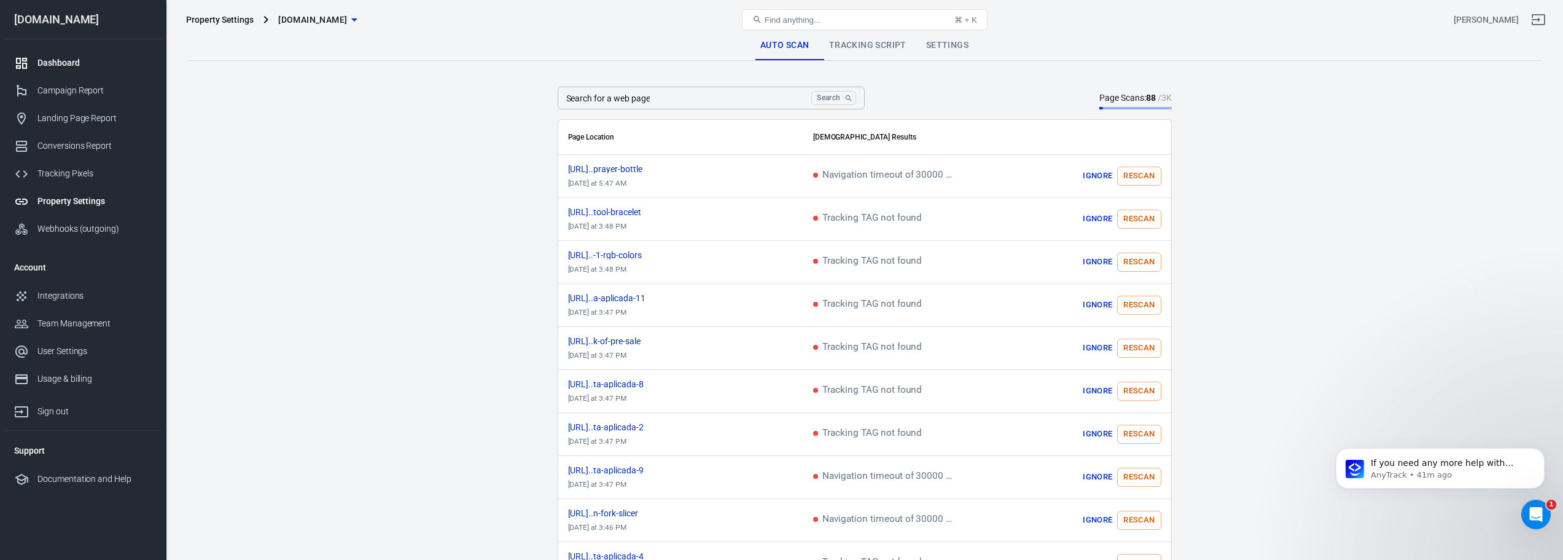
click at [93, 60] on div "Dashboard" at bounding box center [94, 63] width 114 height 13
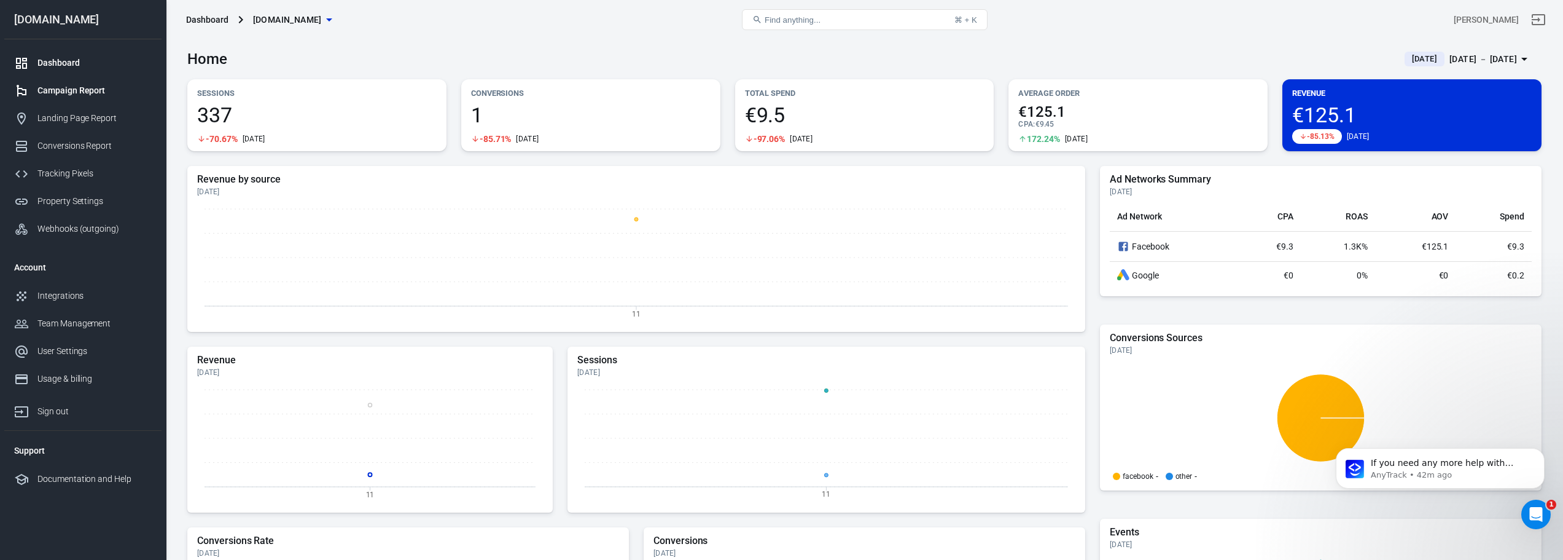
click at [104, 93] on div "Campaign Report" at bounding box center [94, 90] width 114 height 13
